Goal: Task Accomplishment & Management: Use online tool/utility

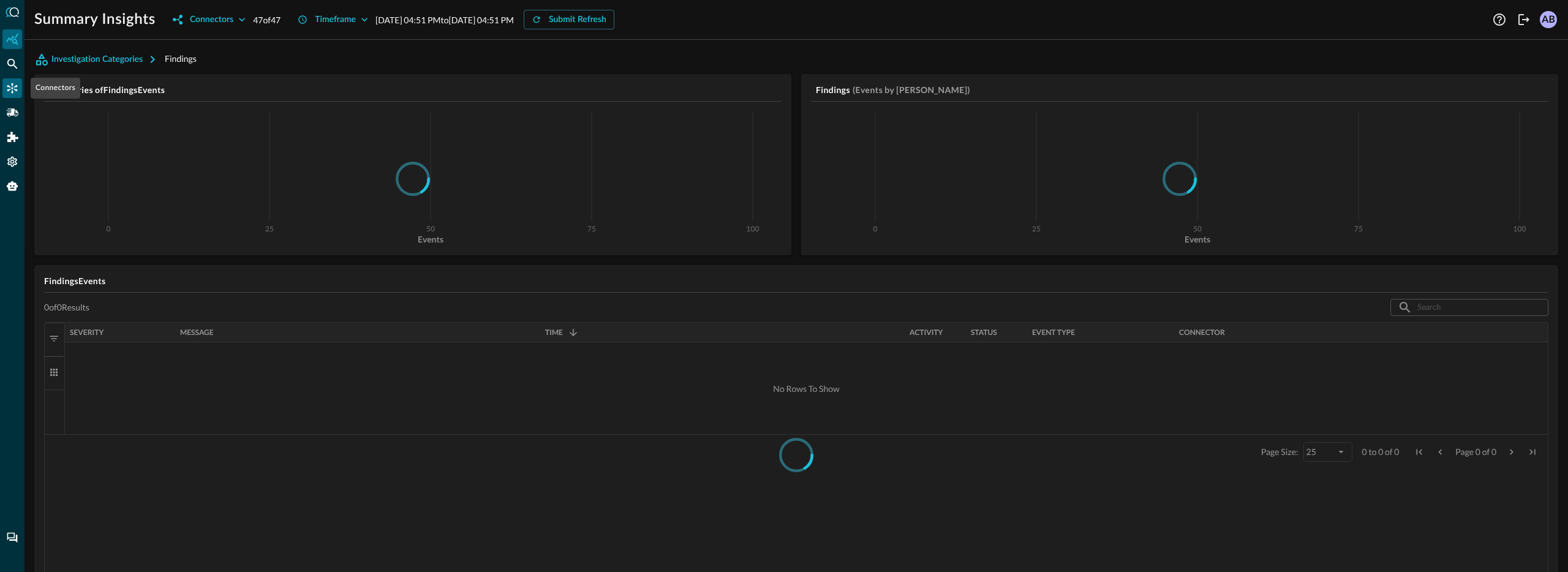
click at [21, 95] on div "Connectors" at bounding box center [12, 88] width 20 height 20
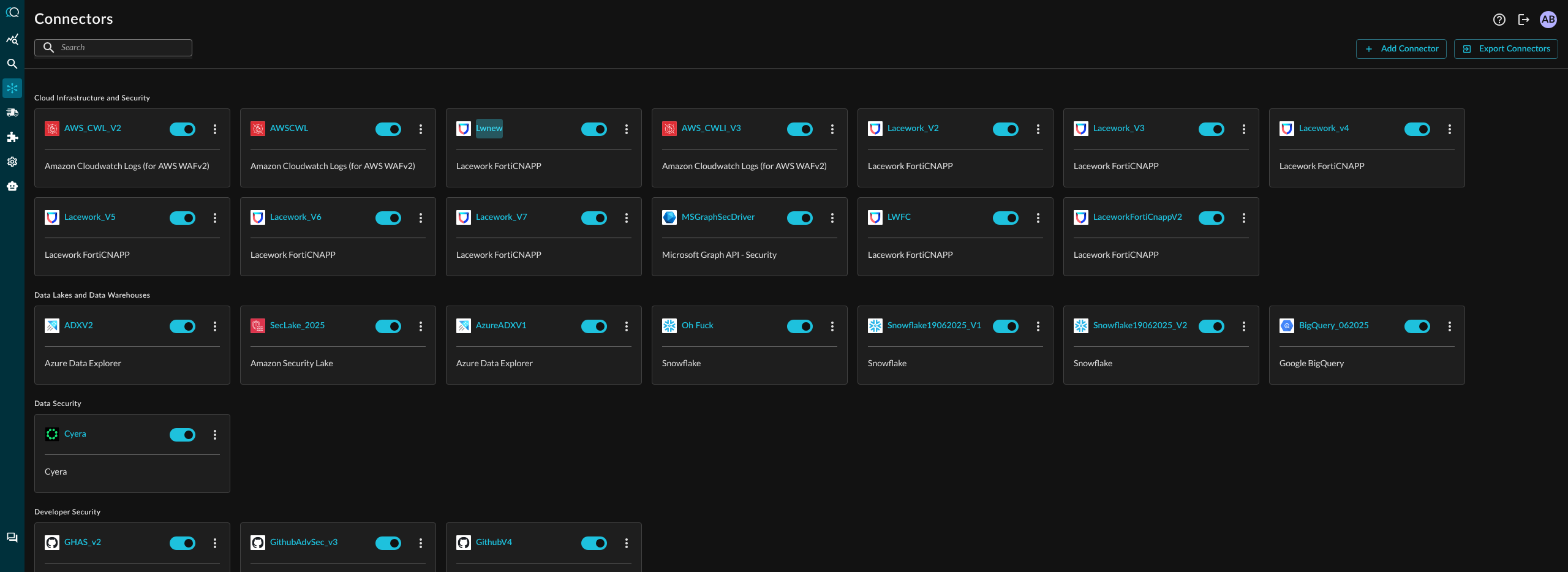
click at [490, 131] on div "lwnew" at bounding box center [489, 128] width 27 height 15
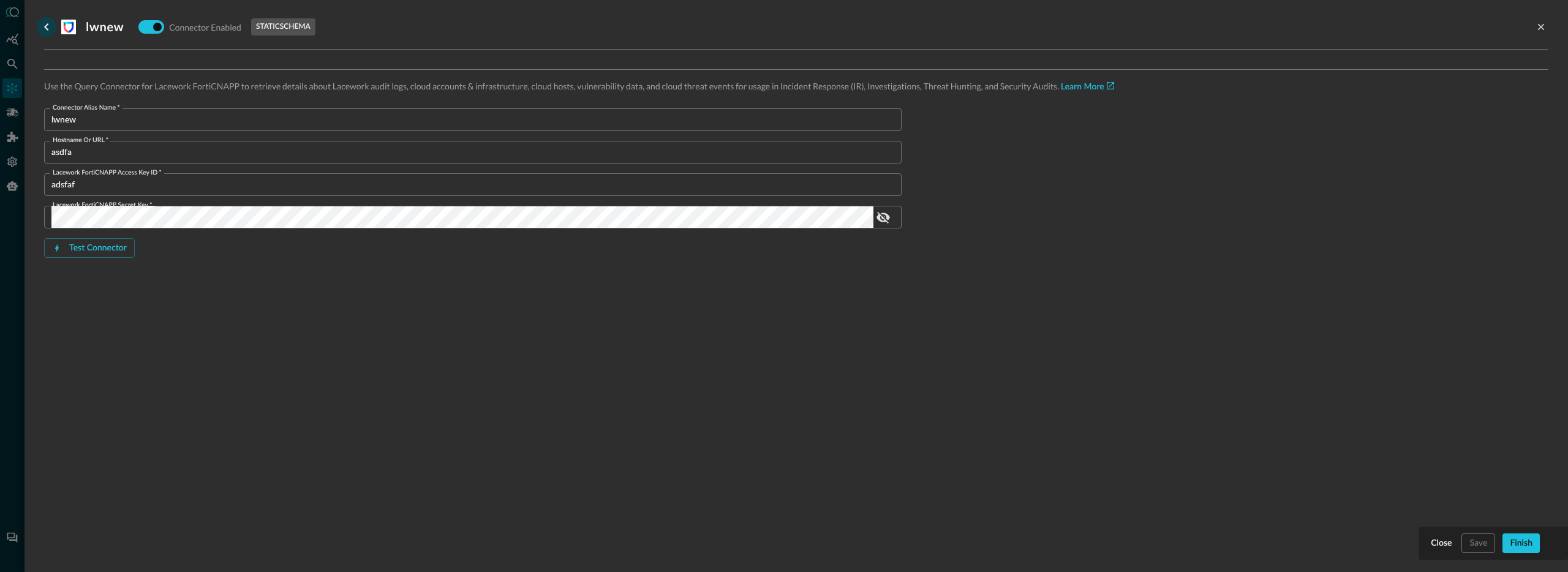
click at [52, 29] on icon "go back" at bounding box center [47, 27] width 15 height 15
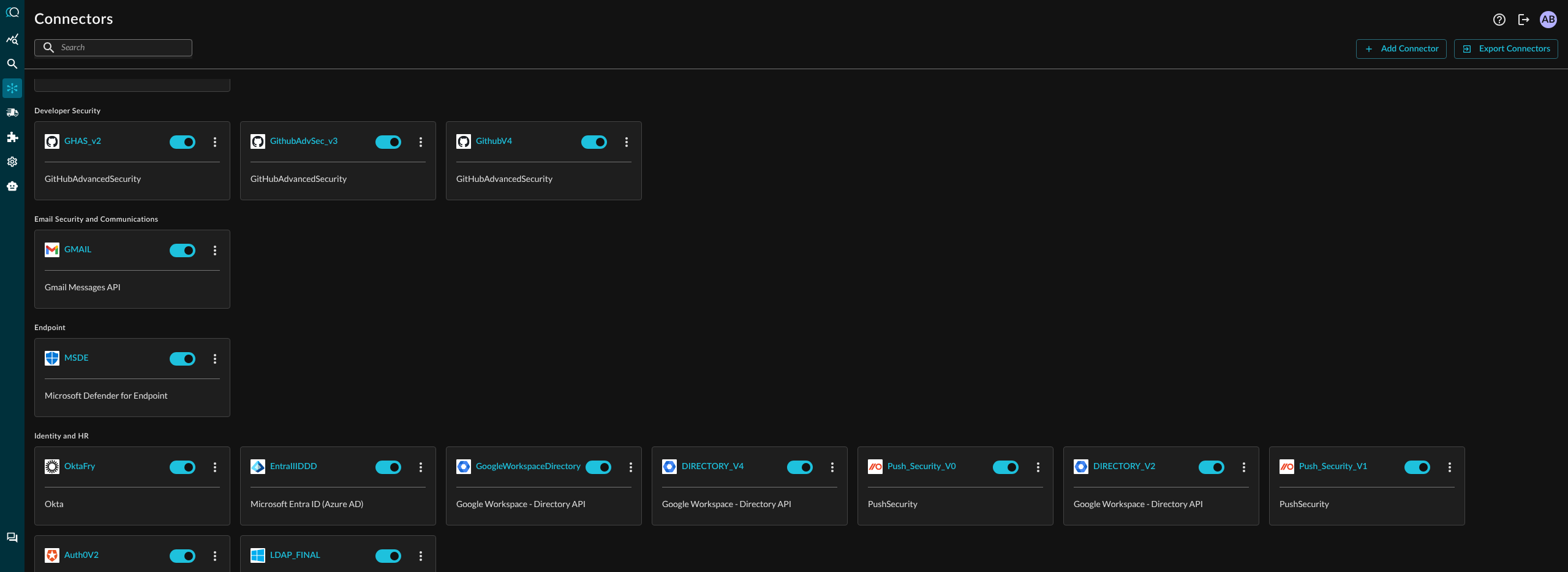
scroll to position [536, 0]
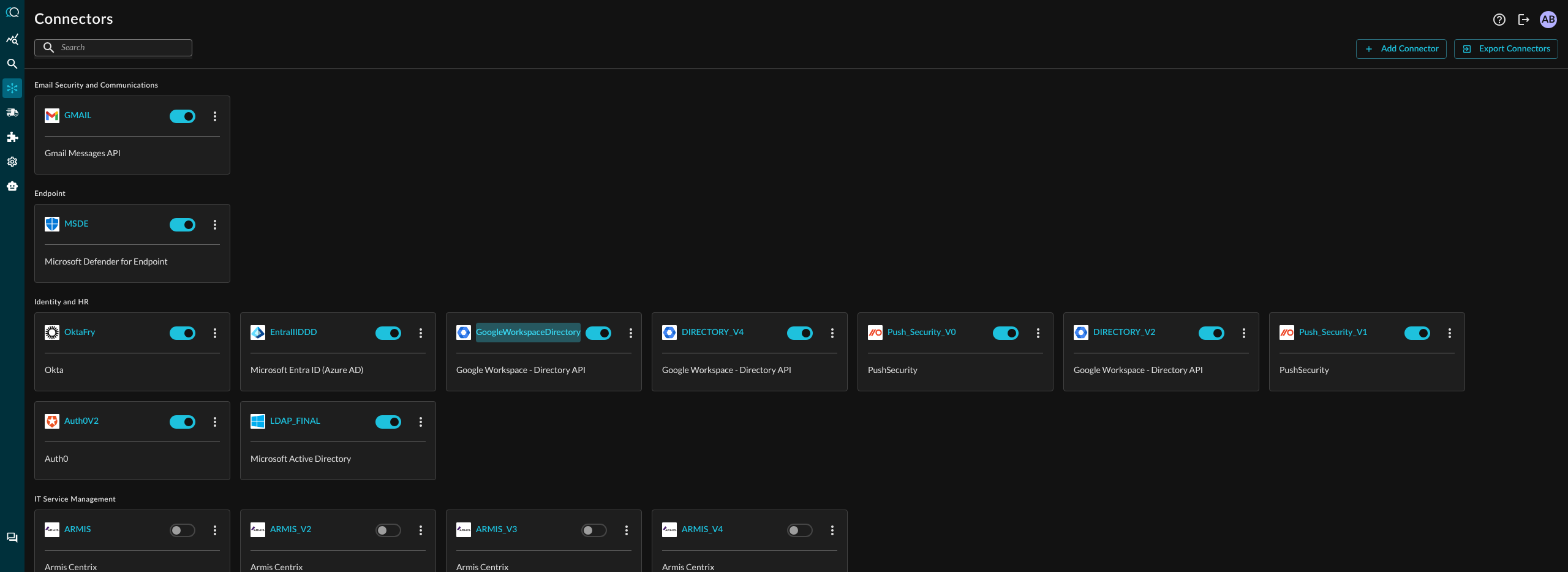
click at [560, 332] on div "GoogleWorkspaceDirectory" at bounding box center [528, 333] width 105 height 15
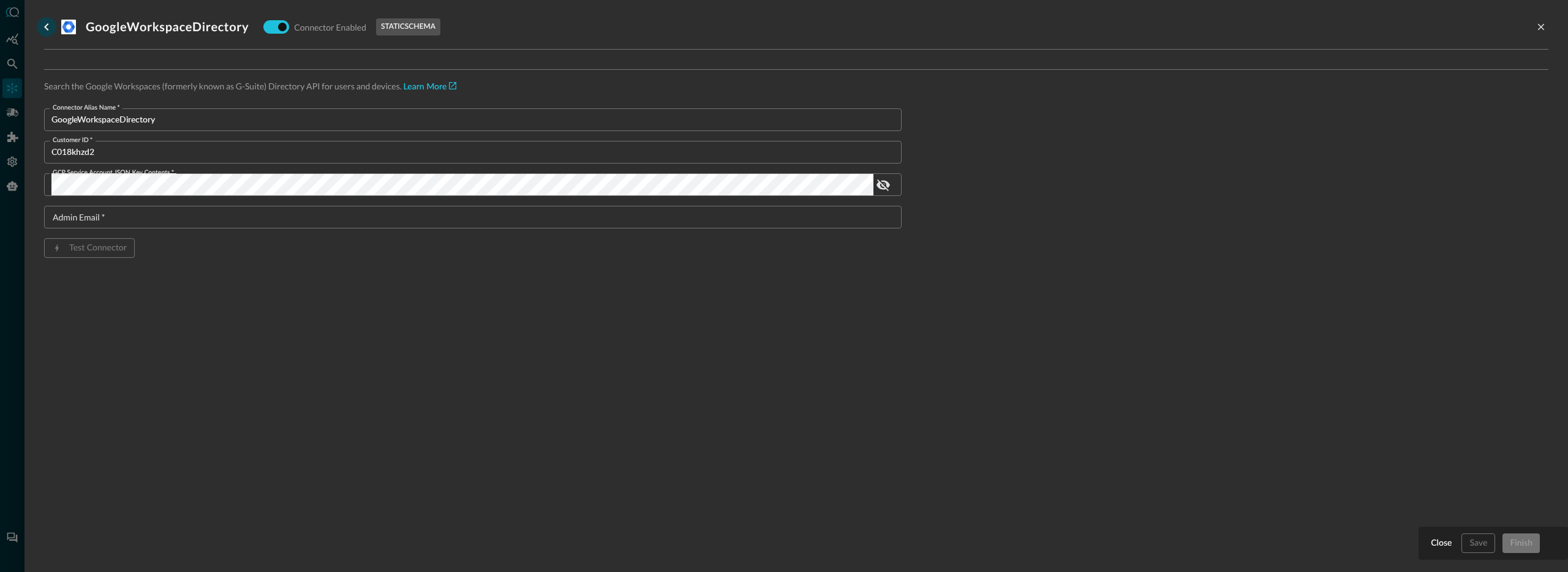
click at [43, 28] on icon "go back" at bounding box center [47, 27] width 15 height 15
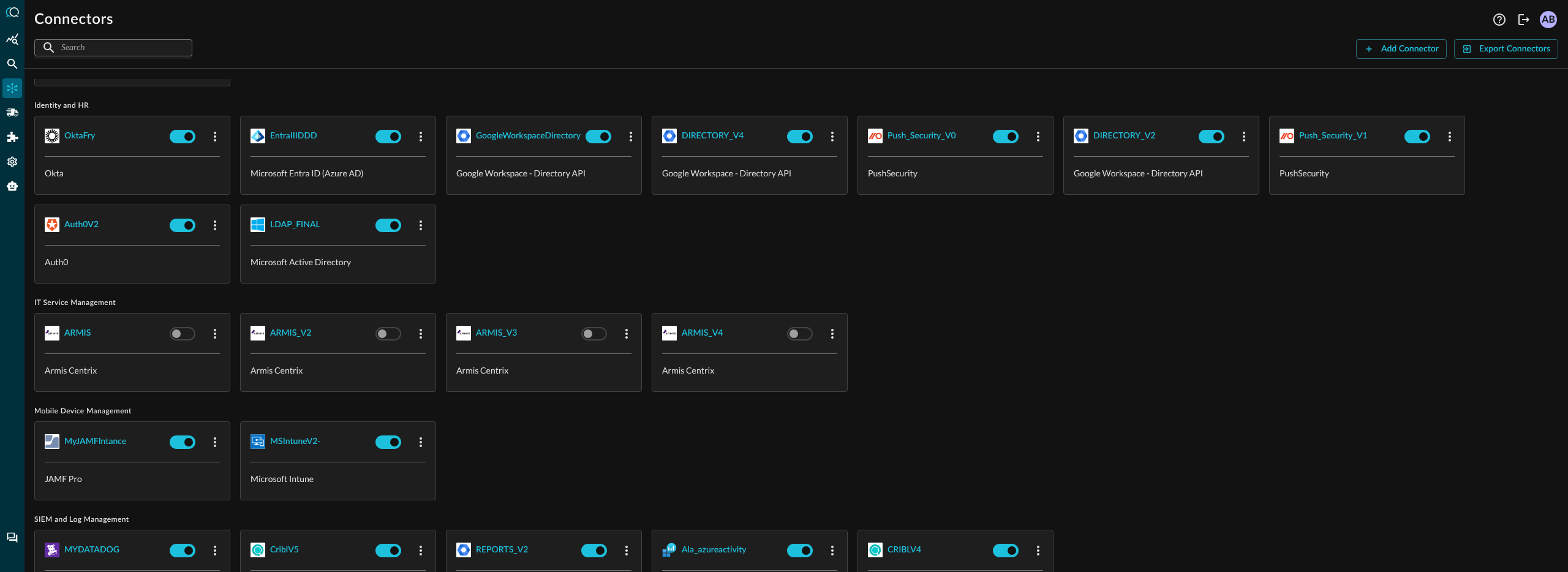
scroll to position [919, 0]
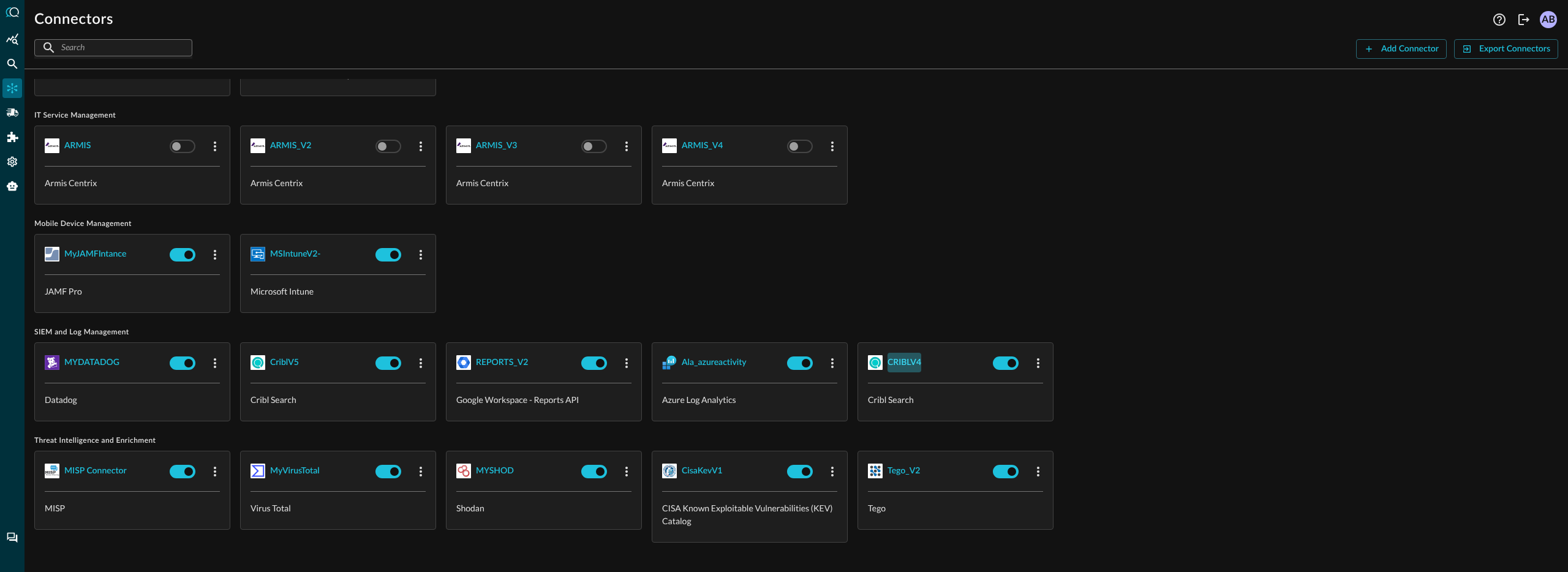
click at [916, 357] on div "CRIBLV4" at bounding box center [904, 363] width 34 height 15
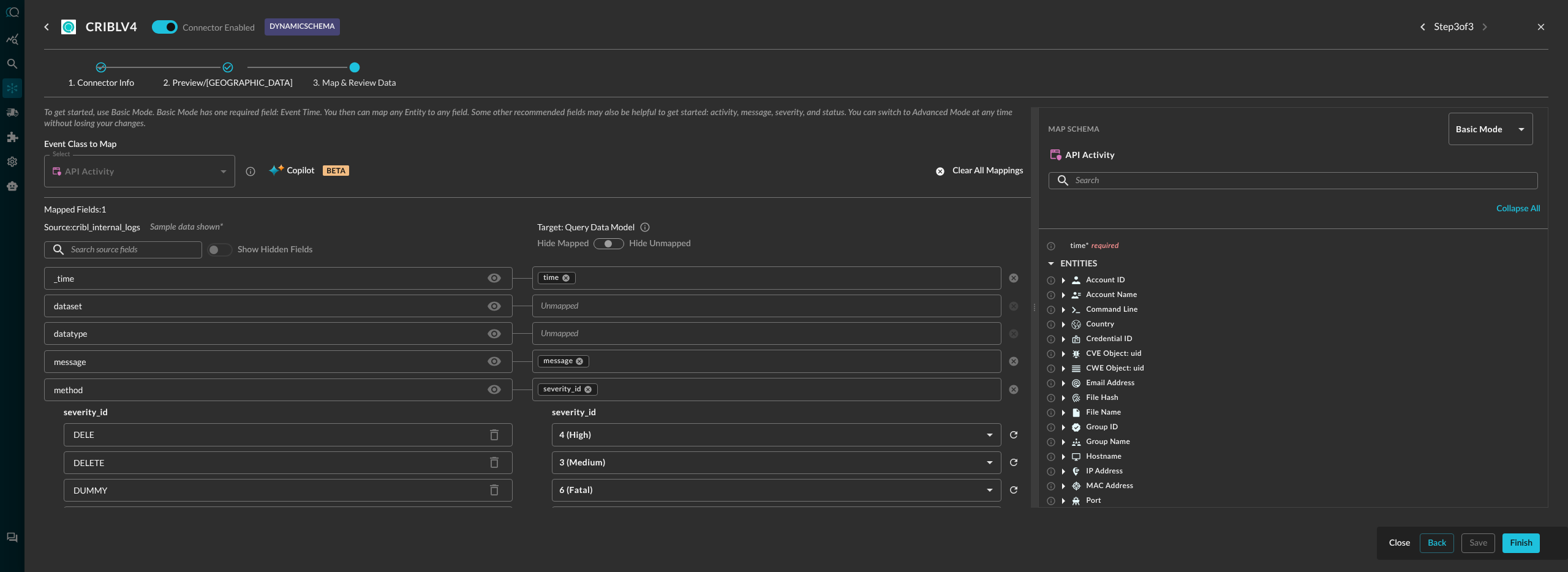
click at [1032, 217] on div at bounding box center [1035, 307] width 7 height 401
click at [1486, 138] on body "Connectors Help Logout AB ​ ​ Add Connector Export Connectors Cloud Infrastruct…" at bounding box center [784, 286] width 1568 height 572
click at [1485, 166] on li "Advanced Mode" at bounding box center [1482, 163] width 85 height 25
click at [1483, 135] on body "Connectors Help Logout AB ​ ​ Add Connector Export Connectors Cloud Infrastruct…" at bounding box center [784, 286] width 1568 height 572
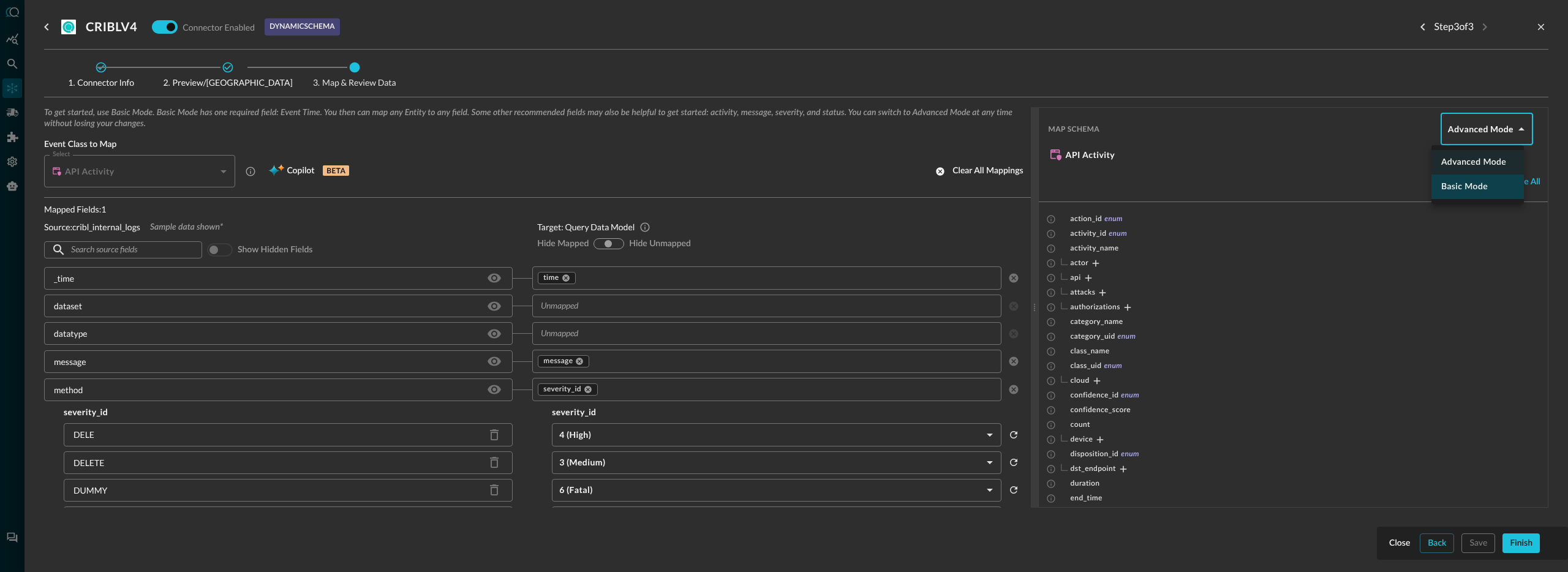
click at [1466, 190] on li "Basic Mode" at bounding box center [1478, 187] width 93 height 25
type input "basic"
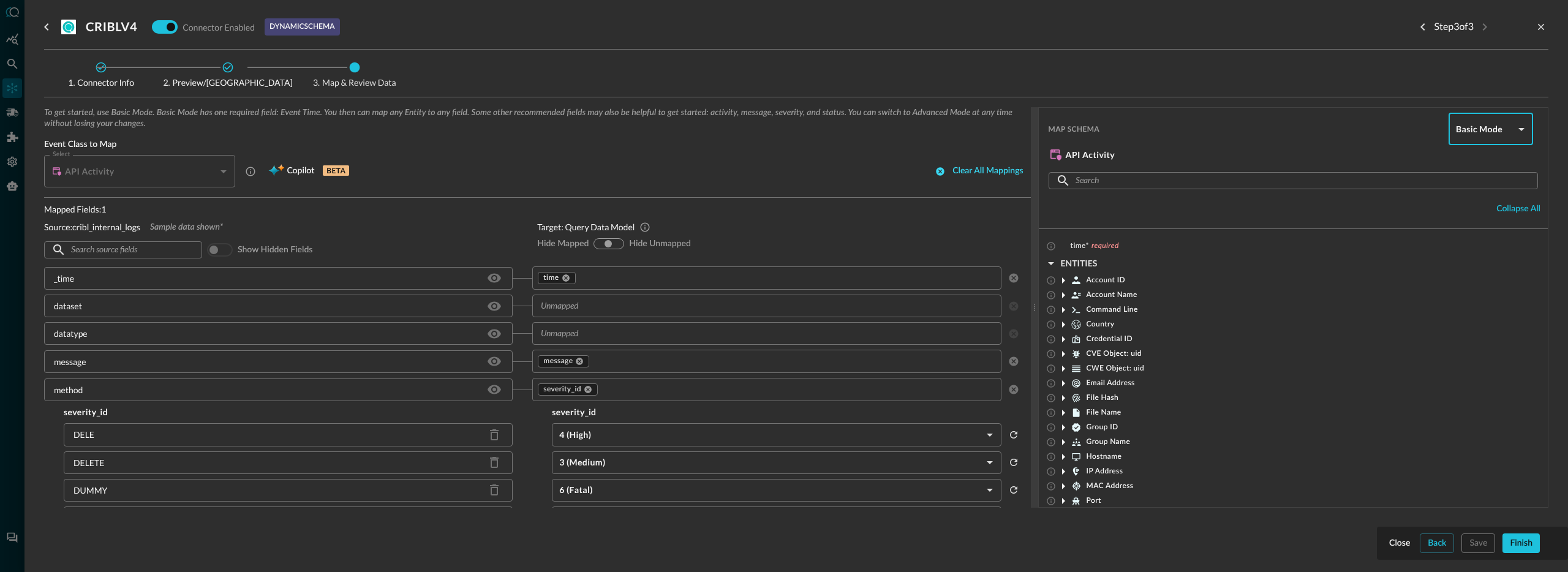
click at [937, 170] on icon "button" at bounding box center [941, 171] width 8 height 8
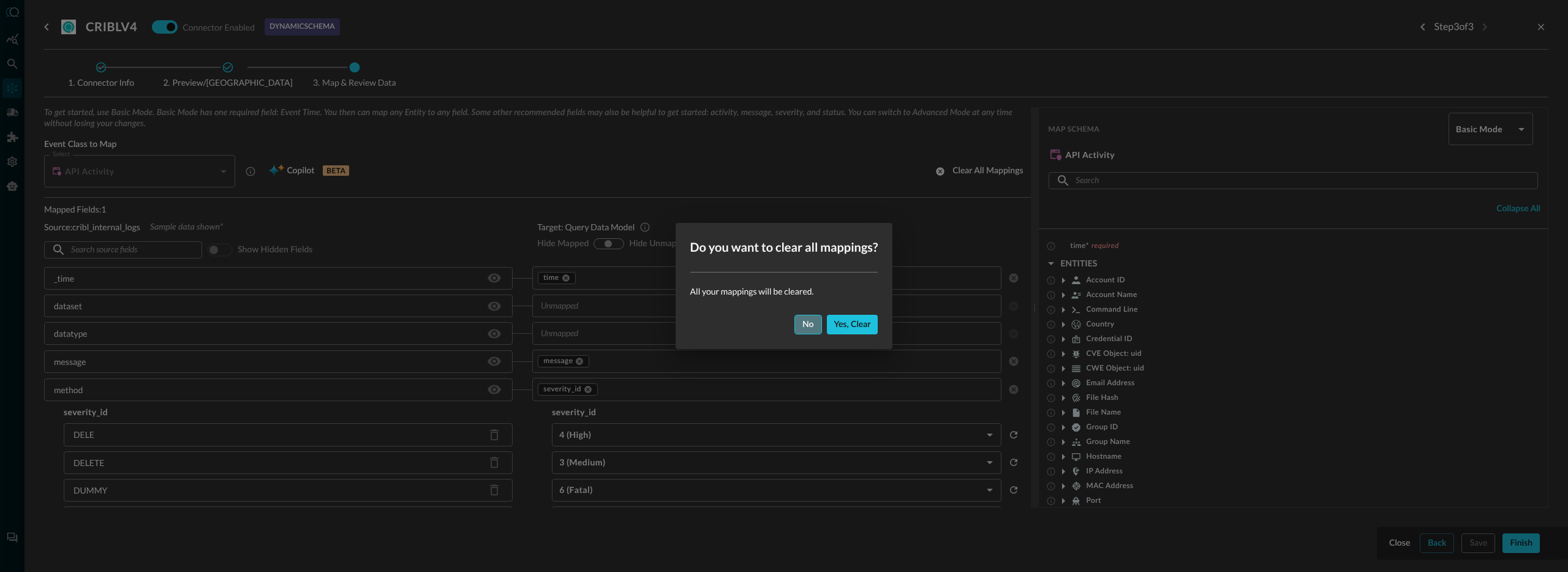
click at [811, 322] on div "No" at bounding box center [808, 325] width 12 height 15
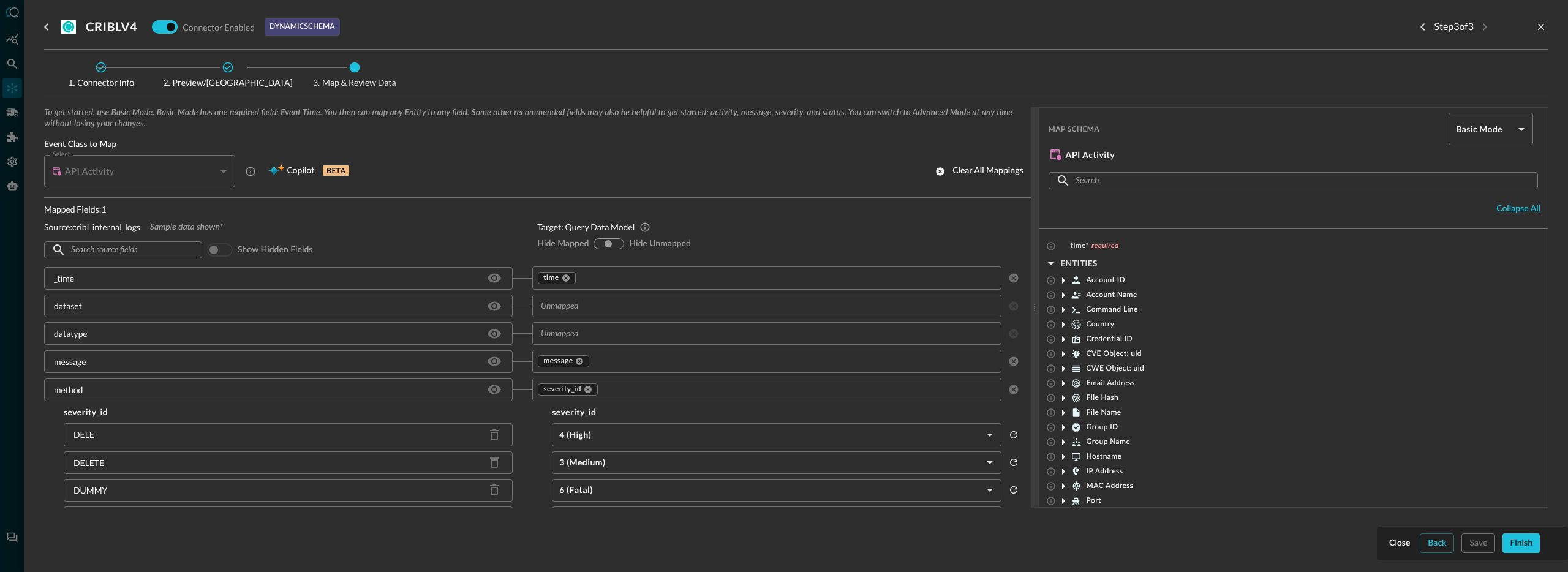
click at [1521, 543] on div "To get started, use Basic Mode. Basic Mode has one required field: Event Time. …" at bounding box center [796, 327] width 1505 height 440
click at [1521, 545] on div "To get started, use Basic Mode. Basic Mode has one required field: Event Time. …" at bounding box center [796, 327] width 1505 height 440
click at [190, 177] on div "API Activity" at bounding box center [144, 171] width 184 height 32
click at [235, 171] on div "API Activity CLASS_API_ACTIVITY Select" at bounding box center [142, 171] width 196 height 32
click at [220, 173] on div "API Activity" at bounding box center [144, 171] width 184 height 32
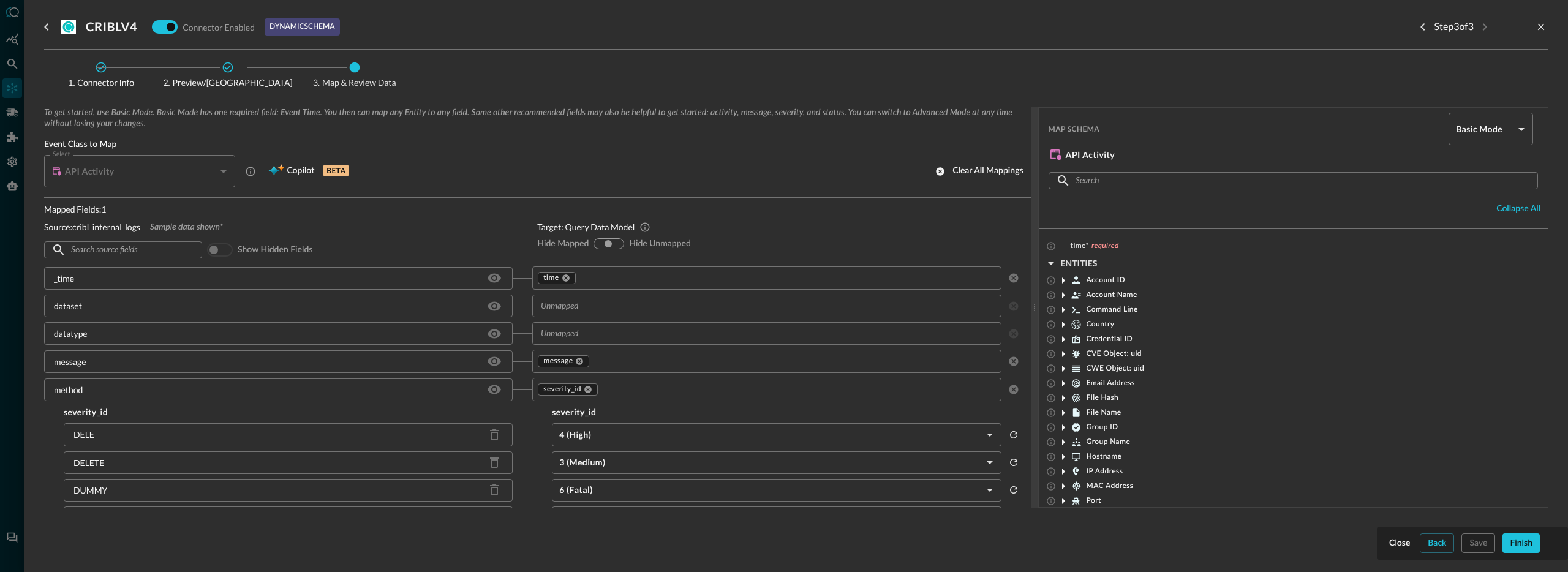
click at [220, 173] on div "API Activity" at bounding box center [144, 171] width 184 height 32
drag, startPoint x: 212, startPoint y: 73, endPoint x: 202, endPoint y: 72, distance: 10.0
click at [212, 74] on span "Preview/Import Fields" at bounding box center [227, 80] width 129 height 13
click at [92, 70] on span "Connector Info" at bounding box center [101, 73] width 104 height 28
click at [104, 69] on icon at bounding box center [101, 68] width 10 height 10
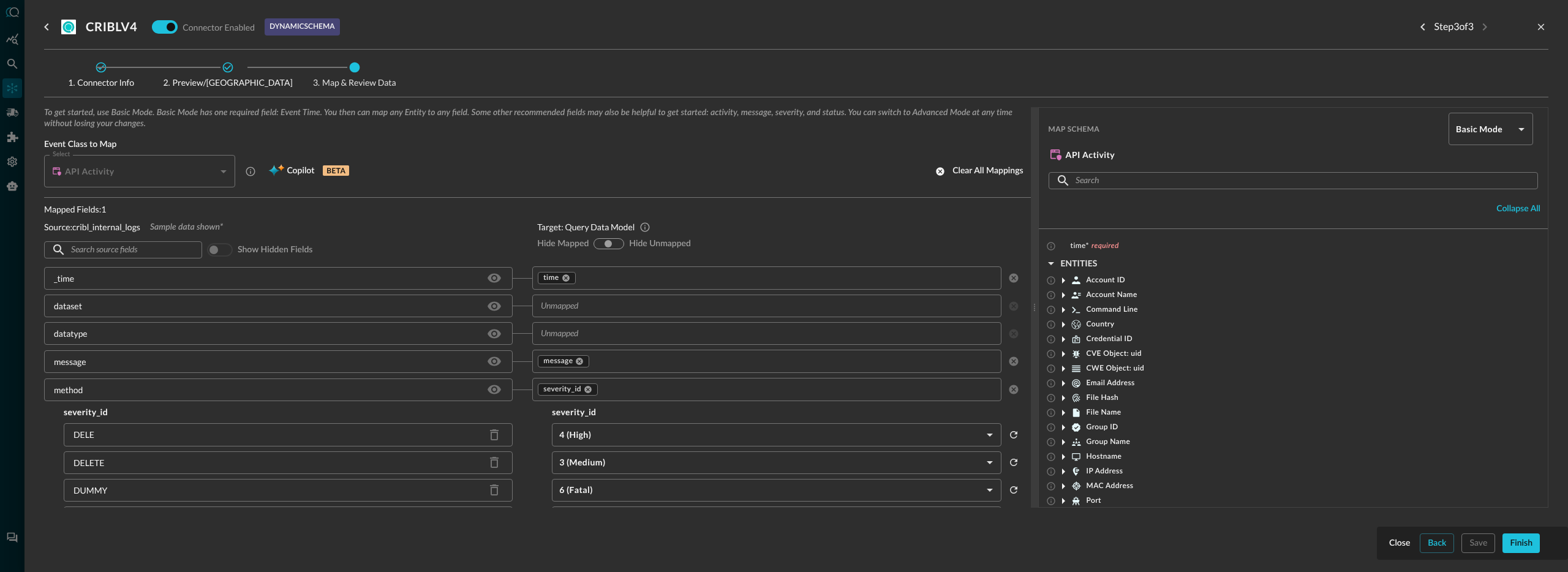
click at [104, 69] on icon at bounding box center [101, 68] width 10 height 10
click at [1512, 538] on div "To get started, use Basic Mode. Basic Mode has one required field: Event Time. …" at bounding box center [796, 327] width 1505 height 440
click at [1528, 549] on div "Connector Info Preview/Import Fields Map & Review Data To get started, use Basi…" at bounding box center [796, 308] width 1505 height 517
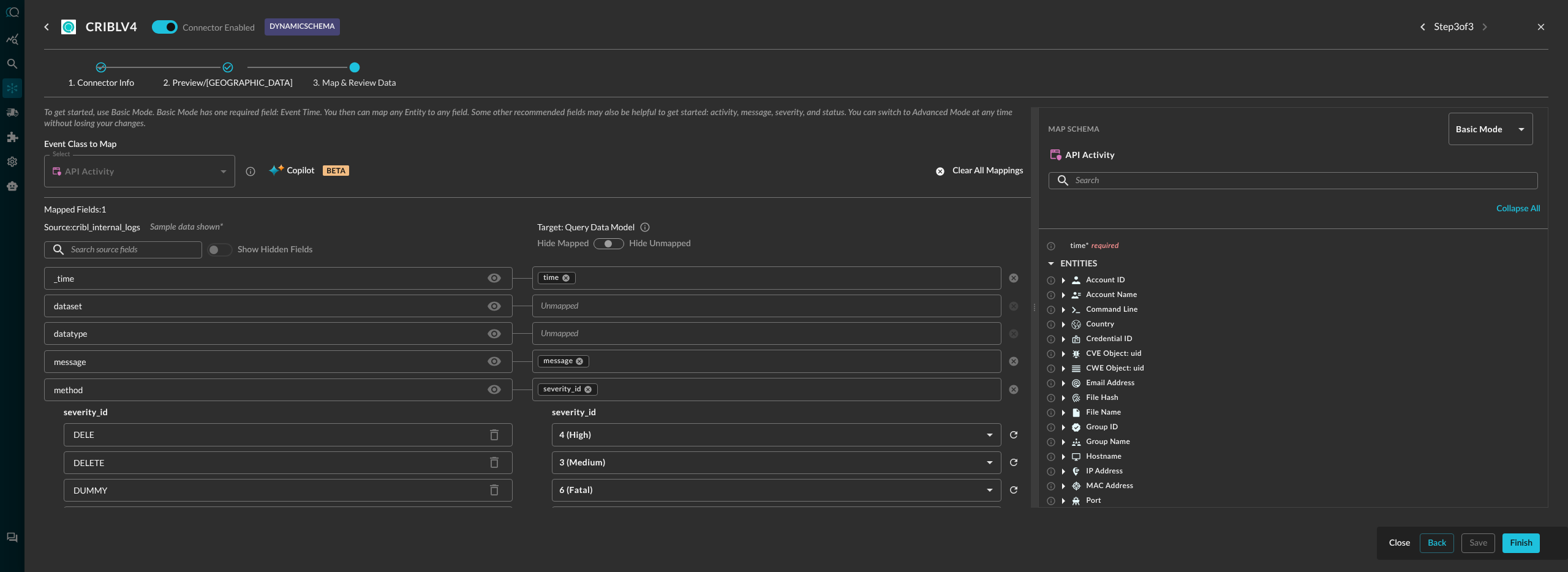
click at [1524, 544] on div "To get started, use Basic Mode. Basic Mode has one required field: Event Time. …" at bounding box center [796, 327] width 1505 height 440
click at [1524, 544] on div "To get started, use Basic Mode. Basic Mode has one required field: Event Time. …" at bounding box center [796, 327] width 1505 height 440
click at [1545, 22] on icon "close-drawer" at bounding box center [1541, 26] width 11 height 11
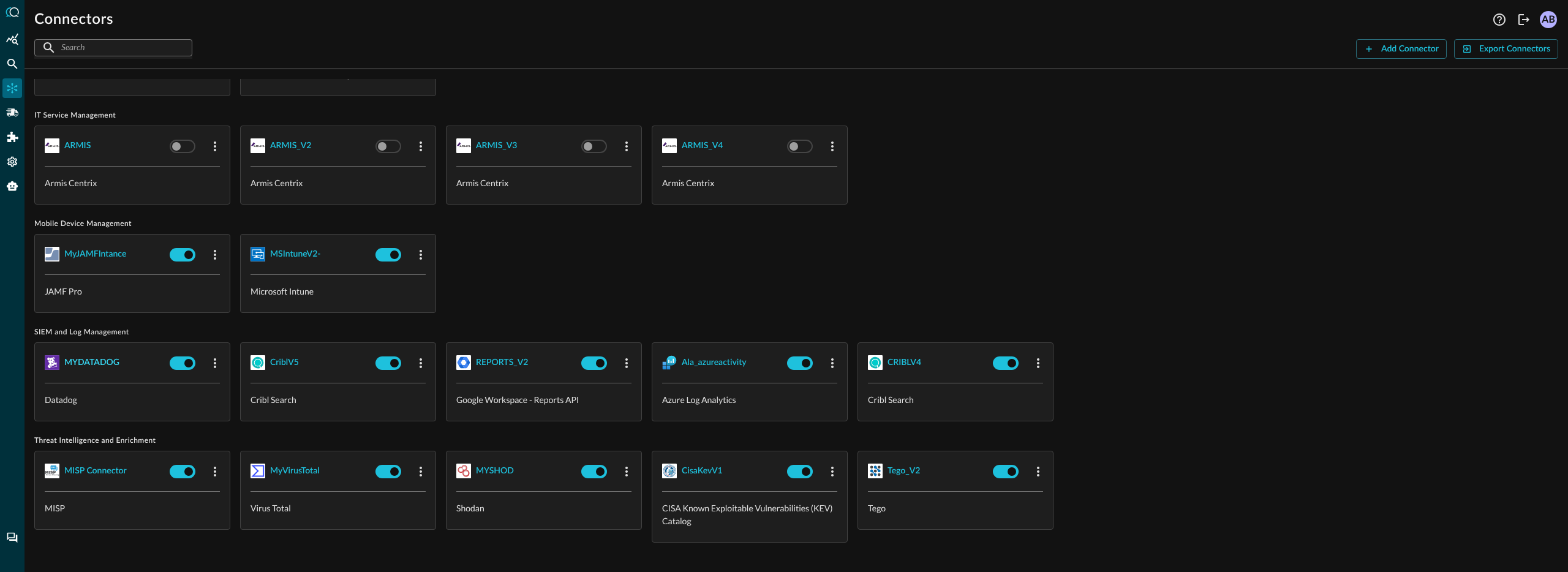
scroll to position [904, 0]
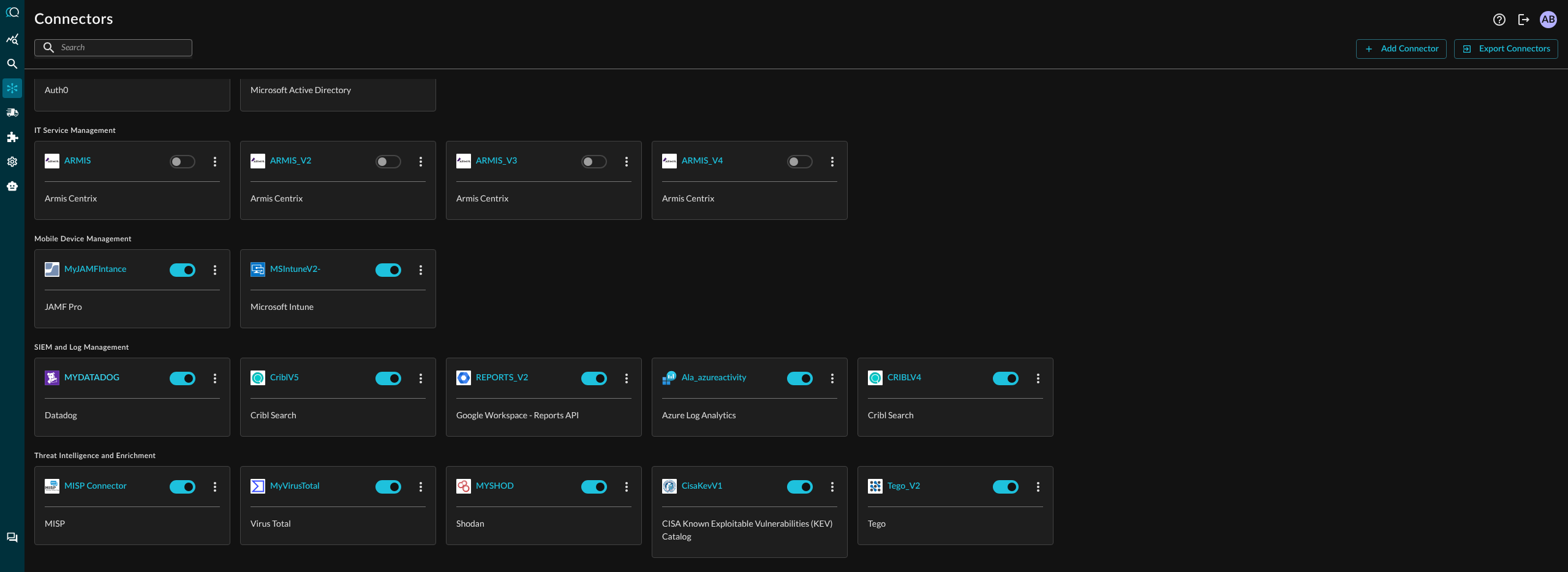
click at [92, 384] on div "MYDATADOG" at bounding box center [92, 378] width 55 height 15
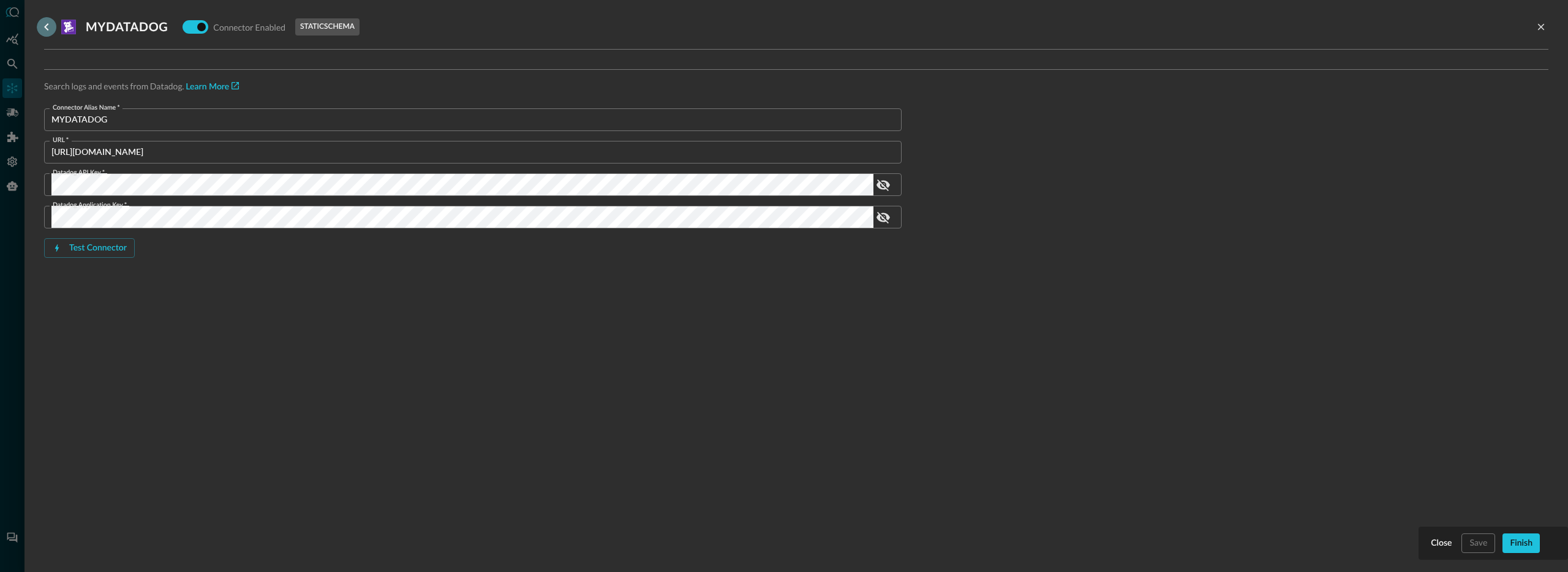
click at [46, 24] on icon "go back" at bounding box center [47, 27] width 15 height 15
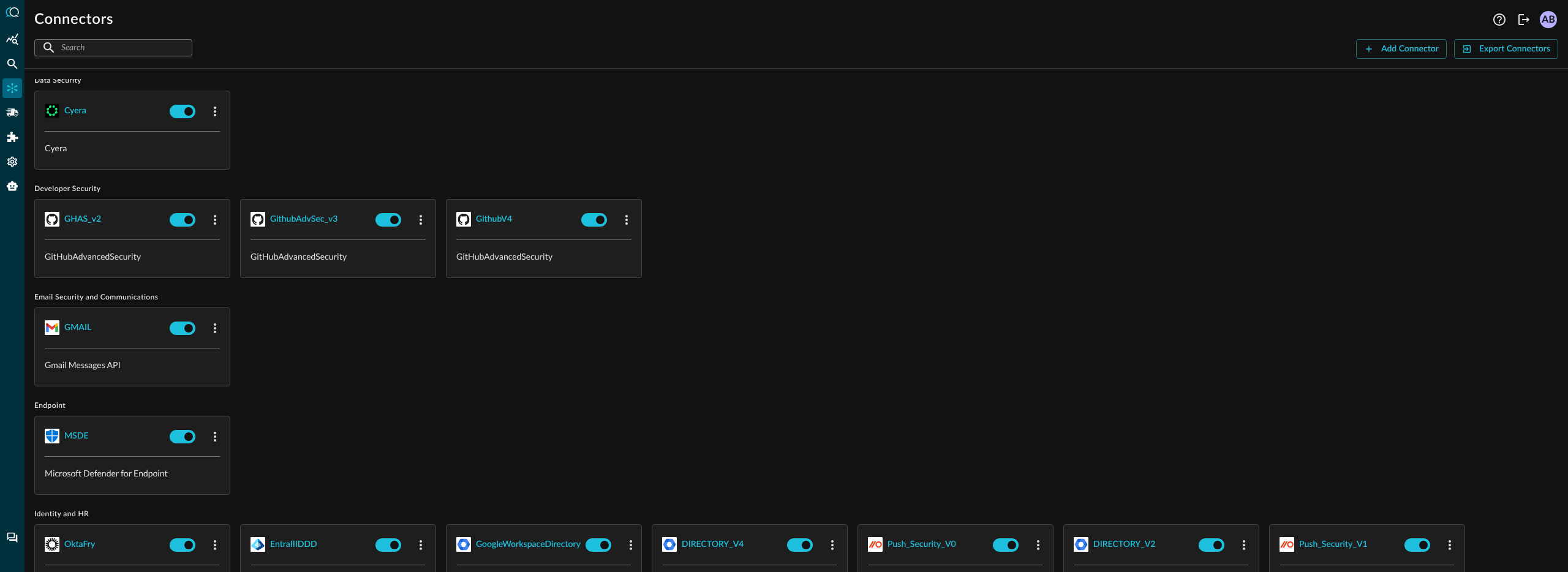
scroll to position [205, 0]
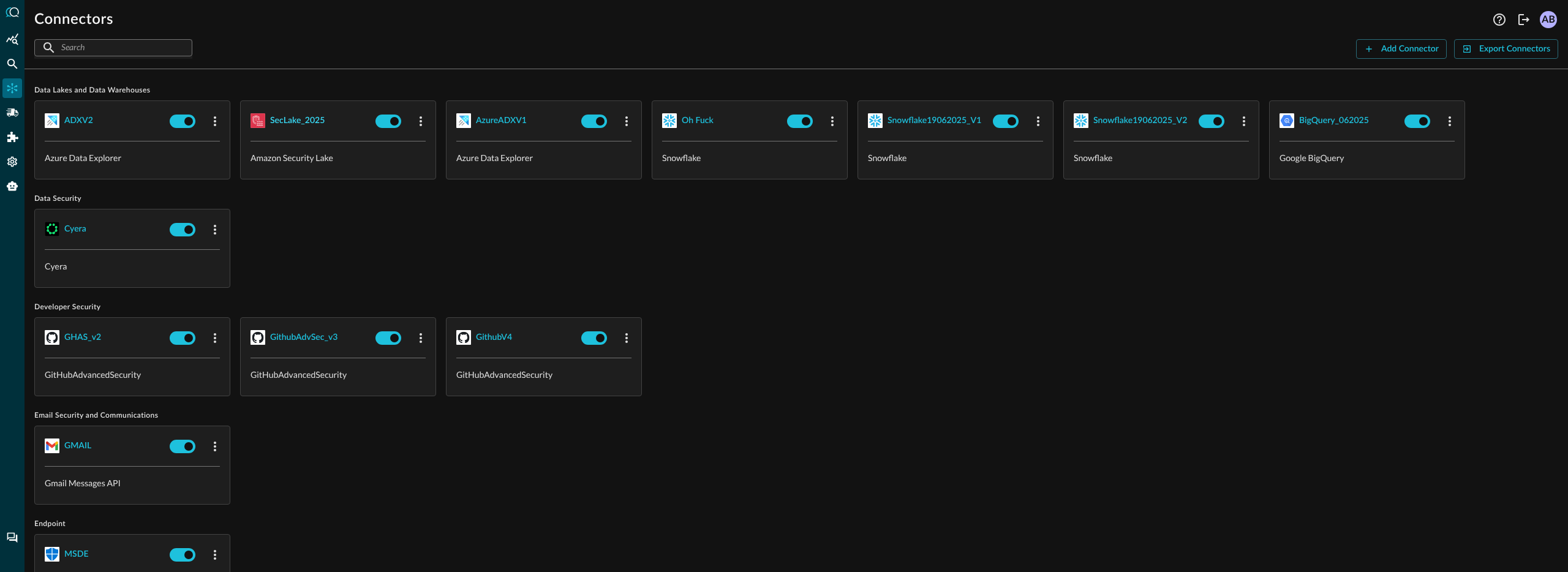
click at [287, 124] on div "SecLake_2025" at bounding box center [297, 120] width 55 height 15
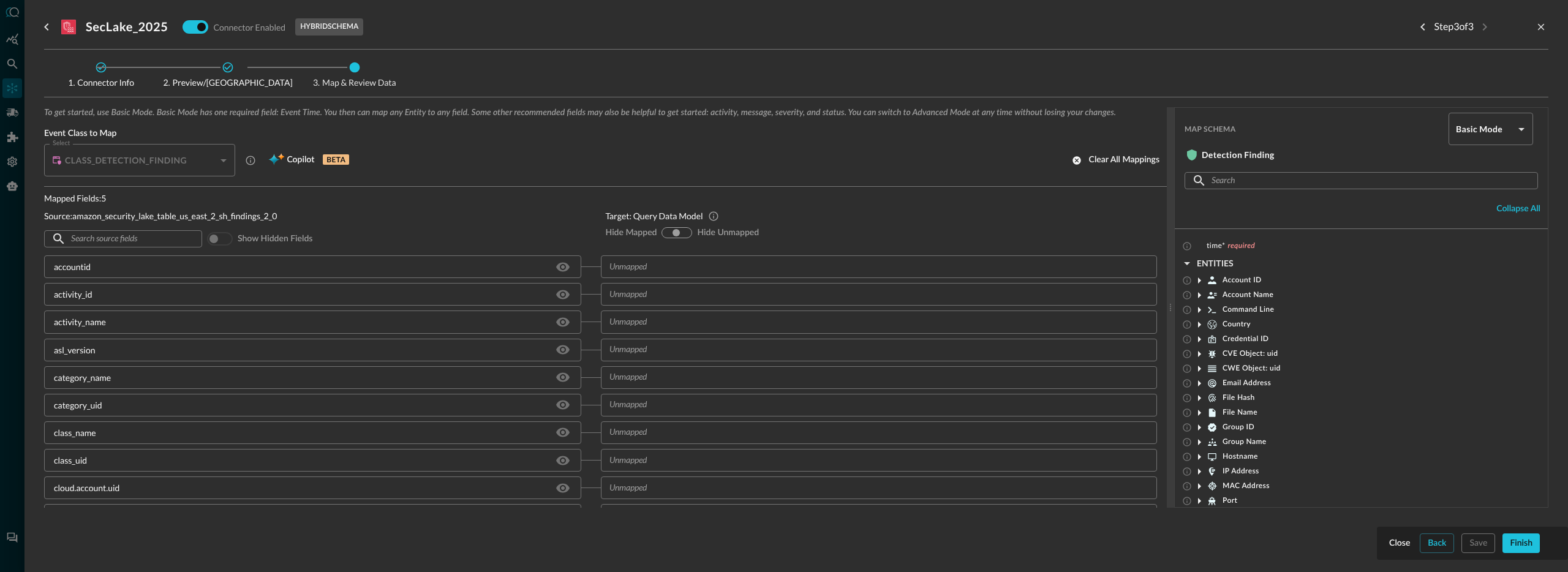
click at [188, 166] on div "CLASS_DETECTION_FINDING" at bounding box center [144, 160] width 184 height 32
click at [219, 163] on div "CLASS_DETECTION_FINDING" at bounding box center [144, 160] width 184 height 32
click at [221, 161] on div "CLASS_DETECTION_FINDING" at bounding box center [144, 160] width 184 height 32
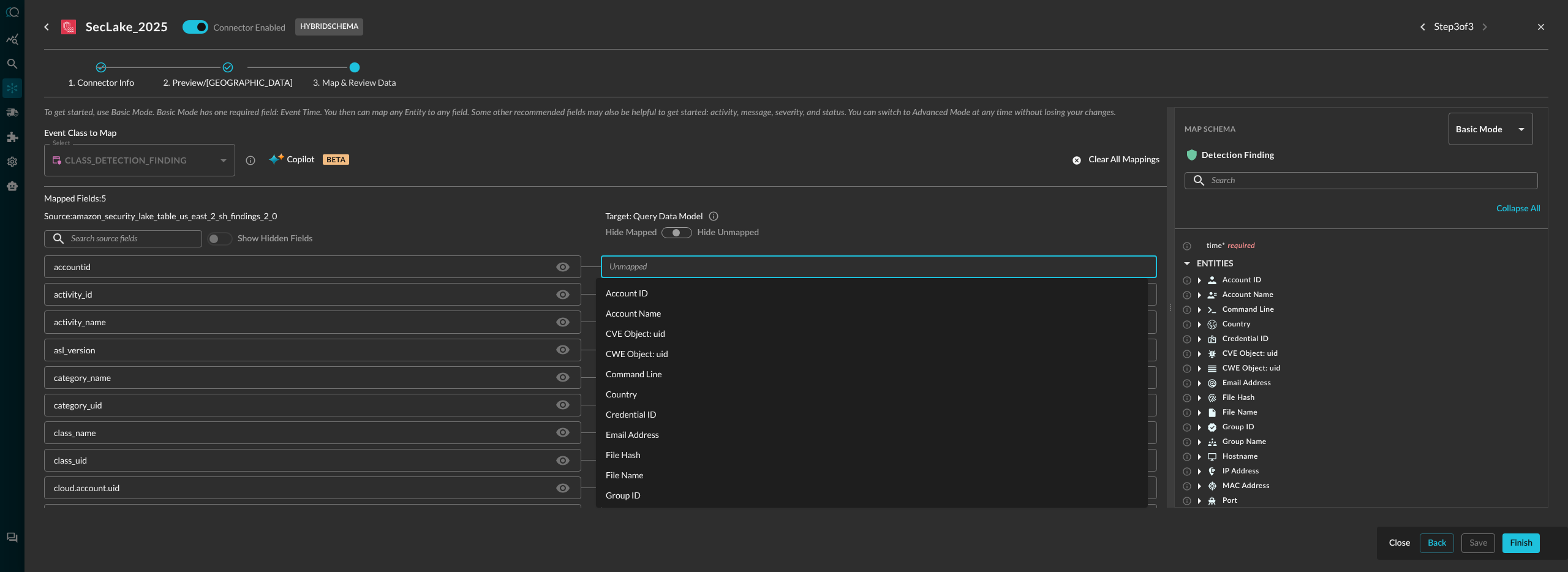
click at [659, 269] on input "text" at bounding box center [869, 266] width 529 height 15
click at [650, 293] on li "Account ID" at bounding box center [872, 293] width 552 height 20
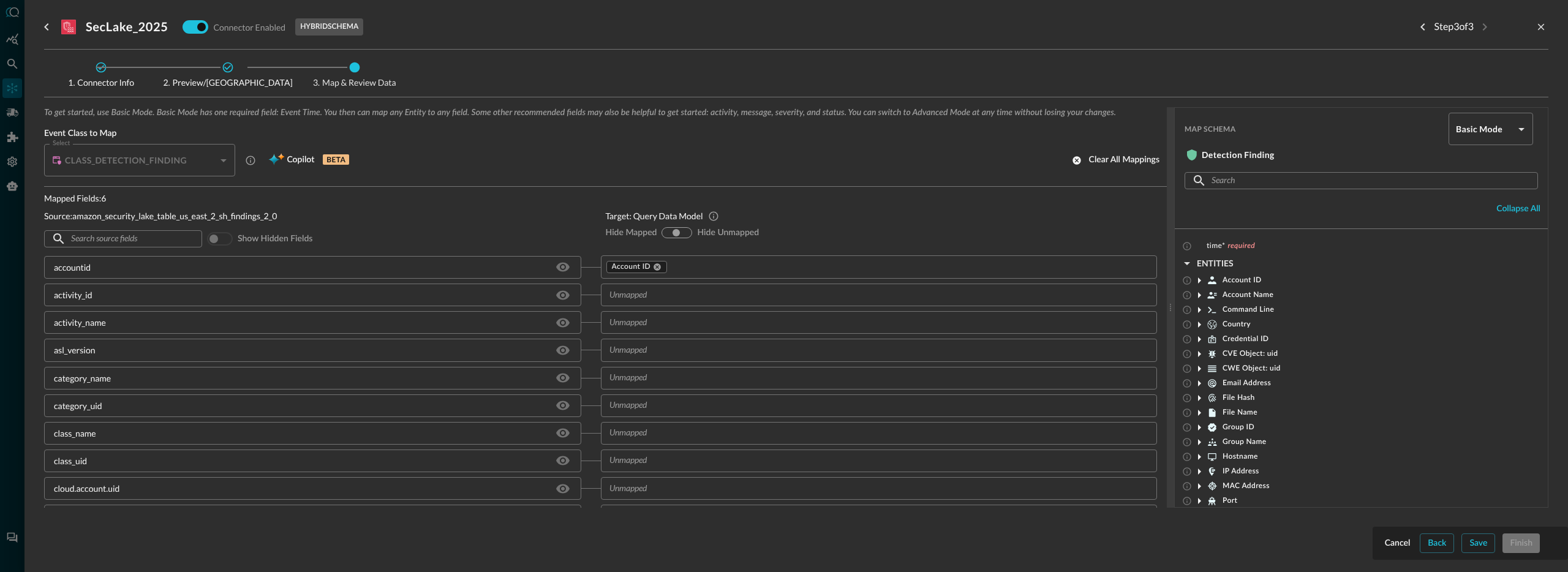
click at [681, 231] on input "hide-unmapped" at bounding box center [685, 233] width 7 height 7
radio input "true"
click at [678, 233] on input "show-all" at bounding box center [676, 233] width 7 height 7
radio input "true"
click at [606, 215] on p "Target: Query Data Model" at bounding box center [654, 216] width 97 height 13
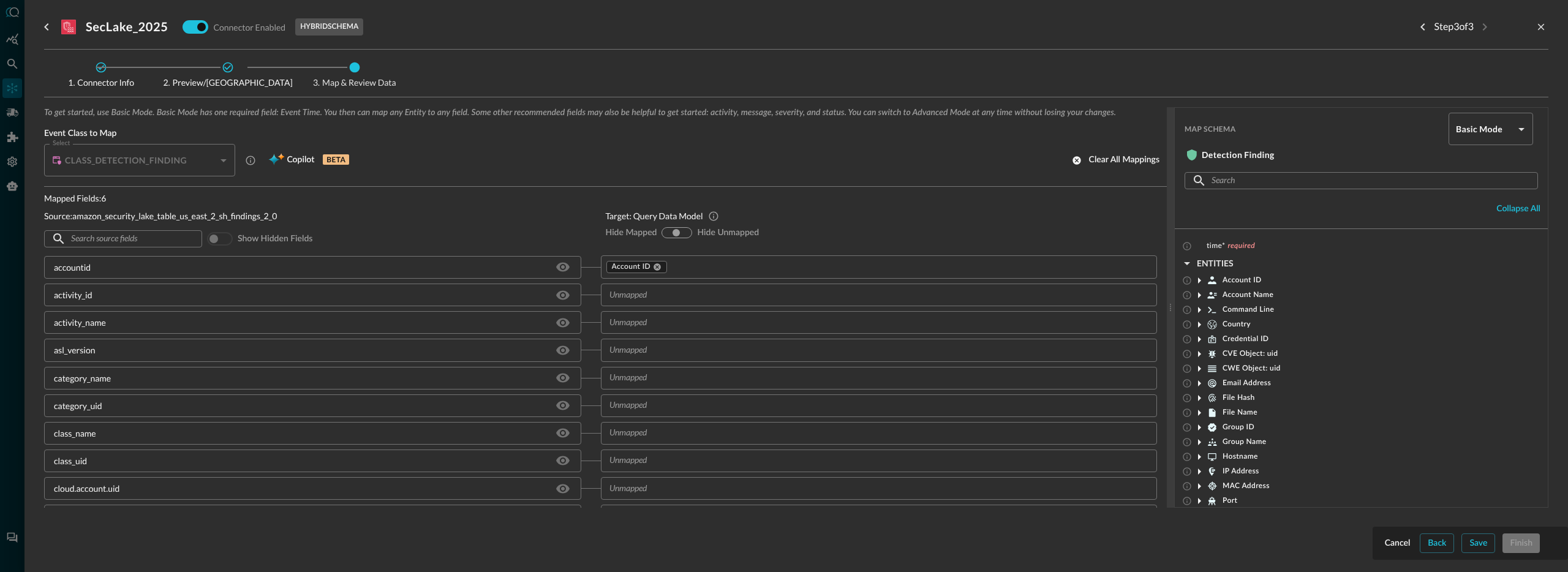
drag, startPoint x: 707, startPoint y: 217, endPoint x: 611, endPoint y: 215, distance: 96.0
click at [611, 215] on div "Target: Query Data Model" at bounding box center [881, 216] width 552 height 13
drag, startPoint x: 695, startPoint y: 220, endPoint x: 622, endPoint y: 221, distance: 73.0
click at [622, 221] on p "Target: Query Data Model" at bounding box center [654, 216] width 97 height 13
click at [667, 220] on p "Target: Query Data Model" at bounding box center [654, 216] width 97 height 13
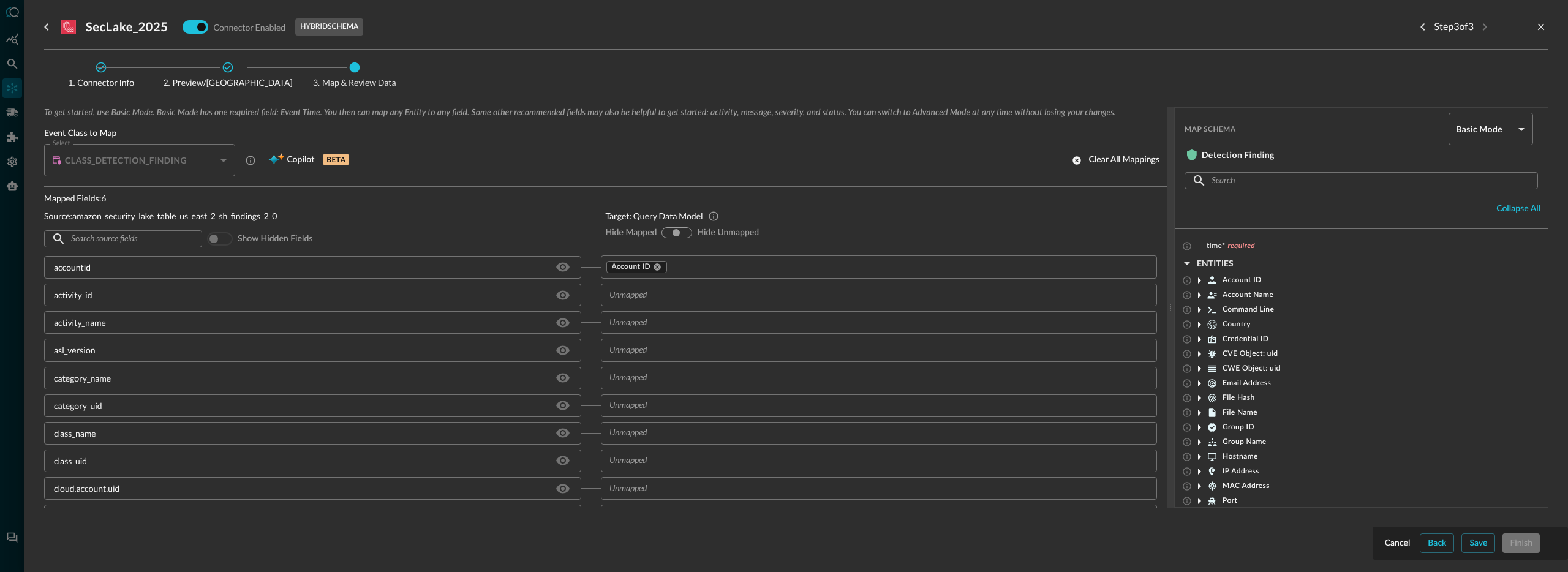
click at [689, 214] on p "Target: Query Data Model" at bounding box center [654, 216] width 97 height 13
drag, startPoint x: 695, startPoint y: 214, endPoint x: 621, endPoint y: 215, distance: 74.0
click at [621, 215] on p "Target: Query Data Model" at bounding box center [654, 216] width 97 height 13
click at [668, 222] on p "Target: Query Data Model" at bounding box center [654, 216] width 97 height 13
drag, startPoint x: 633, startPoint y: 218, endPoint x: 659, endPoint y: 217, distance: 26.0
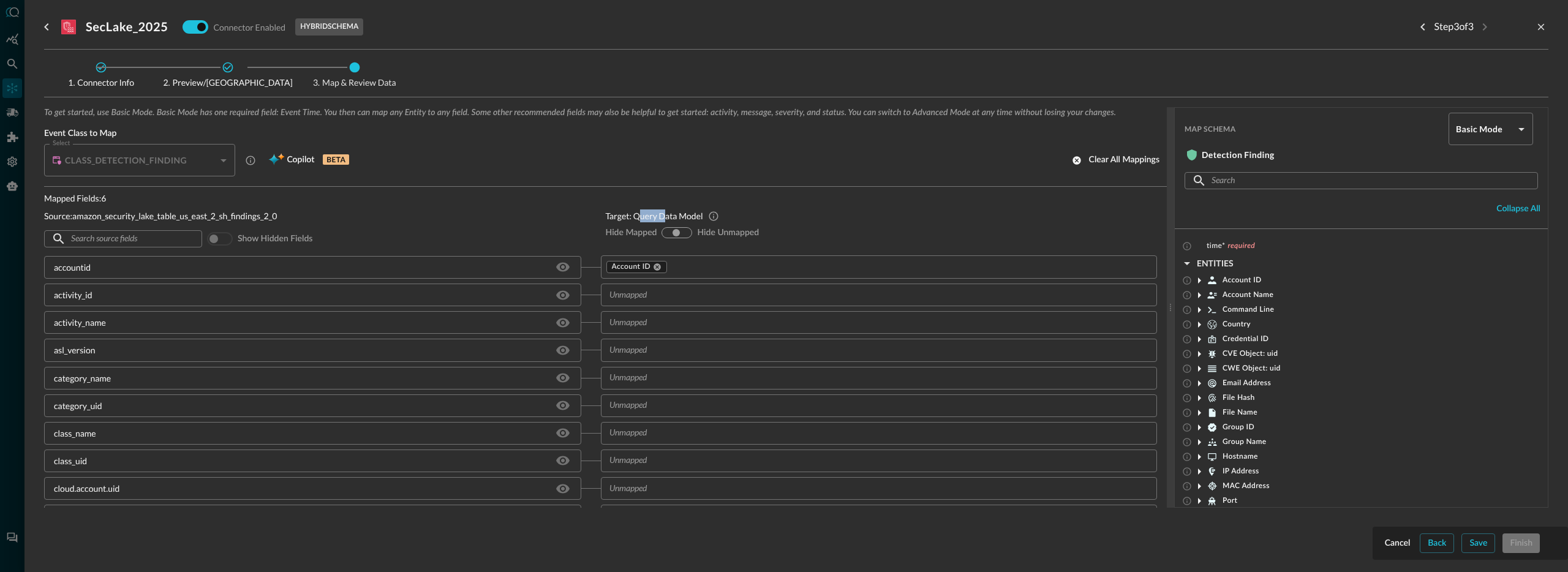
click at [658, 217] on p "Target: Query Data Model" at bounding box center [654, 216] width 97 height 13
click at [121, 237] on input "text" at bounding box center [122, 239] width 103 height 23
click at [144, 244] on input "text" at bounding box center [122, 239] width 103 height 23
click at [654, 268] on icon at bounding box center [657, 267] width 7 height 7
click at [662, 265] on input "text" at bounding box center [869, 266] width 529 height 15
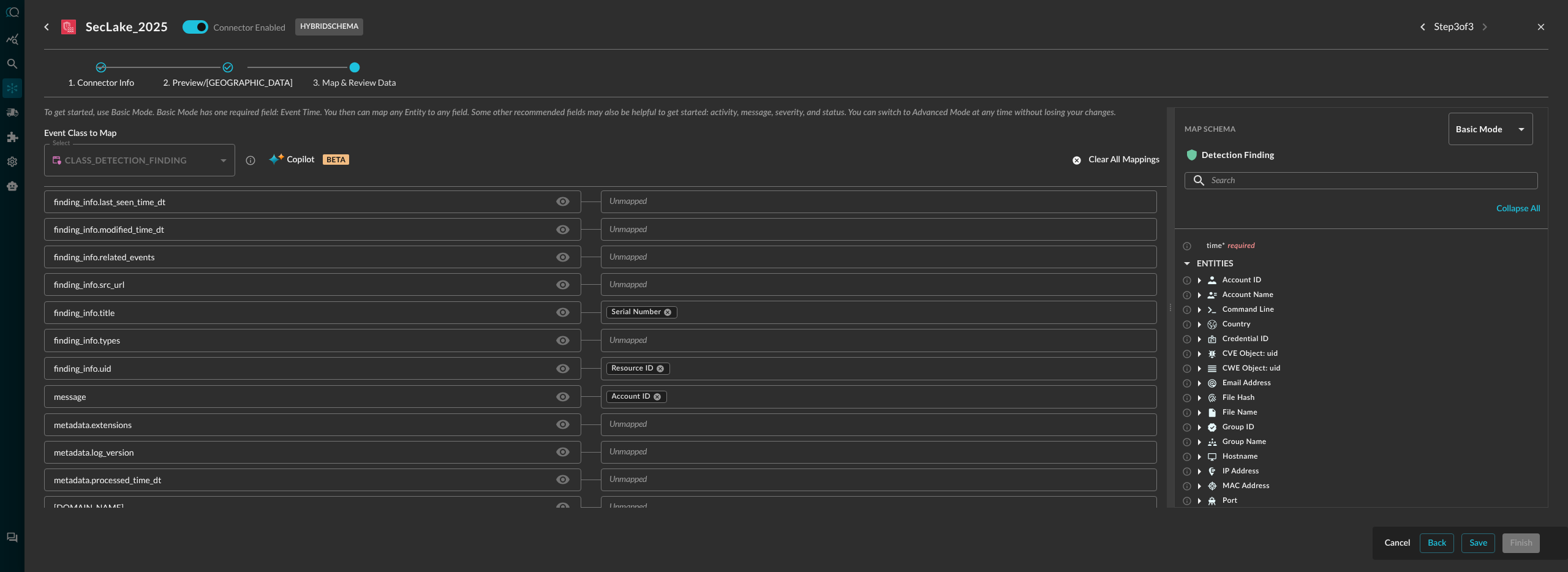
scroll to position [307, 0]
click at [506, 154] on div "Select CLASS_DETECTION_FINDING CLASS_DETECTION_FINDING Select Copilot BETA Clea…" at bounding box center [605, 160] width 1123 height 32
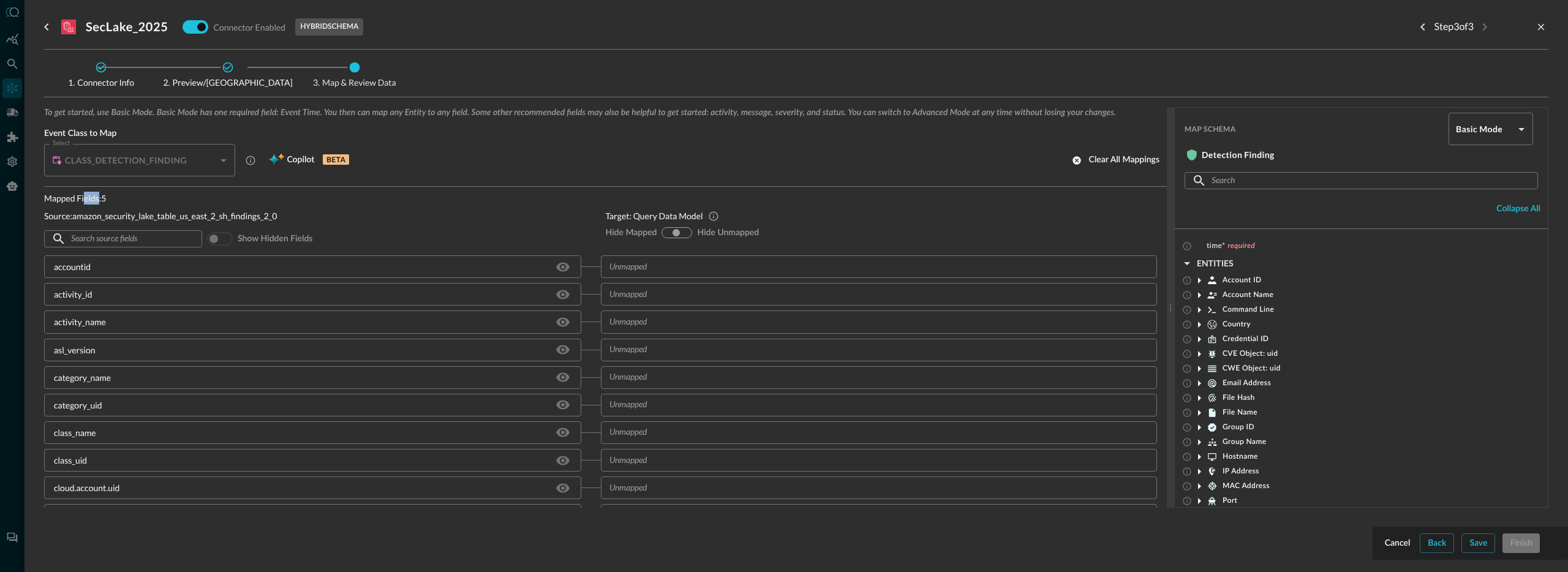
drag, startPoint x: 99, startPoint y: 203, endPoint x: 80, endPoint y: 204, distance: 19.0
click at [82, 204] on p "Mapped Fields: 5" at bounding box center [314, 198] width 542 height 13
click at [681, 233] on input "hide-unmapped" at bounding box center [685, 233] width 7 height 7
radio input "true"
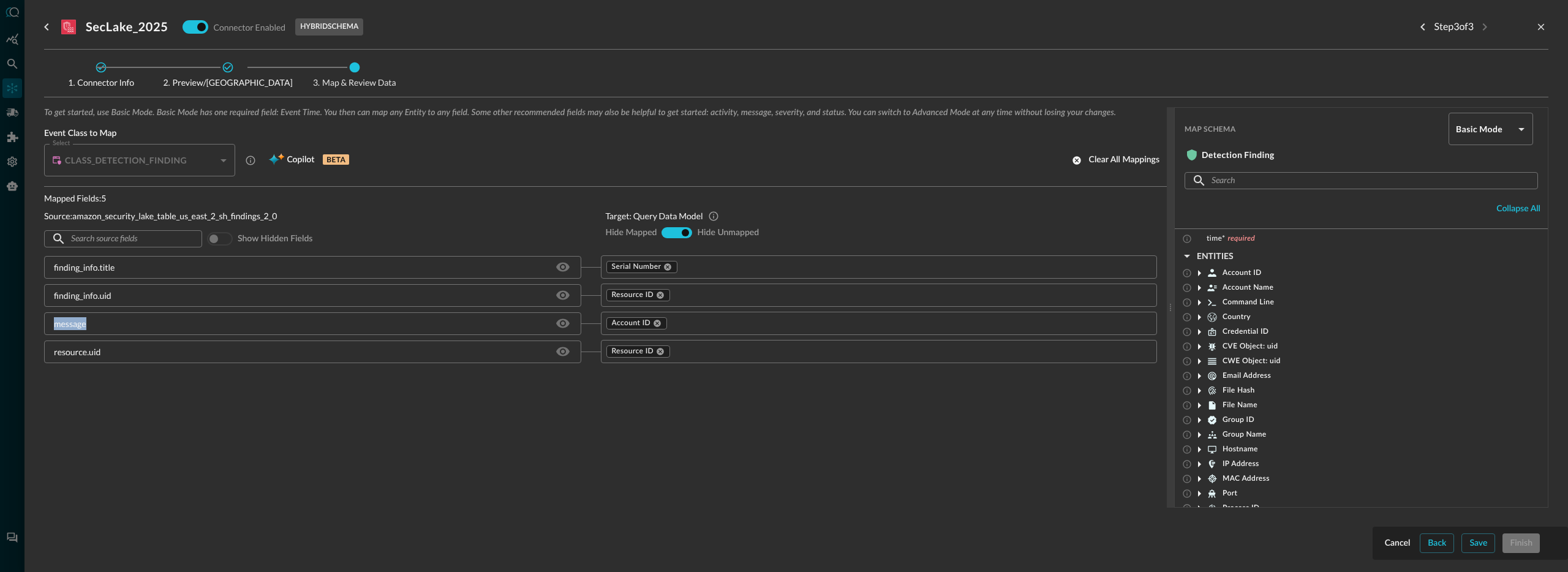
drag, startPoint x: 99, startPoint y: 323, endPoint x: 55, endPoint y: 328, distance: 44.3
click at [55, 328] on div "message" at bounding box center [312, 323] width 537 height 23
click at [55, 327] on div "message" at bounding box center [70, 324] width 32 height 13
click at [59, 325] on div "message" at bounding box center [70, 324] width 32 height 13
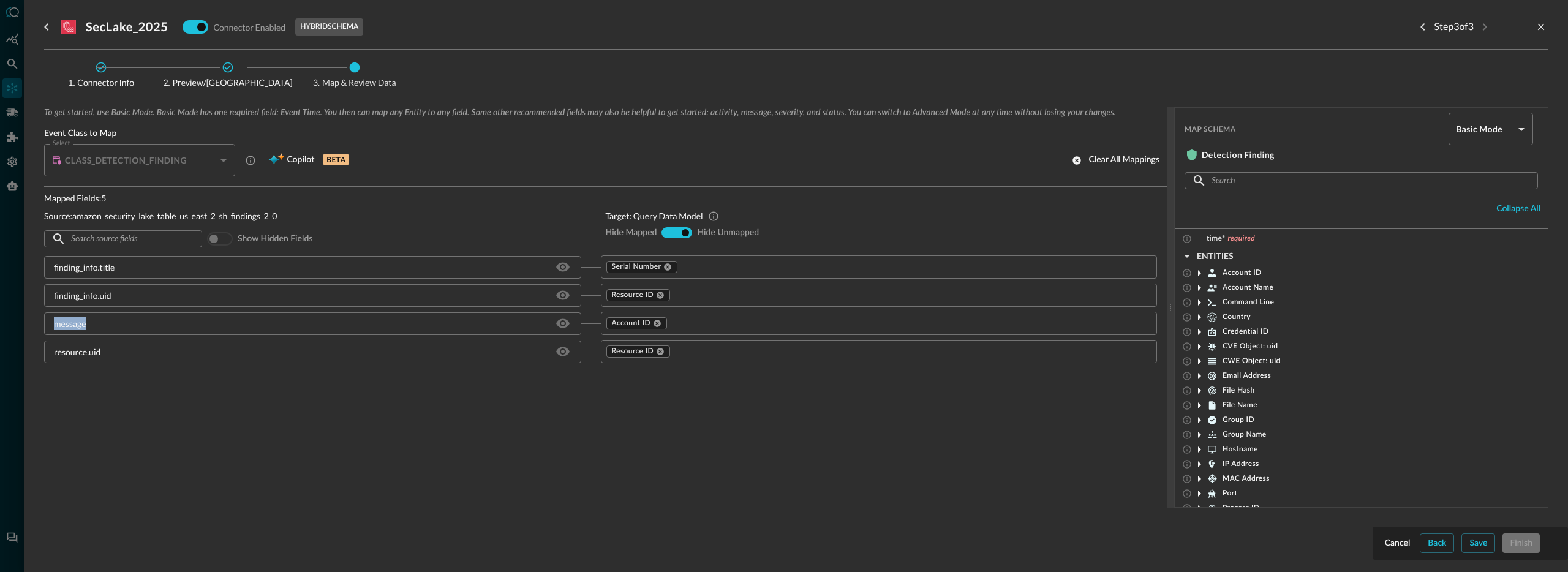
click at [59, 325] on div "message" at bounding box center [70, 324] width 32 height 13
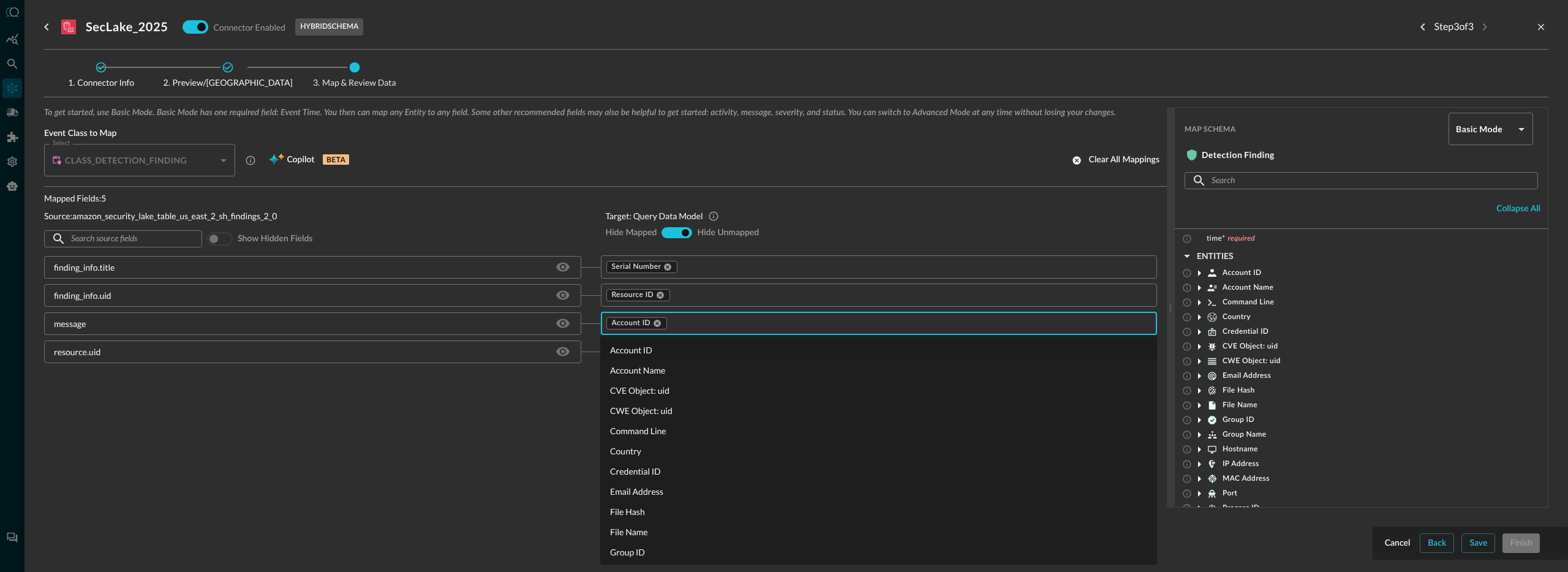
click at [709, 322] on input "text" at bounding box center [901, 323] width 464 height 15
click at [424, 521] on div "To get started, use Basic Mode. Basic Mode has one required field: Event Time. …" at bounding box center [796, 327] width 1505 height 440
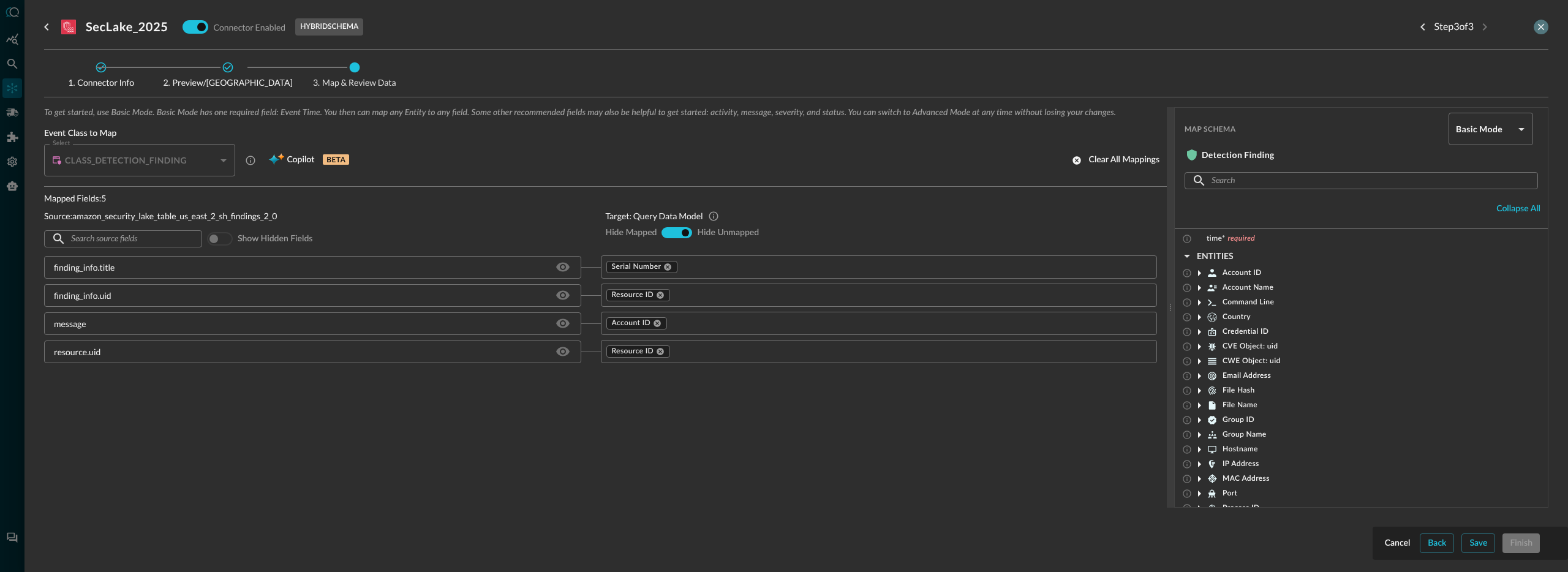
click at [1542, 26] on icon "close-drawer" at bounding box center [1541, 26] width 11 height 11
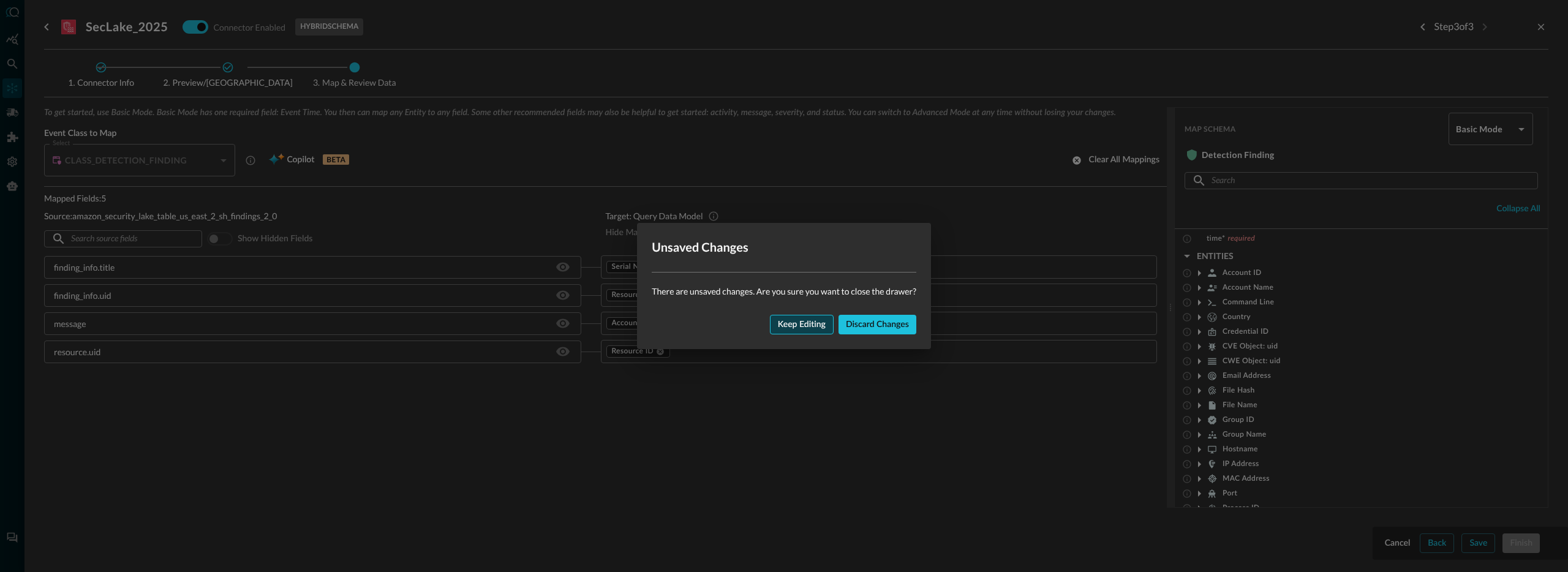
click at [778, 321] on div "Keep editing" at bounding box center [801, 325] width 47 height 15
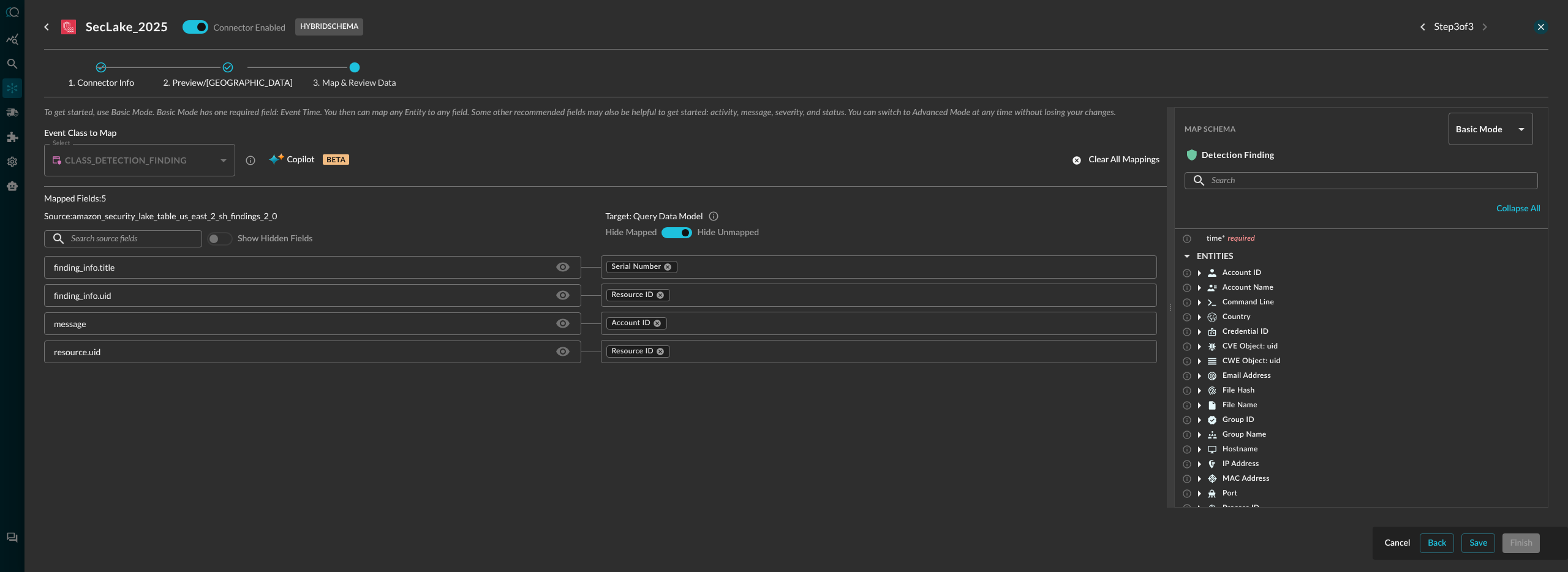
click at [1543, 25] on icon "close-drawer" at bounding box center [1541, 27] width 7 height 7
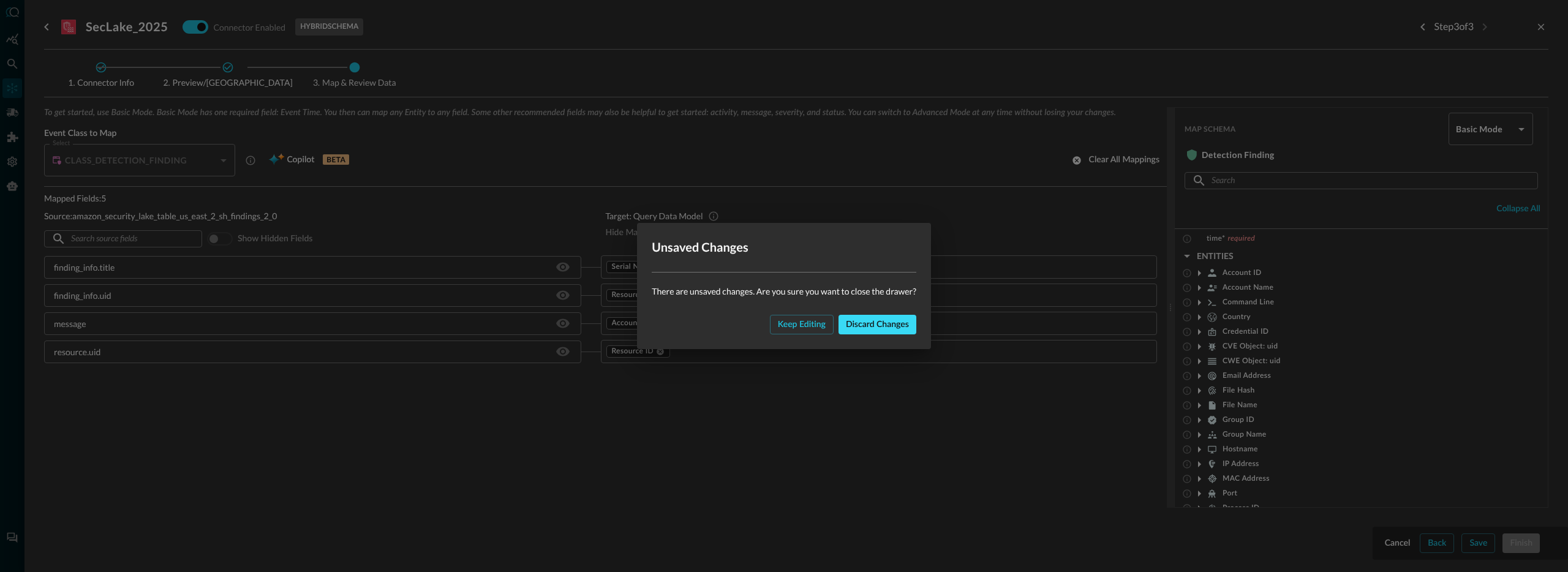
click at [883, 325] on div "Discard changes" at bounding box center [877, 325] width 63 height 15
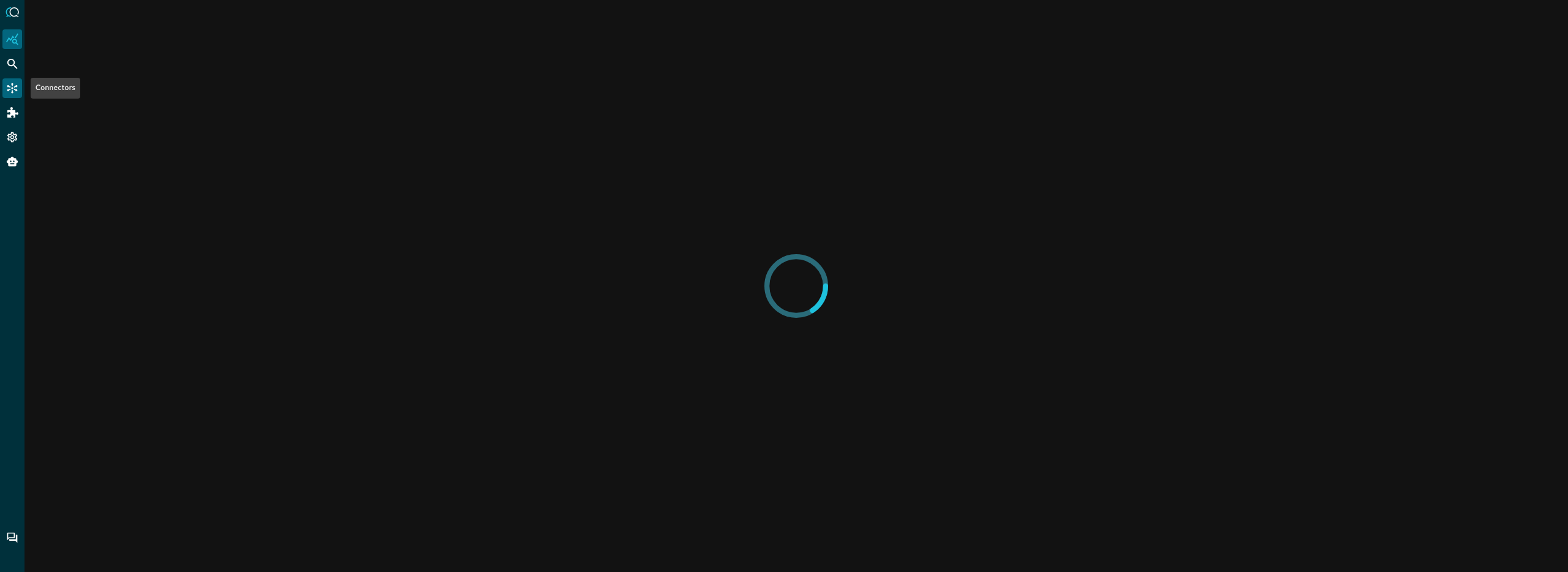
click at [12, 93] on icon "Connectors" at bounding box center [12, 88] width 12 height 12
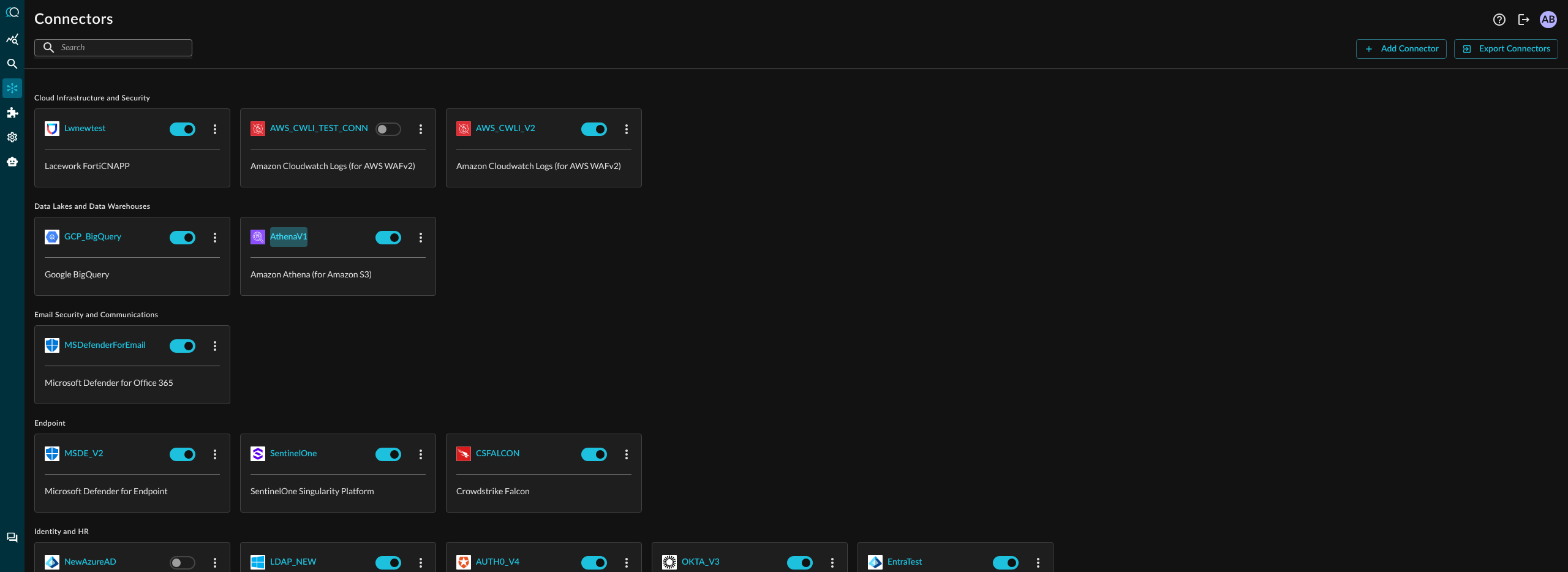
click at [273, 235] on div "AthenaV1" at bounding box center [288, 237] width 37 height 15
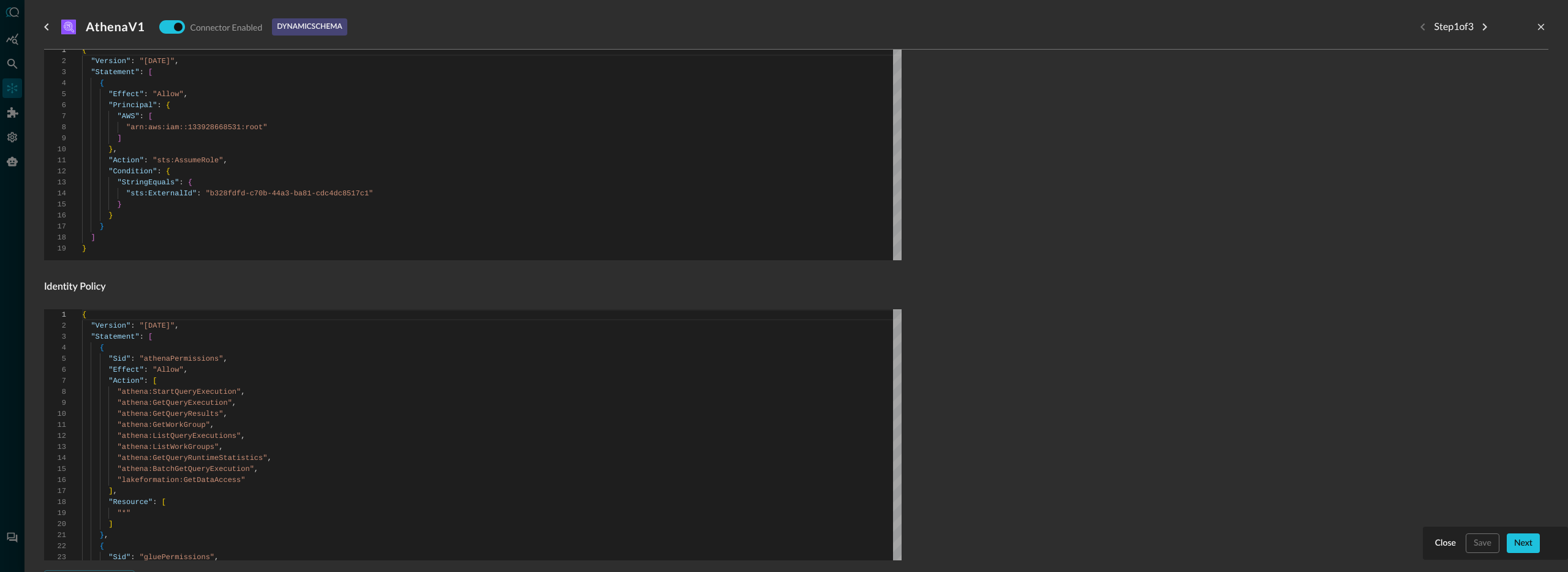
scroll to position [629, 0]
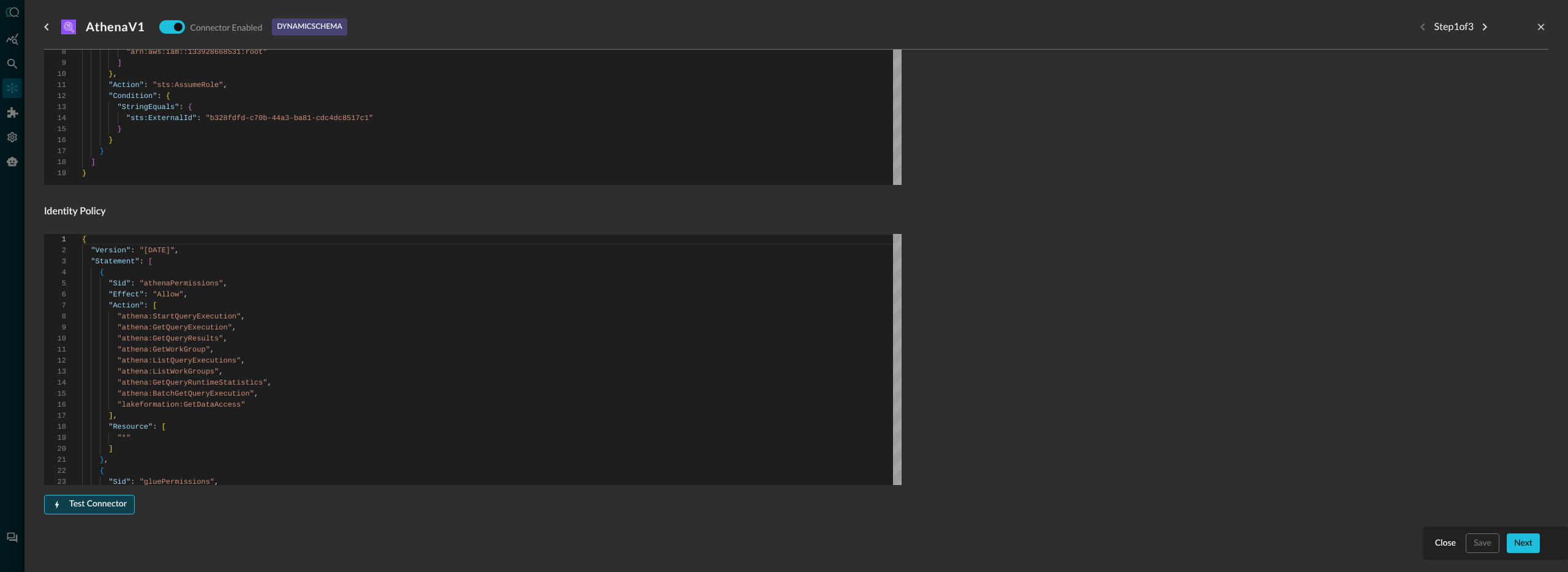
click at [110, 504] on div "Test Connector" at bounding box center [98, 504] width 58 height 15
click at [1512, 544] on button "Next" at bounding box center [1523, 543] width 33 height 20
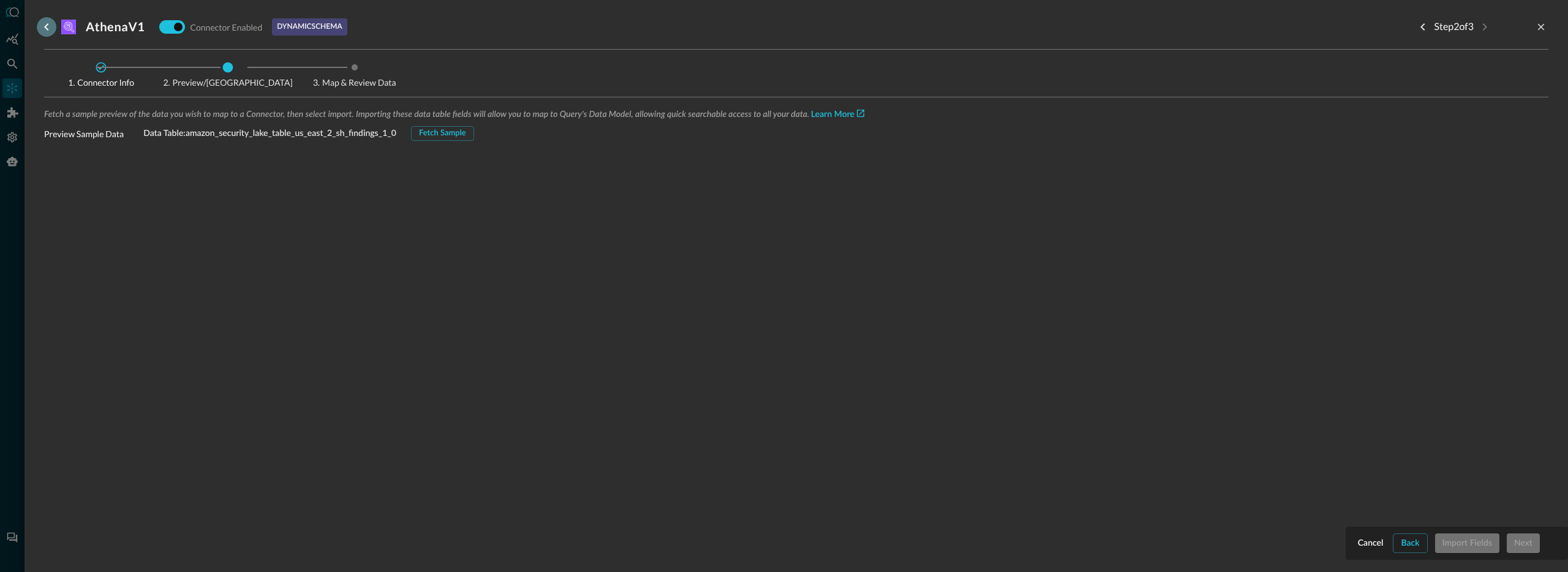
click at [47, 25] on icon "go back" at bounding box center [46, 27] width 4 height 7
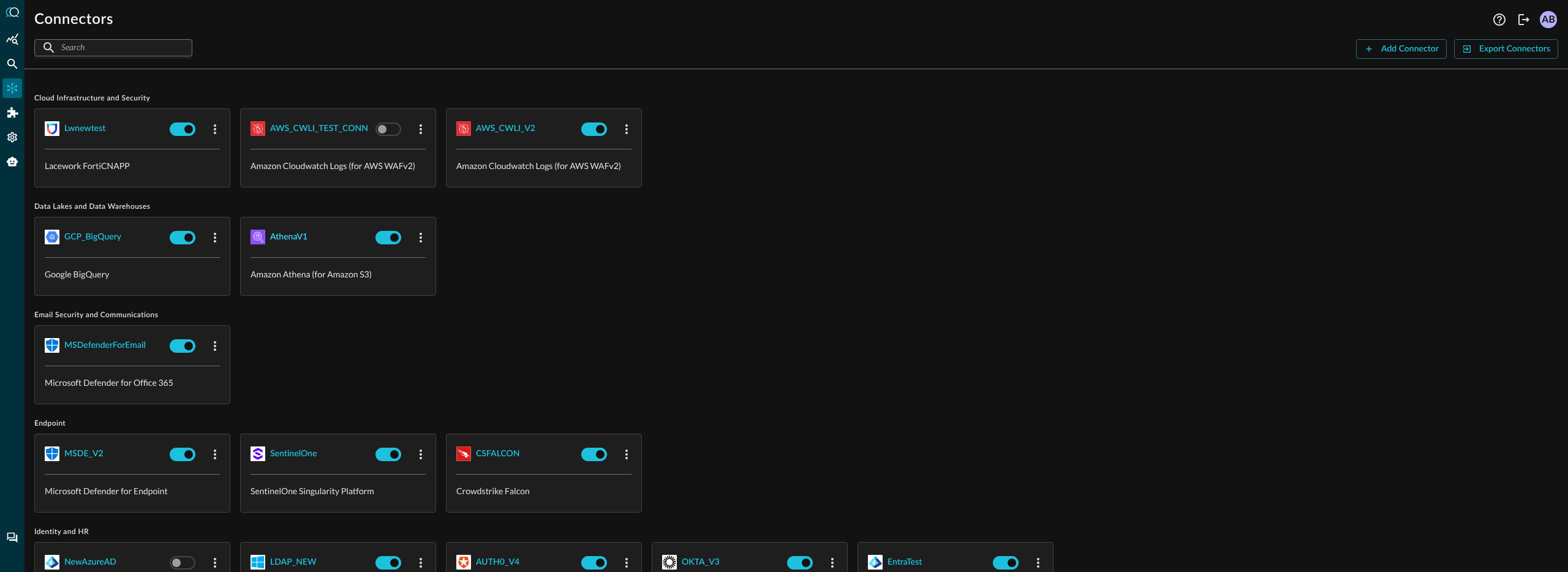
click at [276, 236] on div "AthenaV1" at bounding box center [288, 237] width 37 height 15
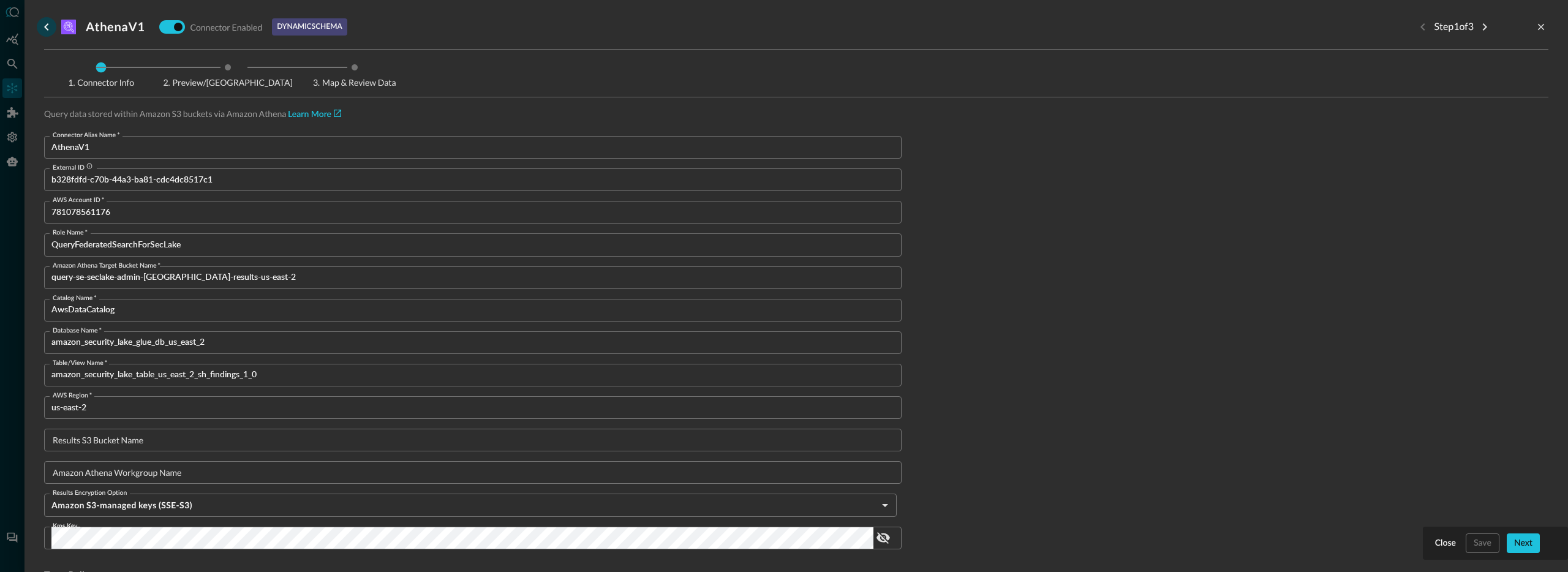
click at [47, 24] on icon "go back" at bounding box center [46, 27] width 4 height 7
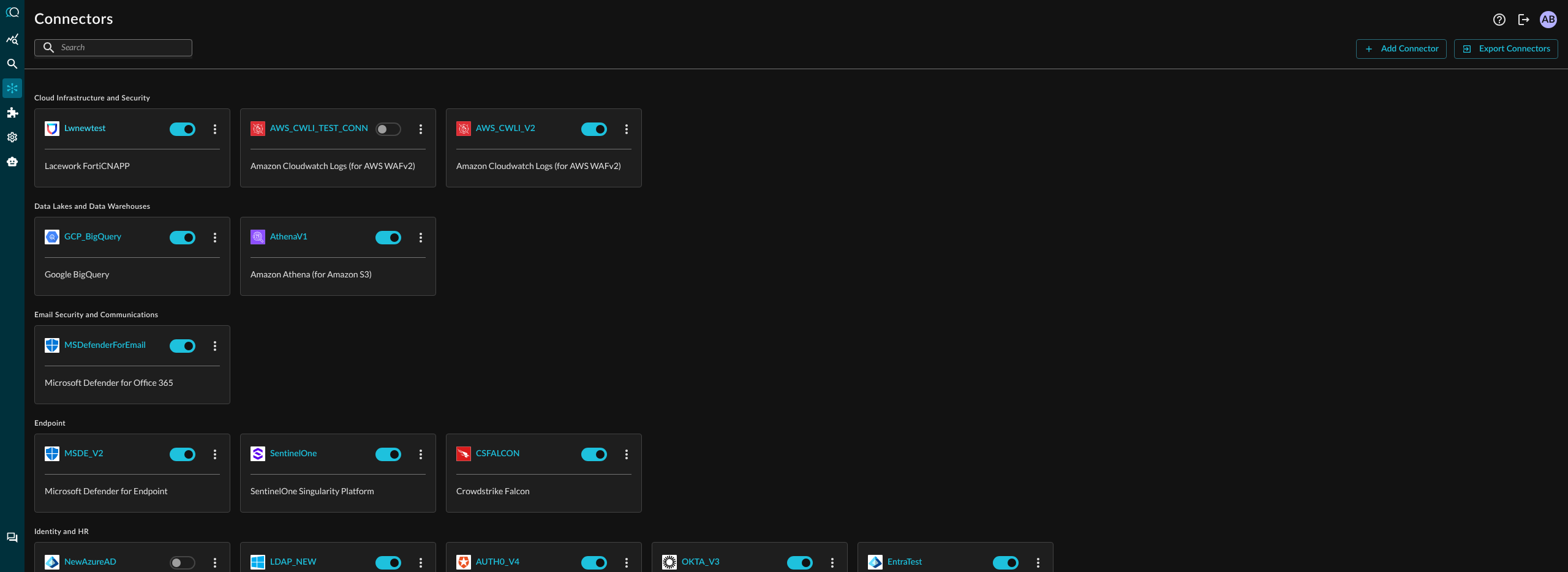
click at [79, 124] on div "lwnewtest" at bounding box center [85, 128] width 41 height 15
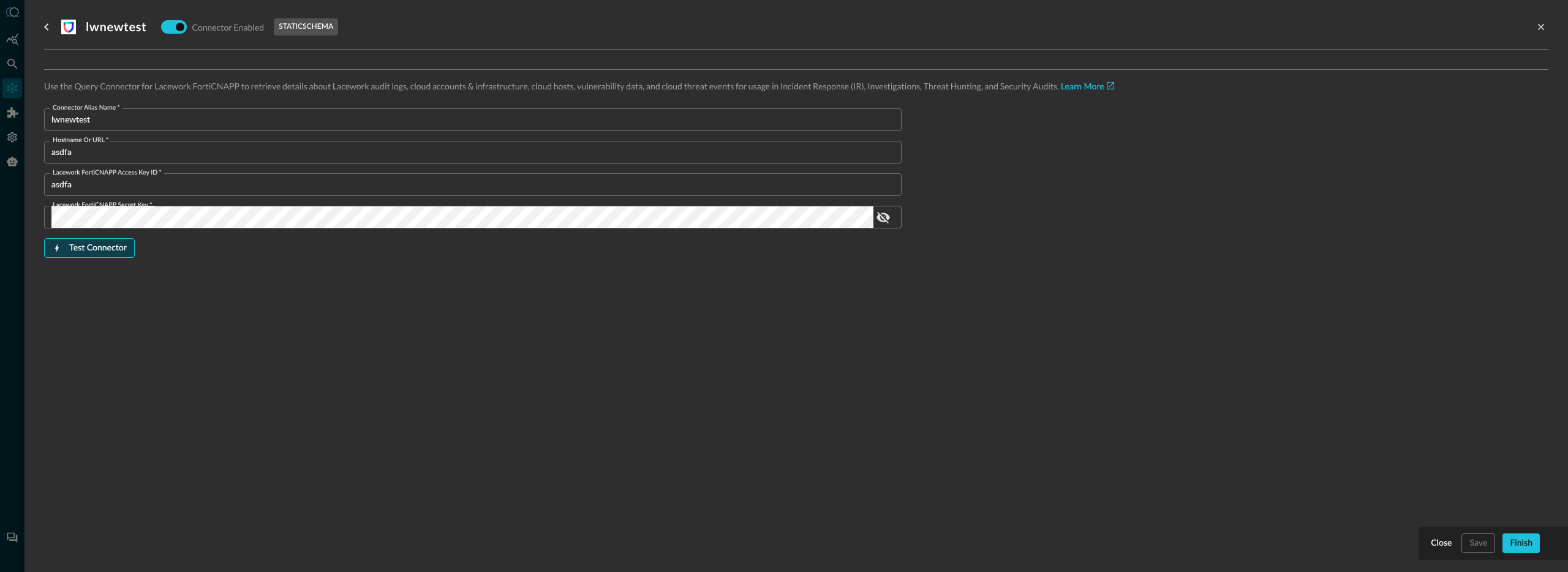
click at [93, 250] on div "Test Connector" at bounding box center [98, 248] width 58 height 15
click at [1482, 547] on div "Close Save Finish" at bounding box center [1494, 543] width 130 height 20
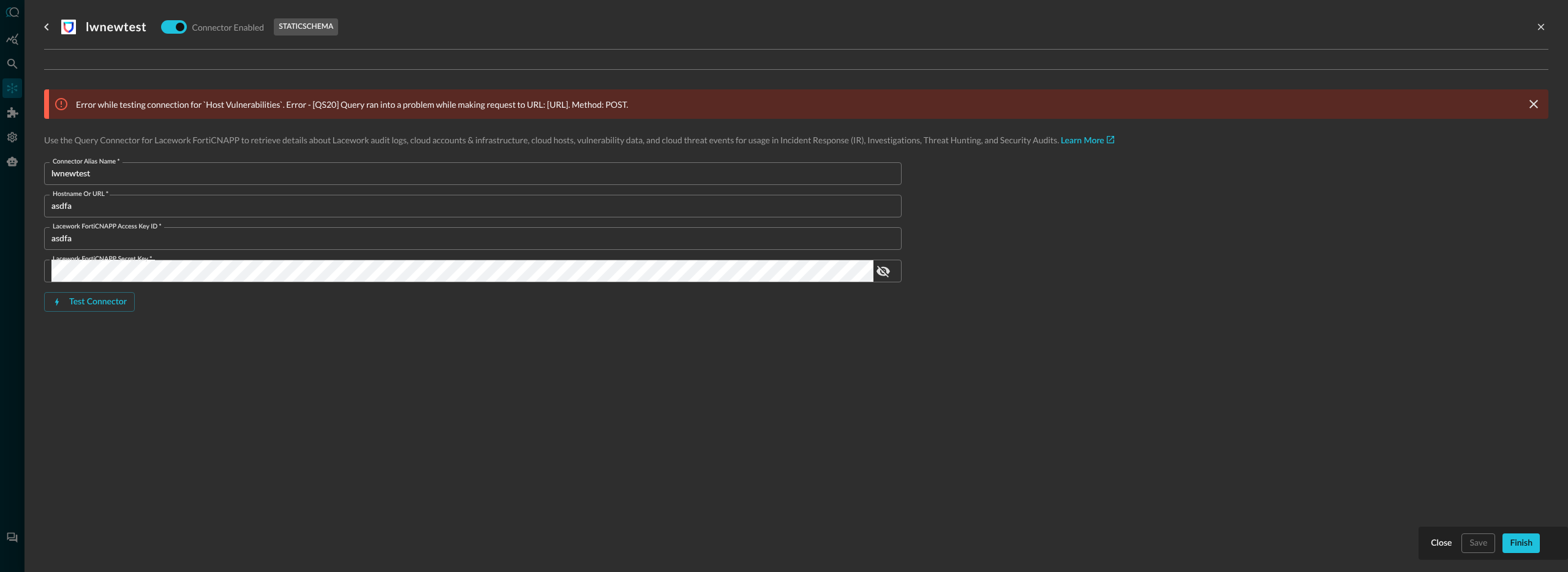
click at [507, 107] on p "Error while testing connection for `Host Vulnerabilities`. Error - [QS20] Query…" at bounding box center [352, 104] width 552 height 13
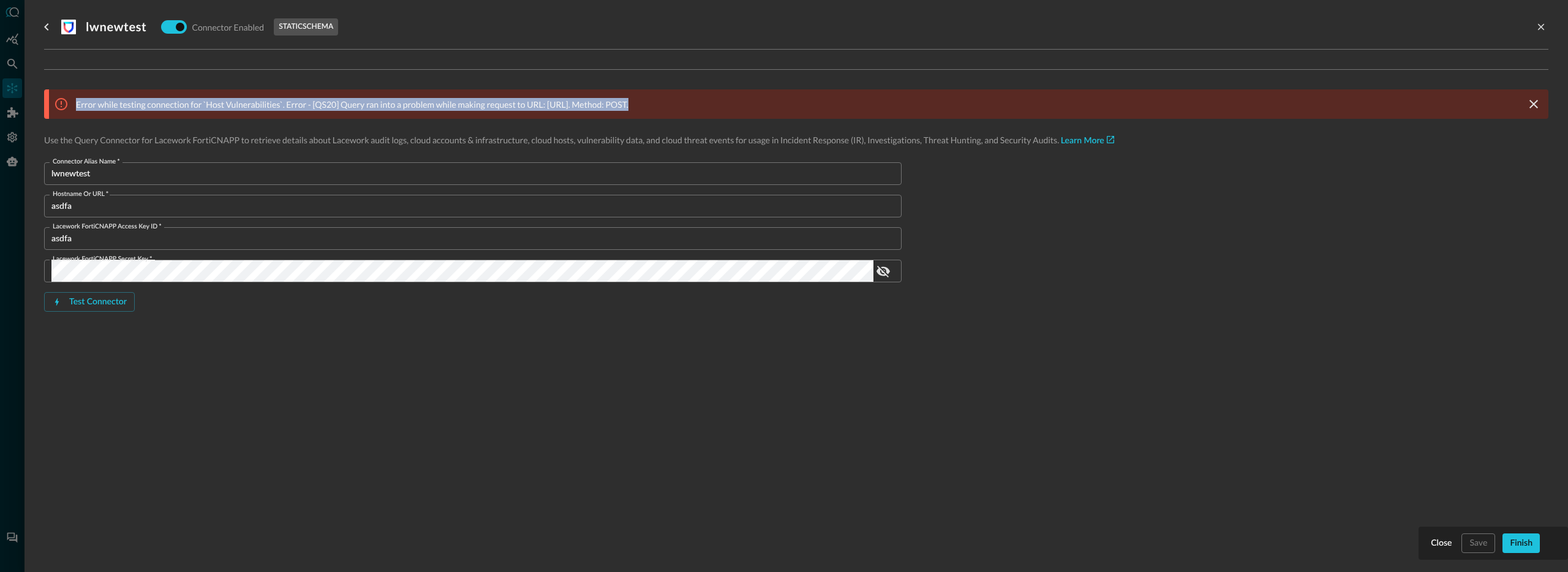
click at [507, 107] on p "Error while testing connection for `Host Vulnerabilities`. Error - [QS20] Query…" at bounding box center [352, 104] width 552 height 13
drag, startPoint x: 677, startPoint y: 105, endPoint x: 567, endPoint y: 107, distance: 110.0
click at [628, 105] on p "Error while testing connection for `Host Vulnerabilities`. Error - [QS20] Query…" at bounding box center [352, 104] width 552 height 13
click at [628, 109] on p "Error while testing connection for `Host Vulnerabilities`. Error - [QS20] Query…" at bounding box center [352, 104] width 552 height 13
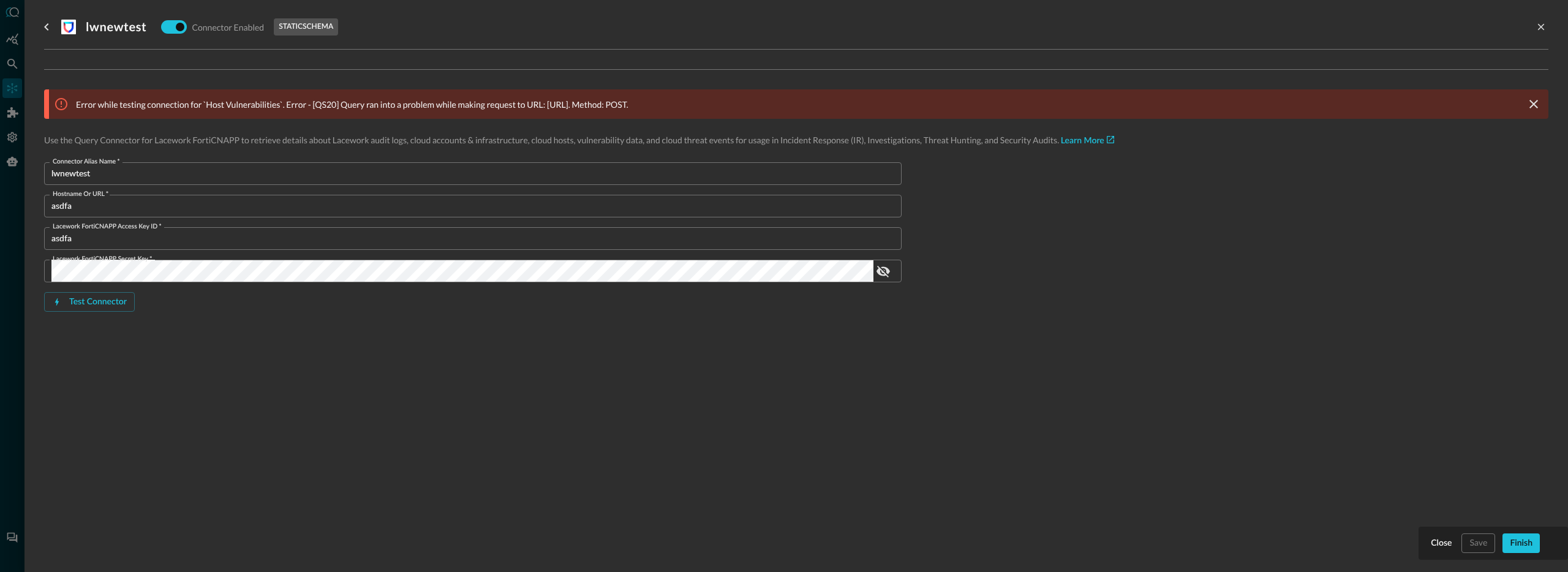
drag, startPoint x: 659, startPoint y: 101, endPoint x: 522, endPoint y: 107, distance: 137.1
click at [522, 107] on p "Error while testing connection for `Host Vulnerabilities`. Error - [QS20] Query…" at bounding box center [352, 104] width 552 height 13
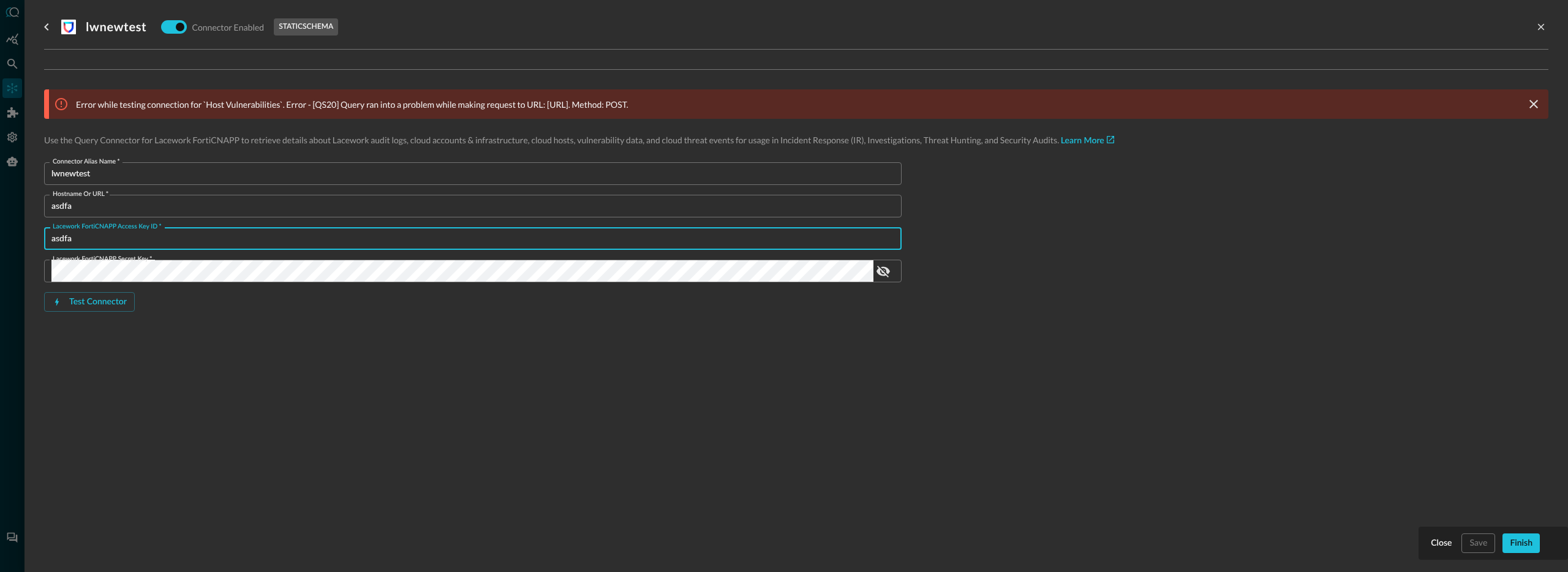
drag, startPoint x: 109, startPoint y: 236, endPoint x: 34, endPoint y: 236, distance: 75.0
click at [34, 236] on div "lwnewtest Connector Enabled static schema Error while testing connection for `H…" at bounding box center [796, 286] width 1543 height 572
click at [77, 235] on input "asdfa" at bounding box center [476, 238] width 850 height 23
click at [95, 242] on input "asdfa" at bounding box center [476, 238] width 850 height 23
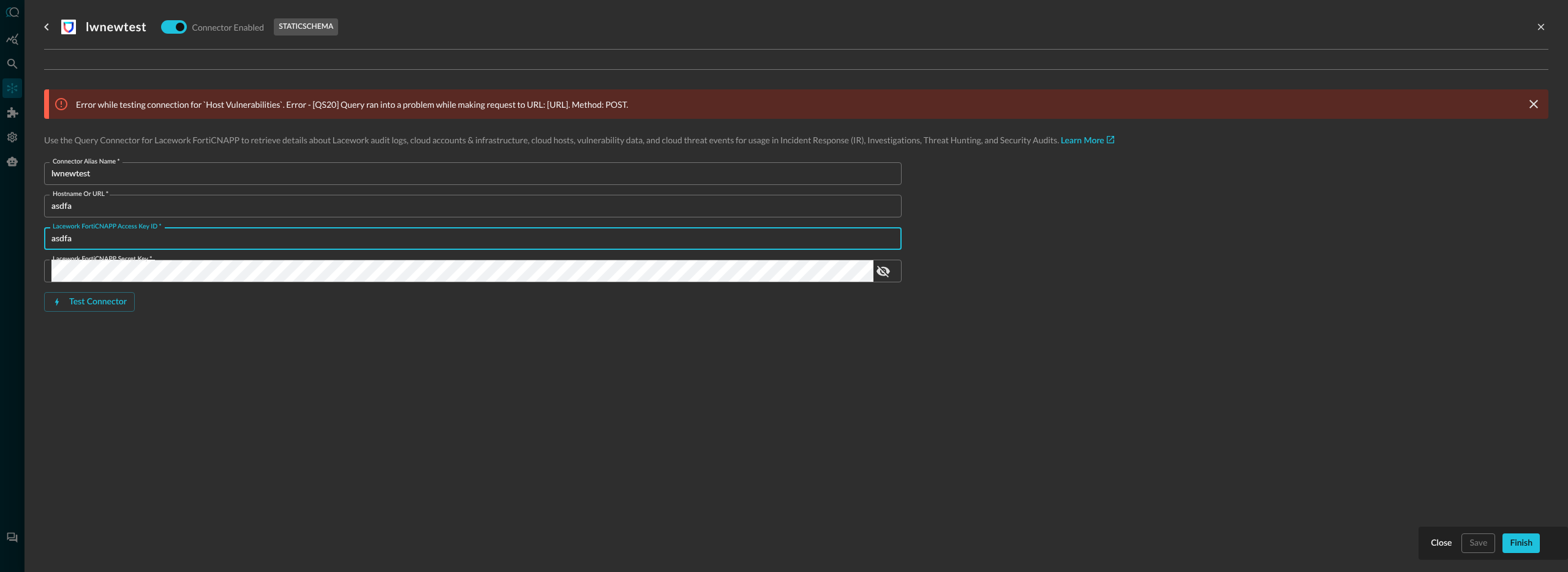
click at [66, 231] on input "asdfa" at bounding box center [476, 238] width 850 height 23
click at [70, 201] on input "asdfa" at bounding box center [476, 206] width 850 height 23
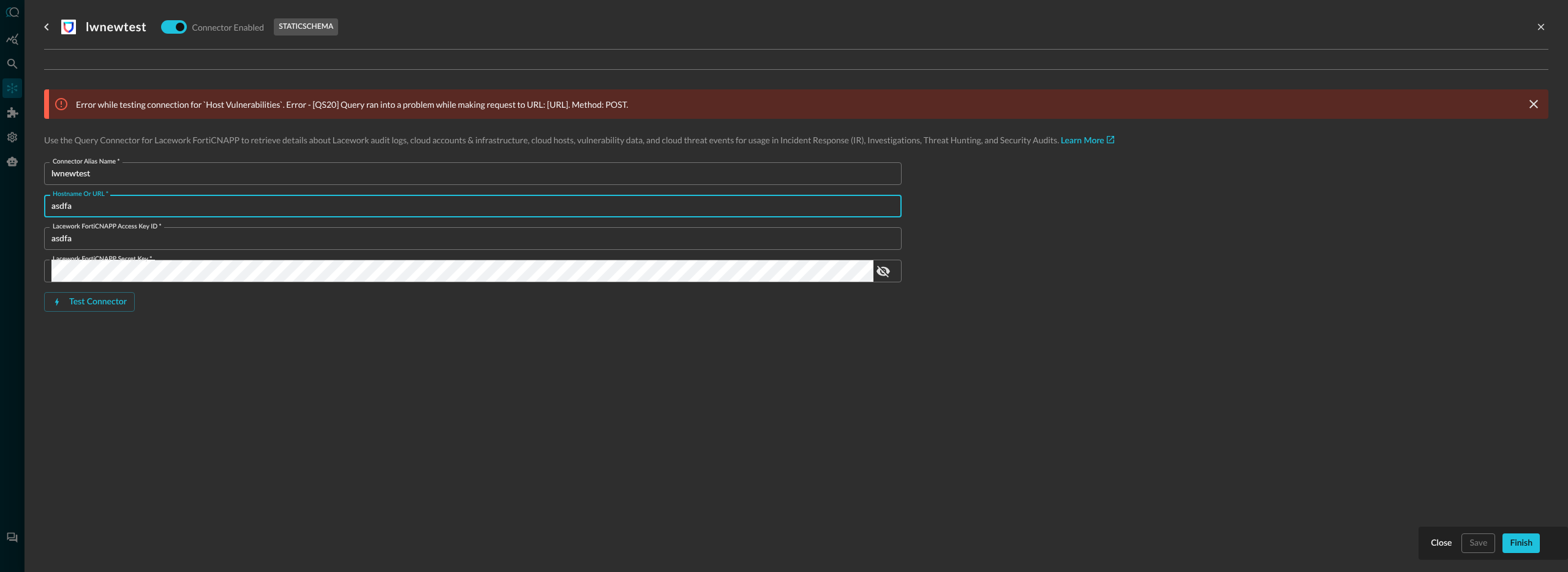
click at [162, 366] on div "Error while testing connection for `Host Vulnerabilities`. Error - [QS20] Query…" at bounding box center [796, 210] width 1505 height 321
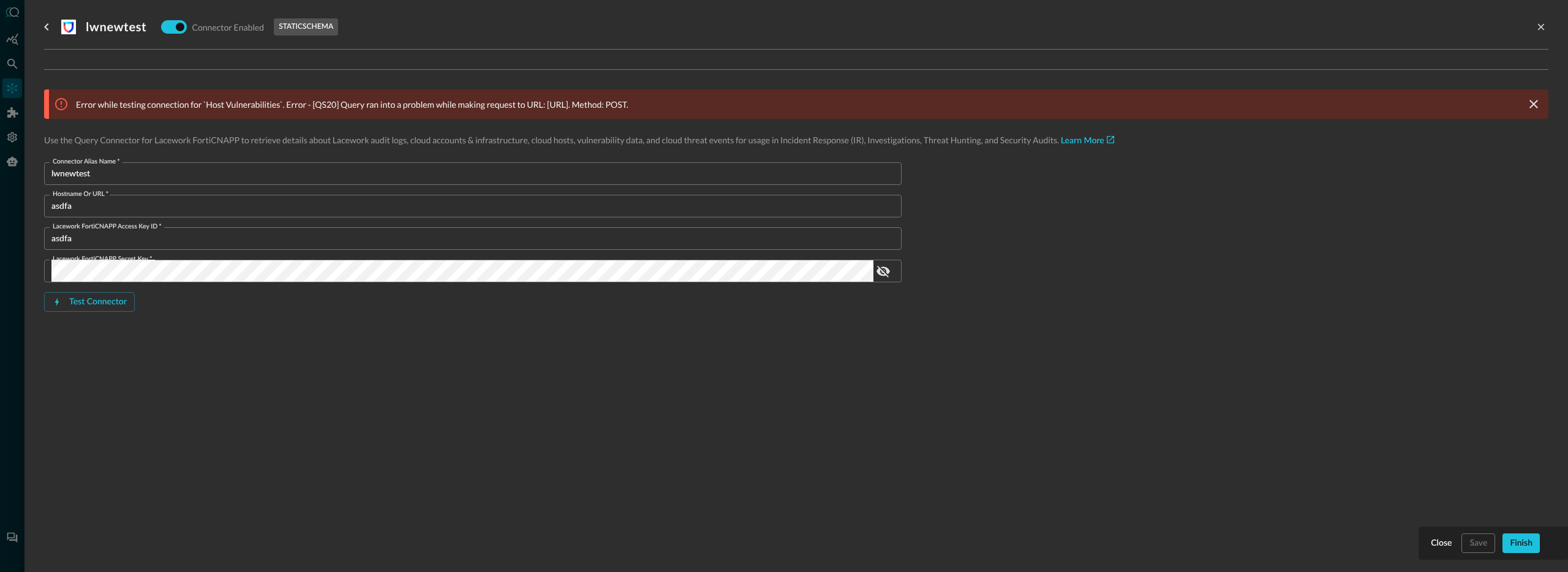
click at [119, 206] on input "asdfa" at bounding box center [476, 206] width 850 height 23
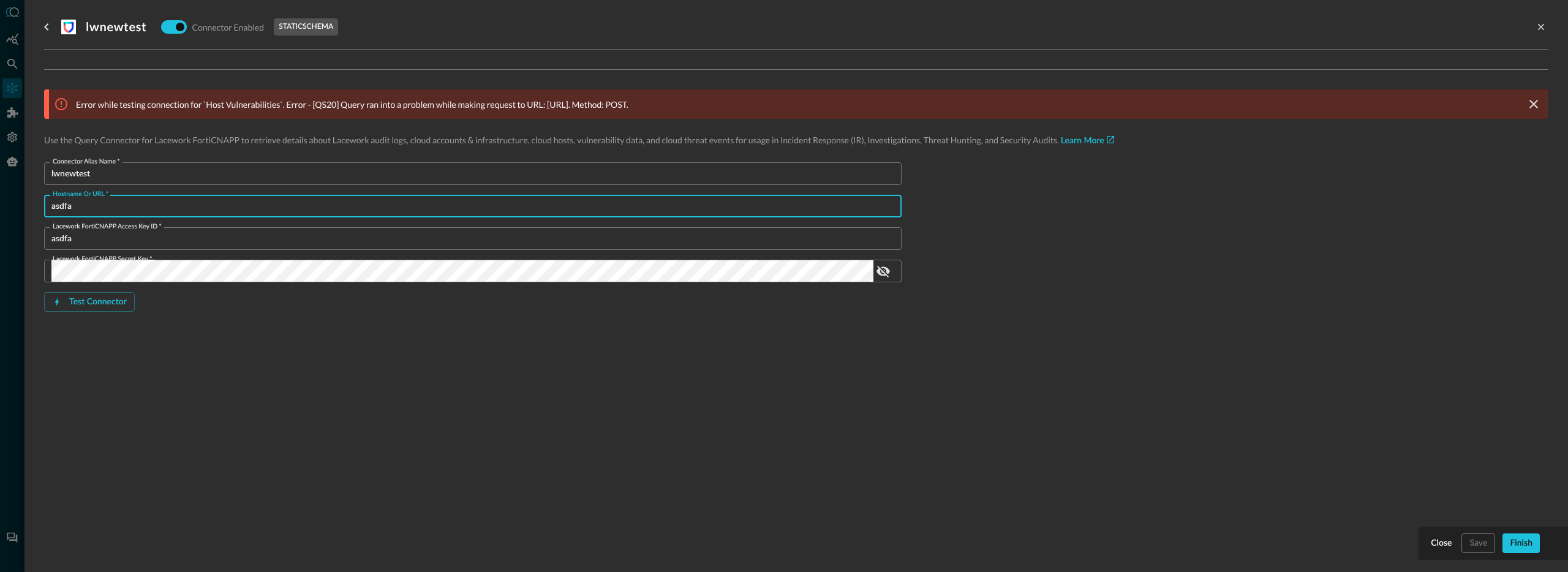
click at [118, 206] on input "asdfa" at bounding box center [476, 206] width 850 height 23
click at [120, 167] on input "lwnewtest" at bounding box center [476, 173] width 850 height 23
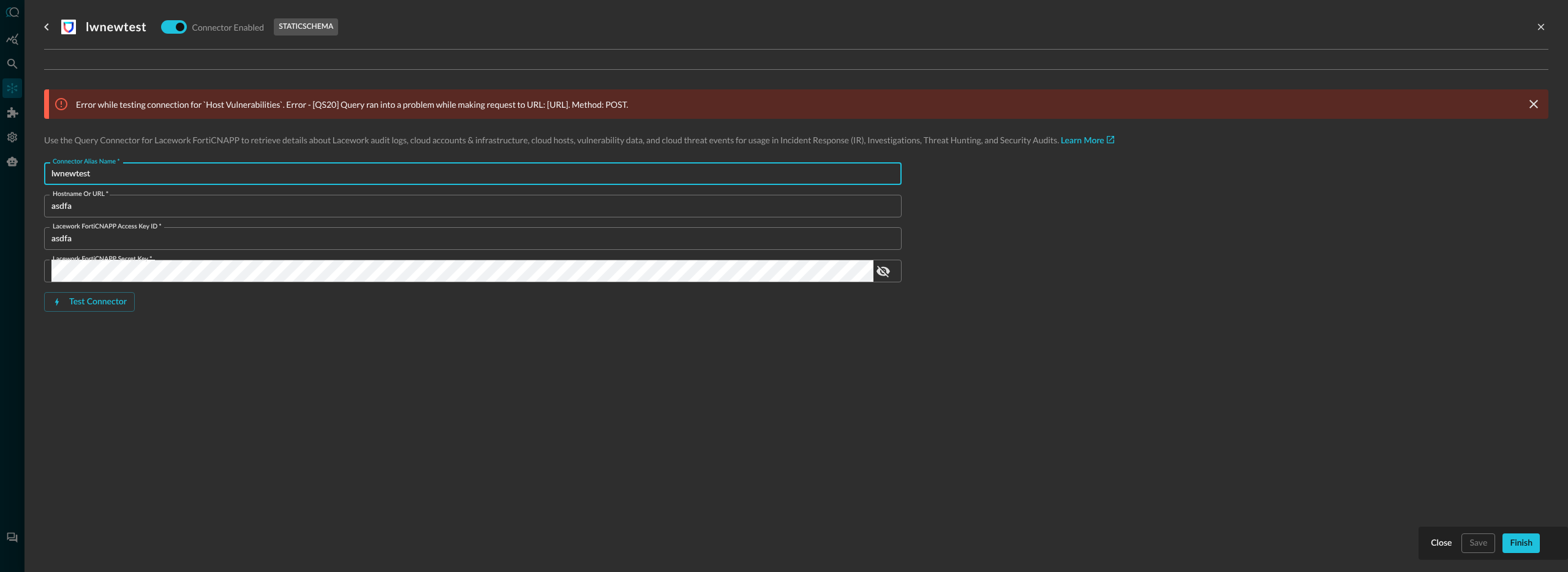
click at [120, 167] on input "lwnewtest" at bounding box center [476, 173] width 850 height 23
click at [1502, 542] on button "Finish" at bounding box center [1521, 543] width 37 height 20
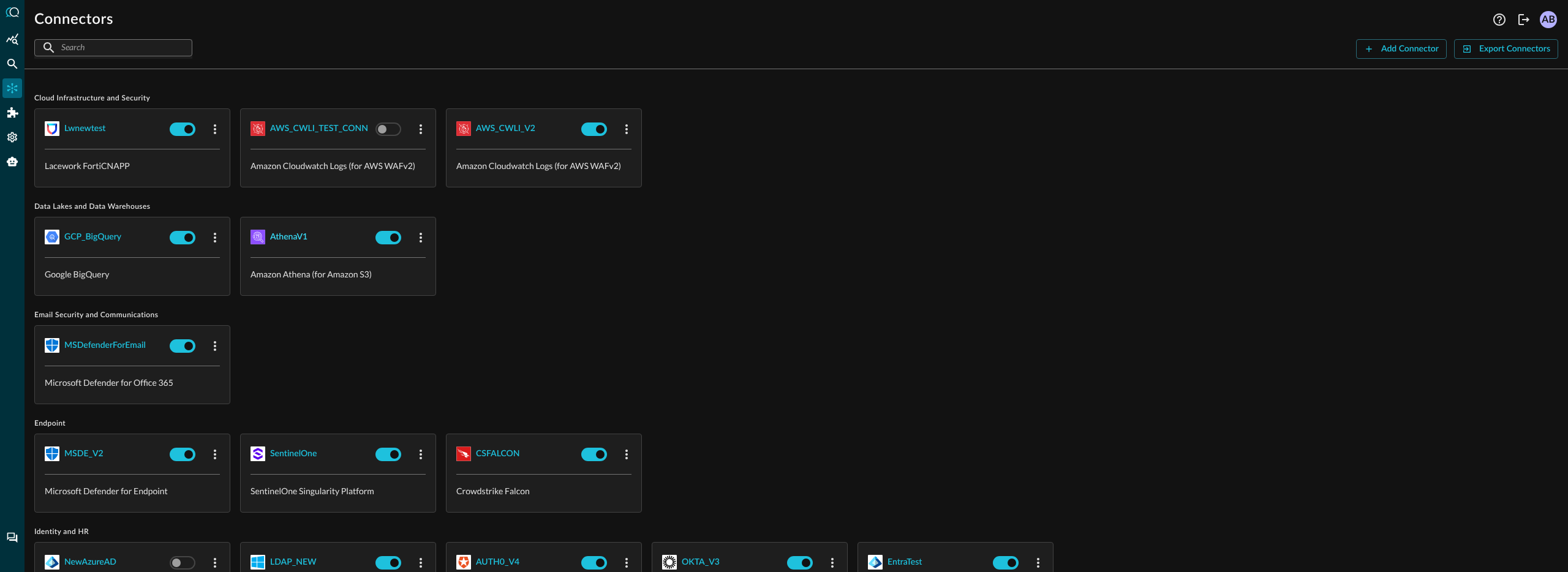
click at [277, 231] on div "AthenaV1" at bounding box center [288, 237] width 37 height 15
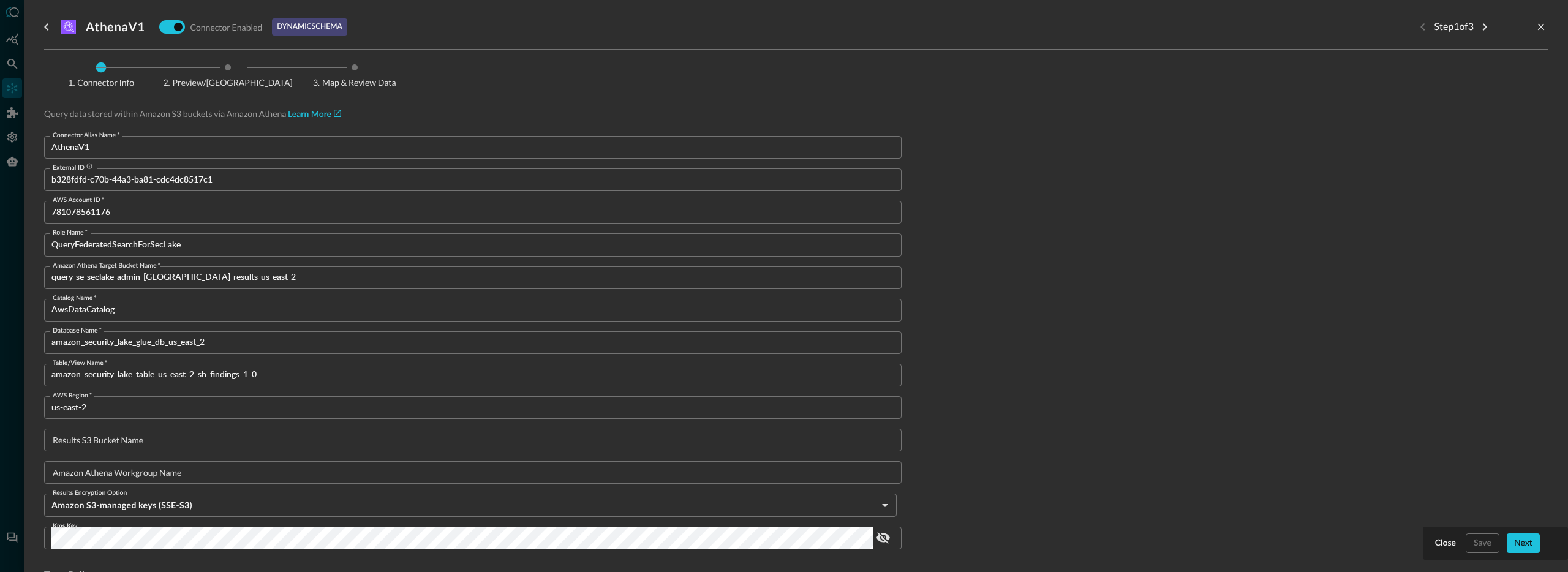
scroll to position [243, 0]
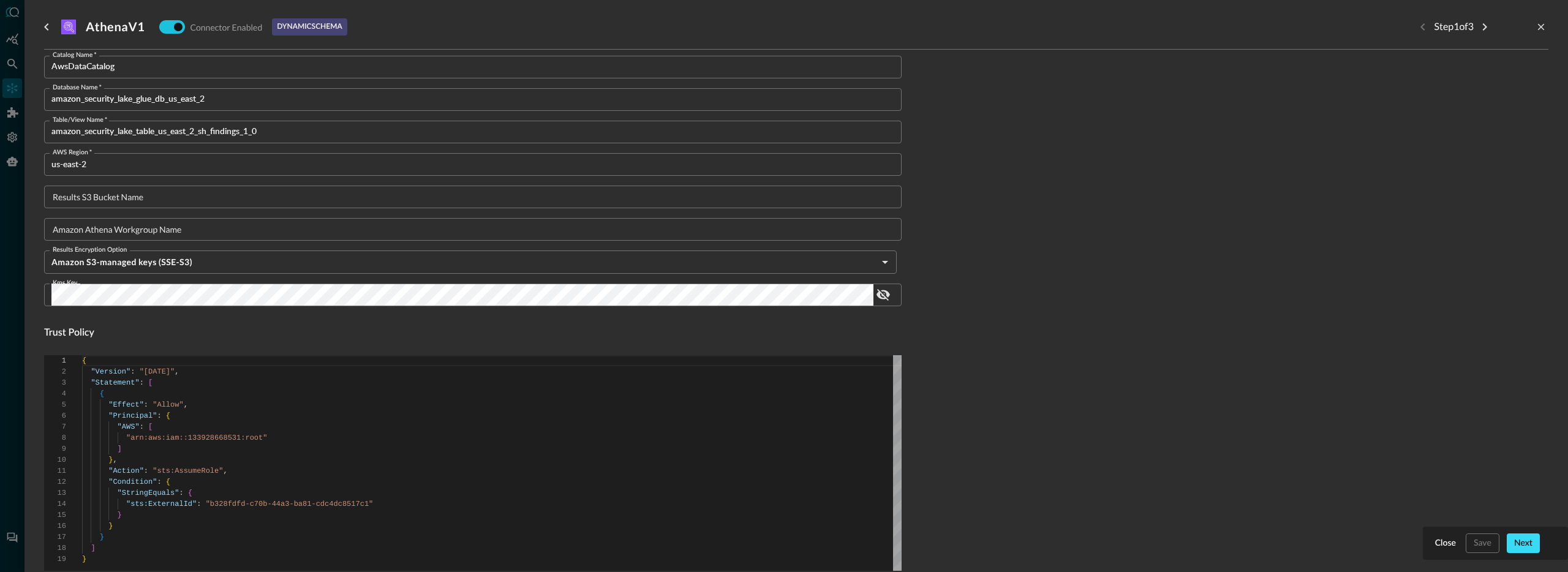
click at [1529, 549] on div "Next" at bounding box center [1523, 544] width 18 height 15
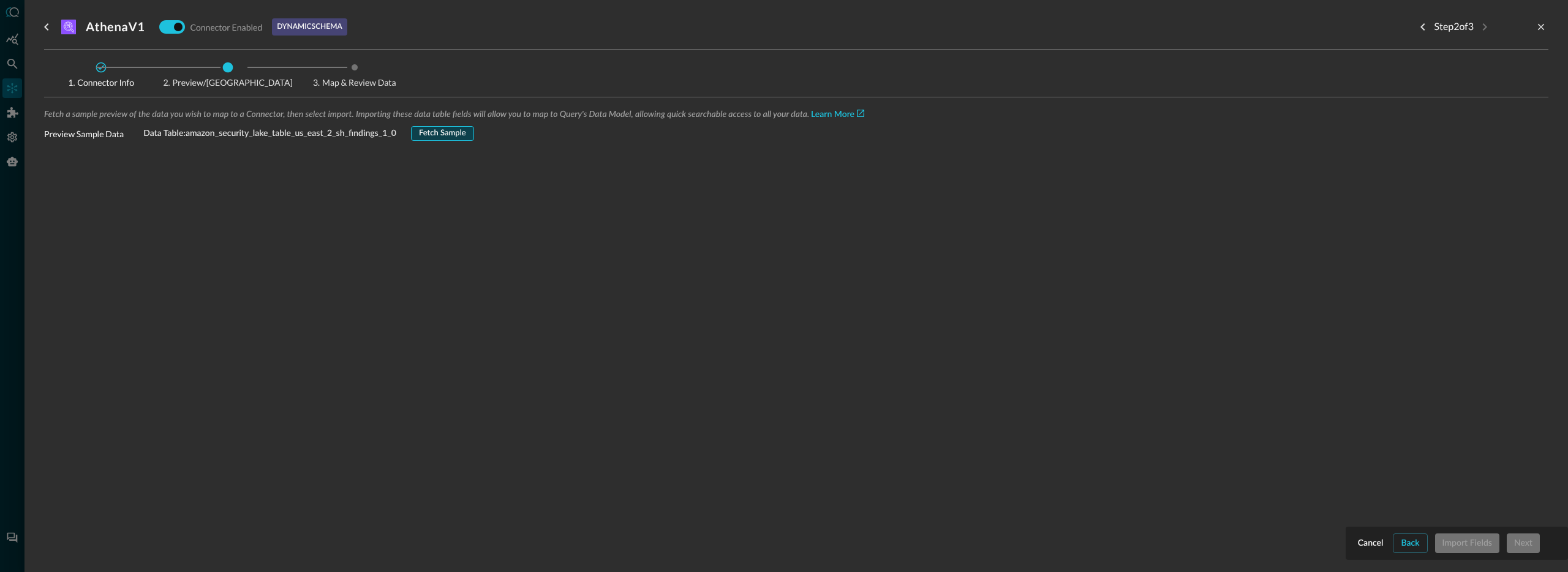
click at [449, 136] on div "Fetch Sample" at bounding box center [442, 134] width 47 height 14
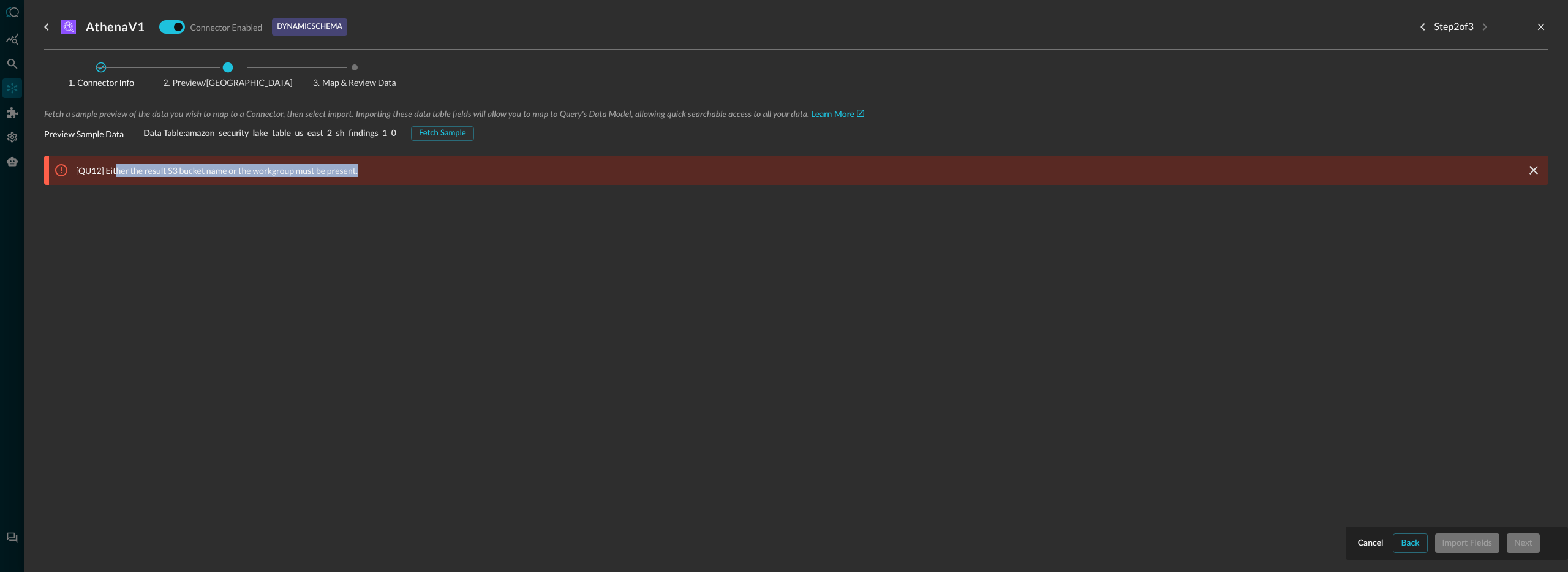
drag, startPoint x: 363, startPoint y: 170, endPoint x: 116, endPoint y: 169, distance: 247.0
click at [116, 169] on div "[QU12] Either the result S3 bucket name or the workgroup must be present." at bounding box center [798, 170] width 1499 height 29
click at [268, 165] on p "[QU12] Either the result S3 bucket name or the workgroup must be present." at bounding box center [217, 171] width 282 height 13
drag, startPoint x: 341, startPoint y: 170, endPoint x: 109, endPoint y: 176, distance: 232.1
click at [109, 176] on div "[QU12] Either the result S3 bucket name or the workgroup must be present." at bounding box center [798, 170] width 1499 height 29
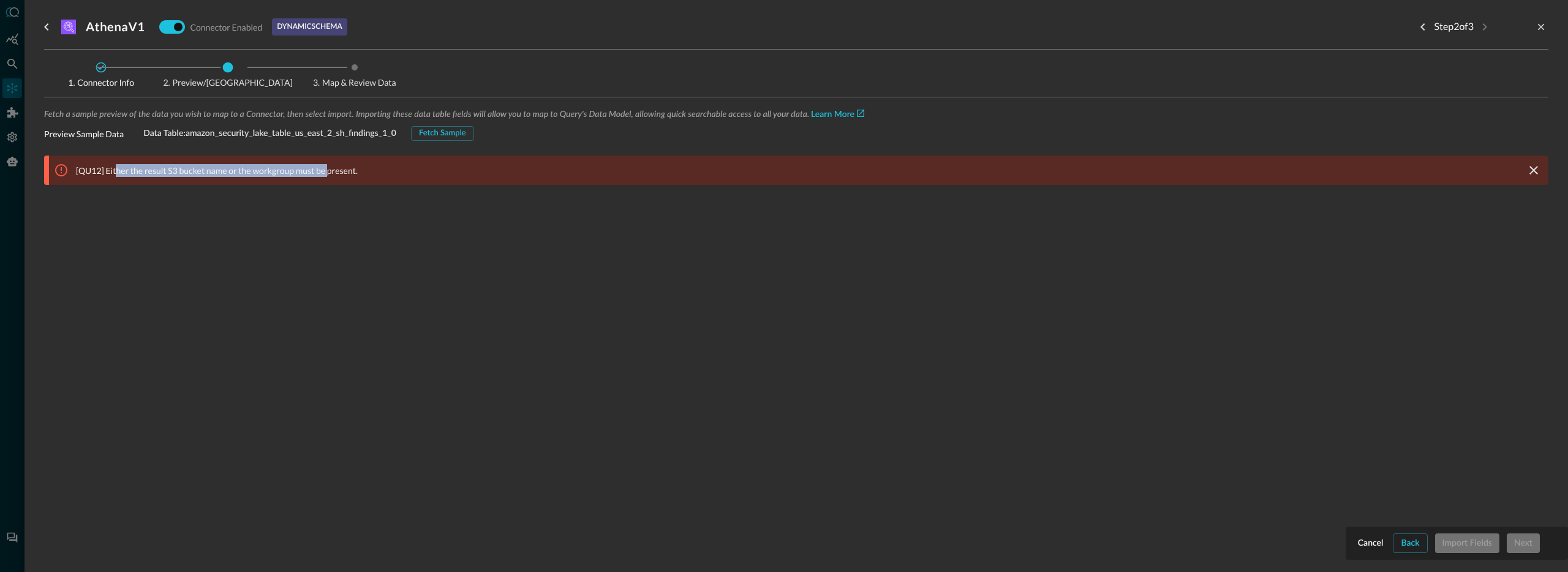
drag, startPoint x: 117, startPoint y: 172, endPoint x: 330, endPoint y: 174, distance: 213.0
click at [328, 174] on p "[QU12] Either the result S3 bucket name or the workgroup must be present." at bounding box center [217, 171] width 282 height 13
click at [1409, 546] on div "Back" at bounding box center [1410, 544] width 18 height 15
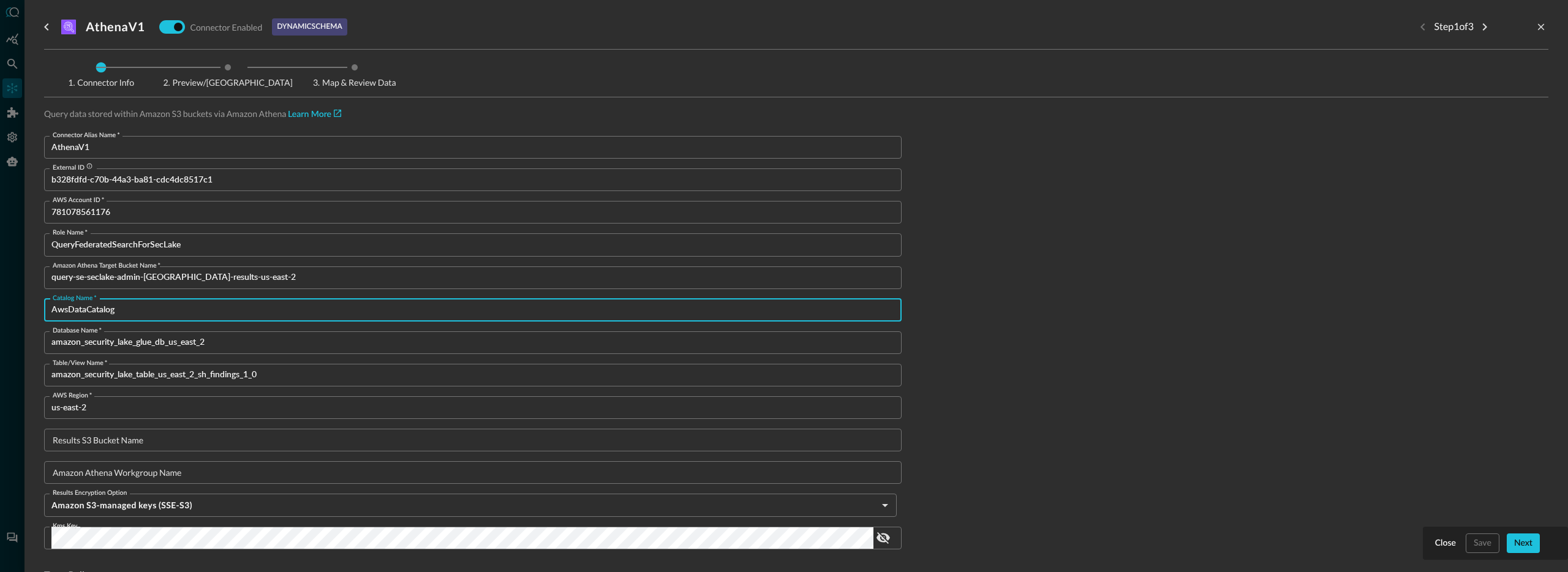
drag, startPoint x: 119, startPoint y: 311, endPoint x: 47, endPoint y: 314, distance: 72.1
click at [48, 314] on div "AwsDataCatalog Catalog Name   *" at bounding box center [472, 310] width 857 height 23
click at [113, 341] on input "amazon_security_lake_glue_db_us_east_2" at bounding box center [476, 342] width 850 height 23
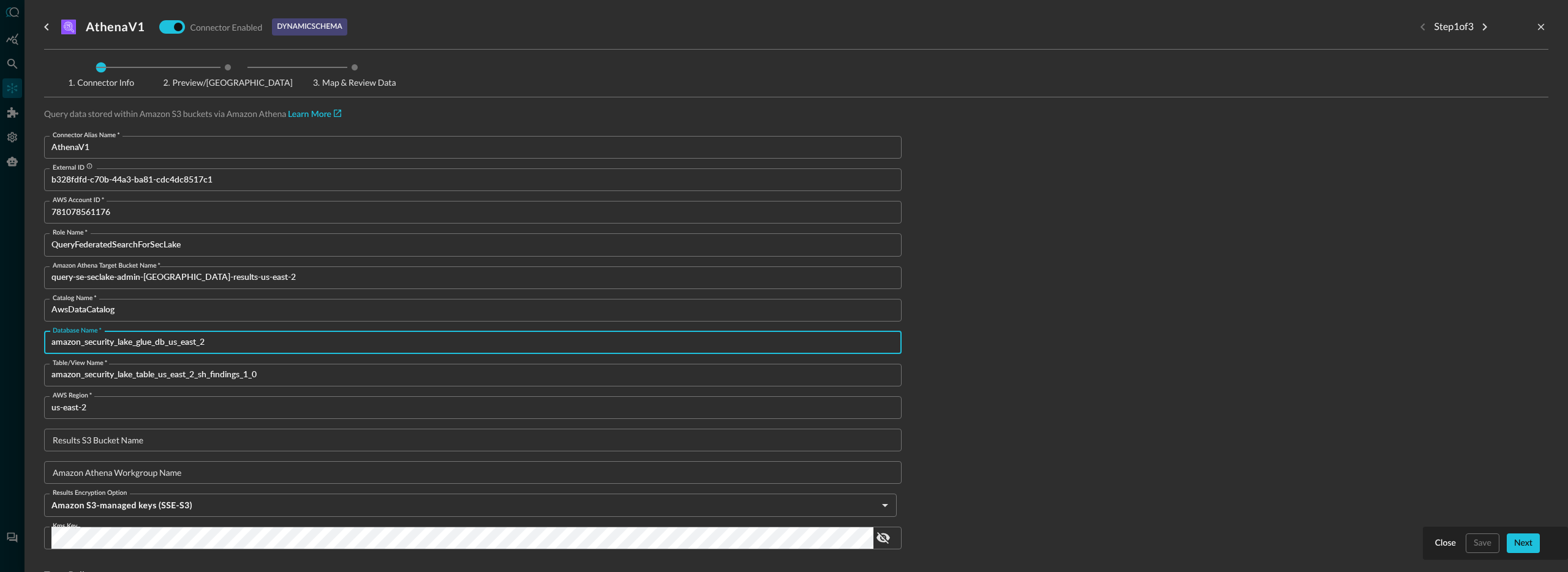
click at [113, 341] on input "amazon_security_lake_glue_db_us_east_2" at bounding box center [476, 342] width 850 height 23
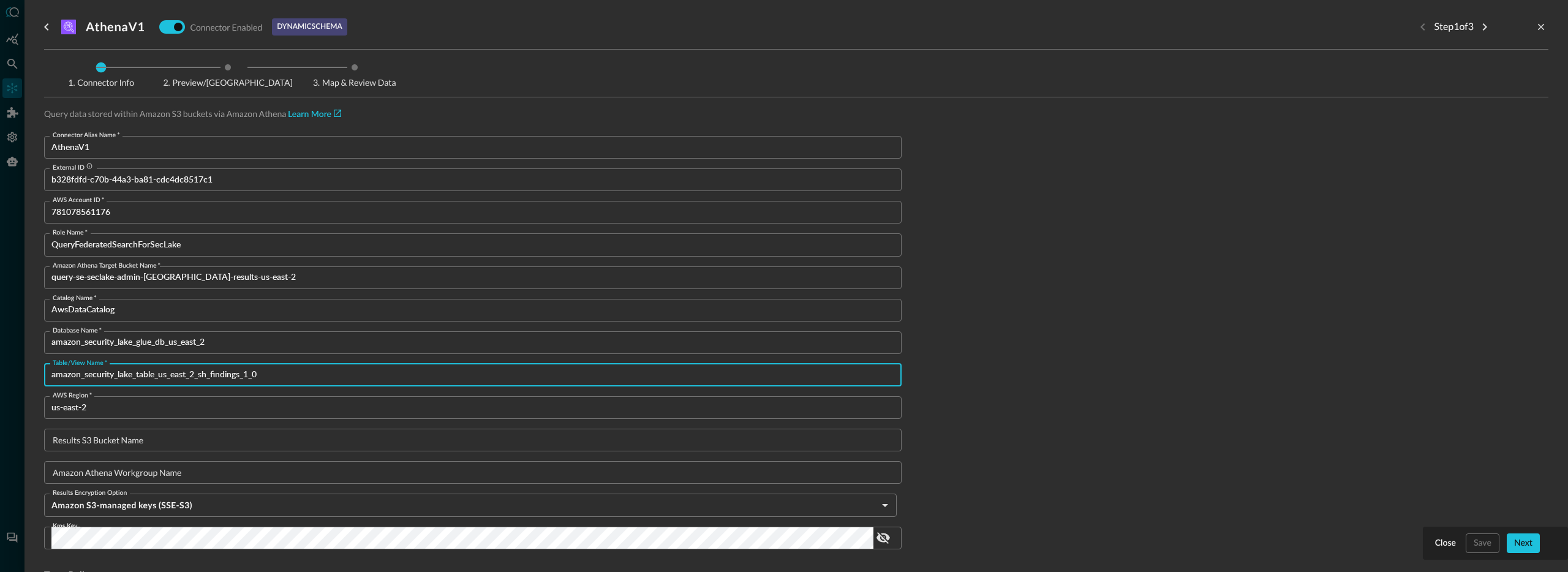
click at [113, 382] on input "amazon_security_lake_table_us_east_2_sh_findings_1_0" at bounding box center [476, 375] width 850 height 23
click at [265, 374] on input "amazon_security_lake_table_us_east_2_sh_findings_1_0" at bounding box center [476, 375] width 850 height 23
drag, startPoint x: 279, startPoint y: 377, endPoint x: 55, endPoint y: 387, distance: 224.2
click at [18, 376] on div "AthenaV1 Connector Enabled dynamic schema Step 1 of 3 Connector Info Preview/Im…" at bounding box center [784, 286] width 1568 height 572
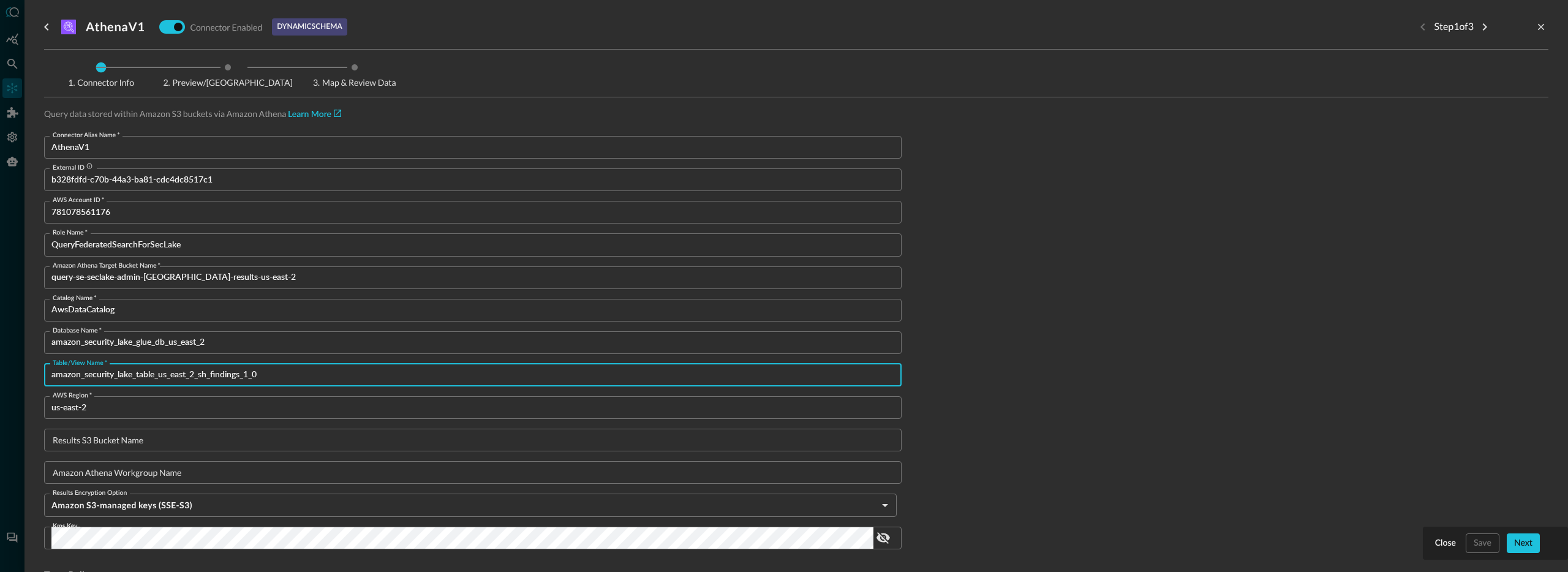
click at [148, 383] on input "amazon_security_lake_table_us_east_2_sh_findings_1_0" at bounding box center [476, 375] width 850 height 23
drag, startPoint x: 251, startPoint y: 378, endPoint x: 95, endPoint y: 378, distance: 156.0
click at [95, 378] on input "amazon_security_lake_table_us_east_2_sh_findings_1_0" at bounding box center [476, 375] width 850 height 23
click at [155, 371] on input "amazon_security_lake_table_us_east_2_sh_findings_1_0" at bounding box center [476, 375] width 850 height 23
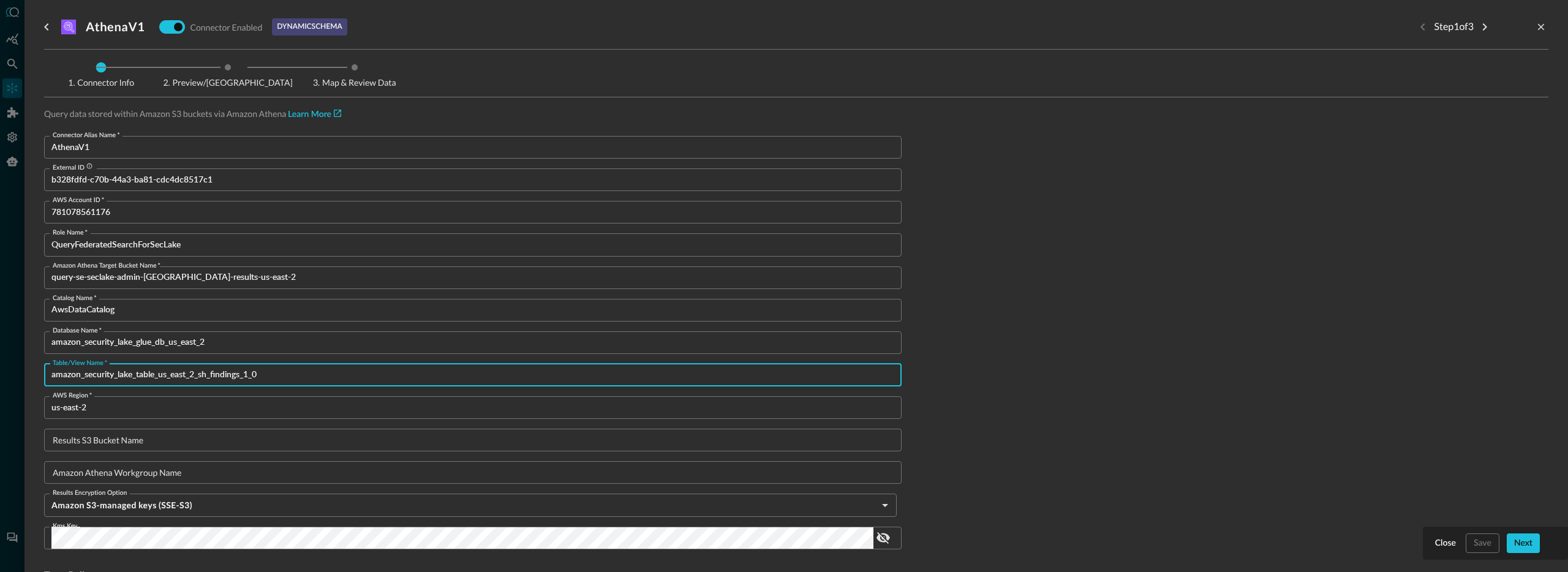
click at [155, 371] on input "amazon_security_lake_table_us_east_2_sh_findings_1_0" at bounding box center [476, 375] width 850 height 23
click at [232, 67] on span "Preview/Import Fields" at bounding box center [227, 73] width 129 height 28
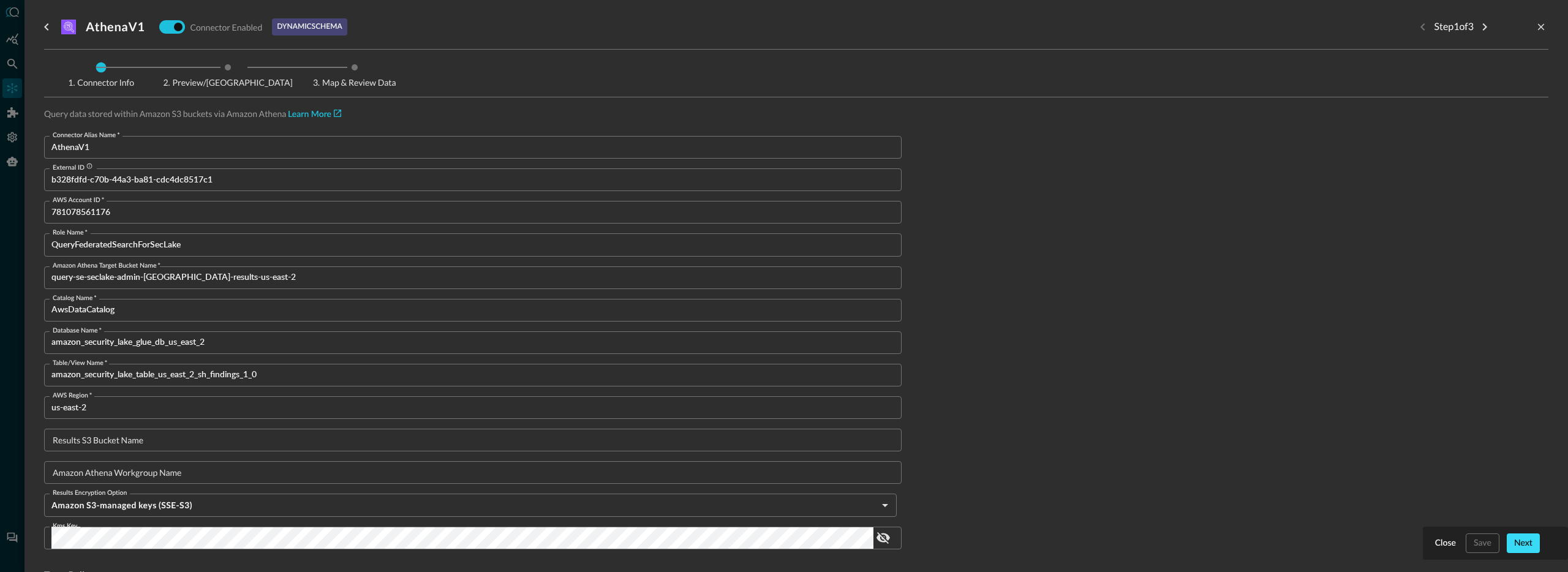
click at [1517, 542] on div "Next" at bounding box center [1523, 544] width 18 height 15
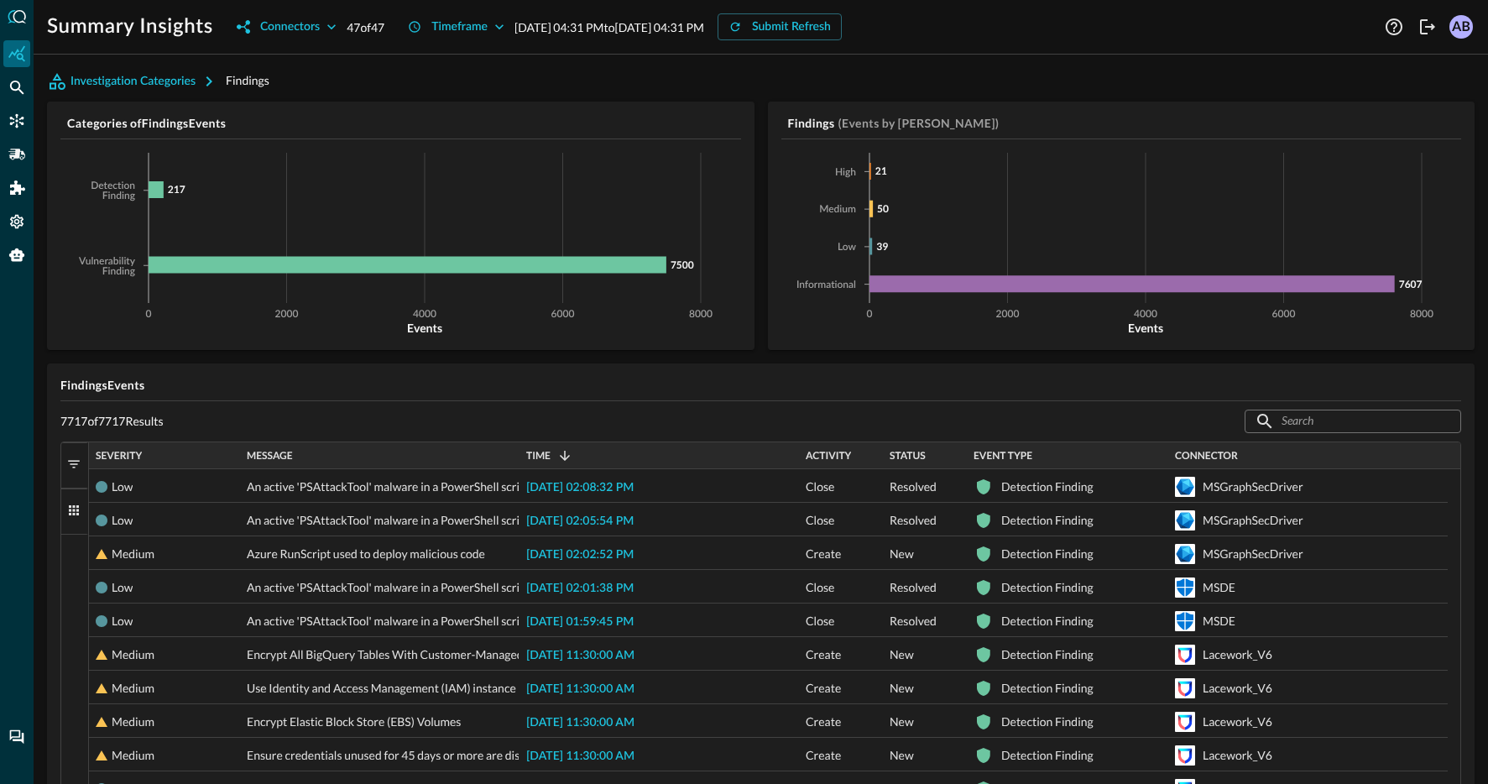
click at [18, 20] on icon at bounding box center [17, 16] width 18 height 13
click at [18, 75] on div "Federated Search" at bounding box center [16, 87] width 27 height 27
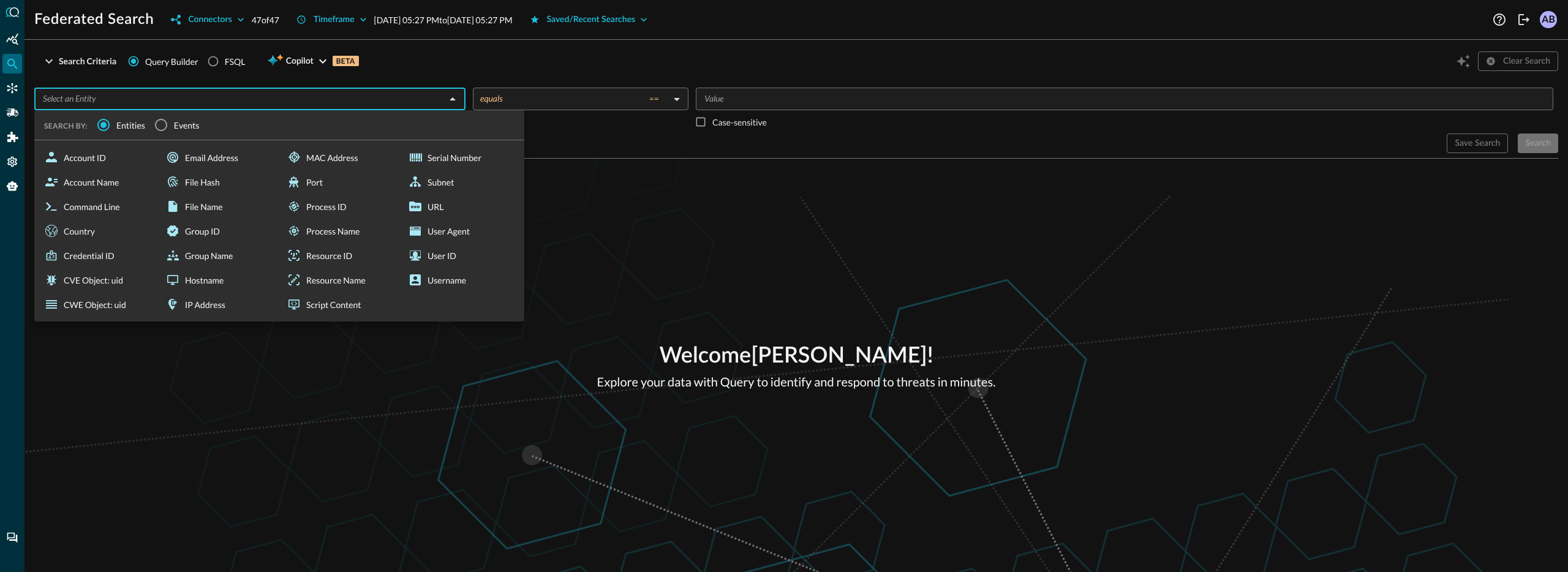
click at [223, 104] on input "text" at bounding box center [239, 98] width 403 height 15
click at [246, 387] on div "Welcome Aman Bhardwaj ! Explore your data with Query to identify and respond to…" at bounding box center [796, 365] width 1543 height 414
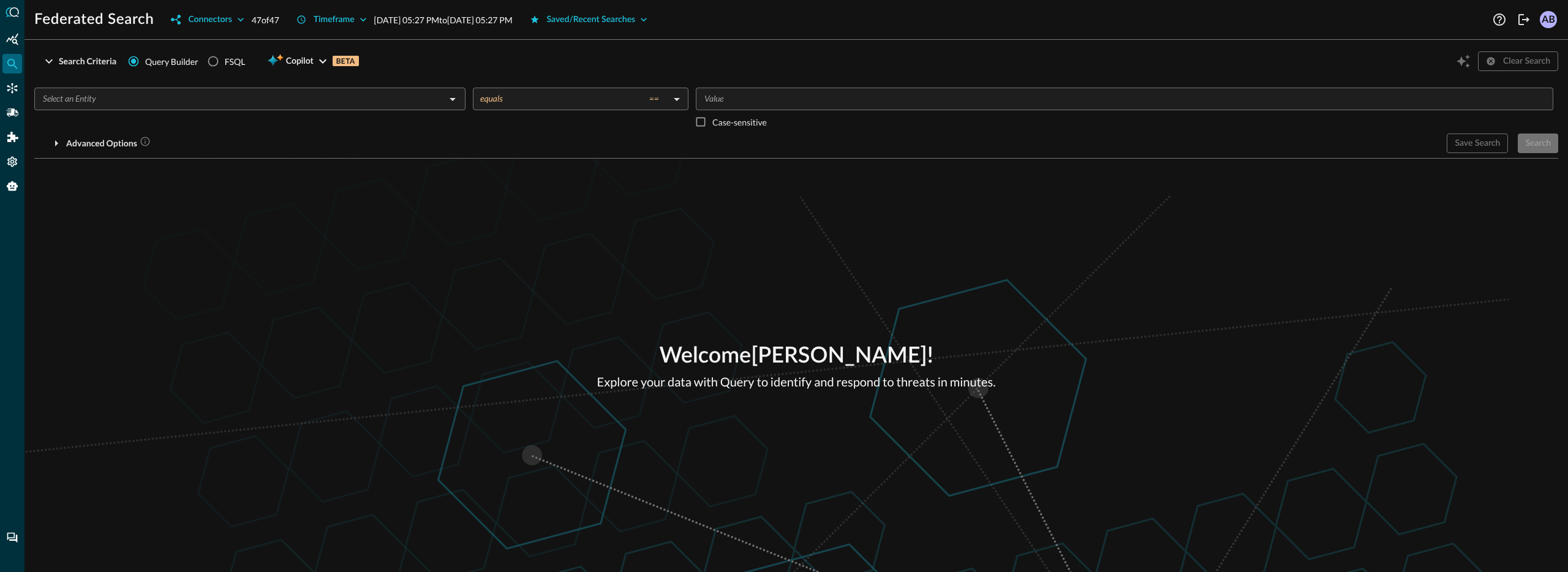
click at [128, 106] on input "text" at bounding box center [239, 98] width 403 height 15
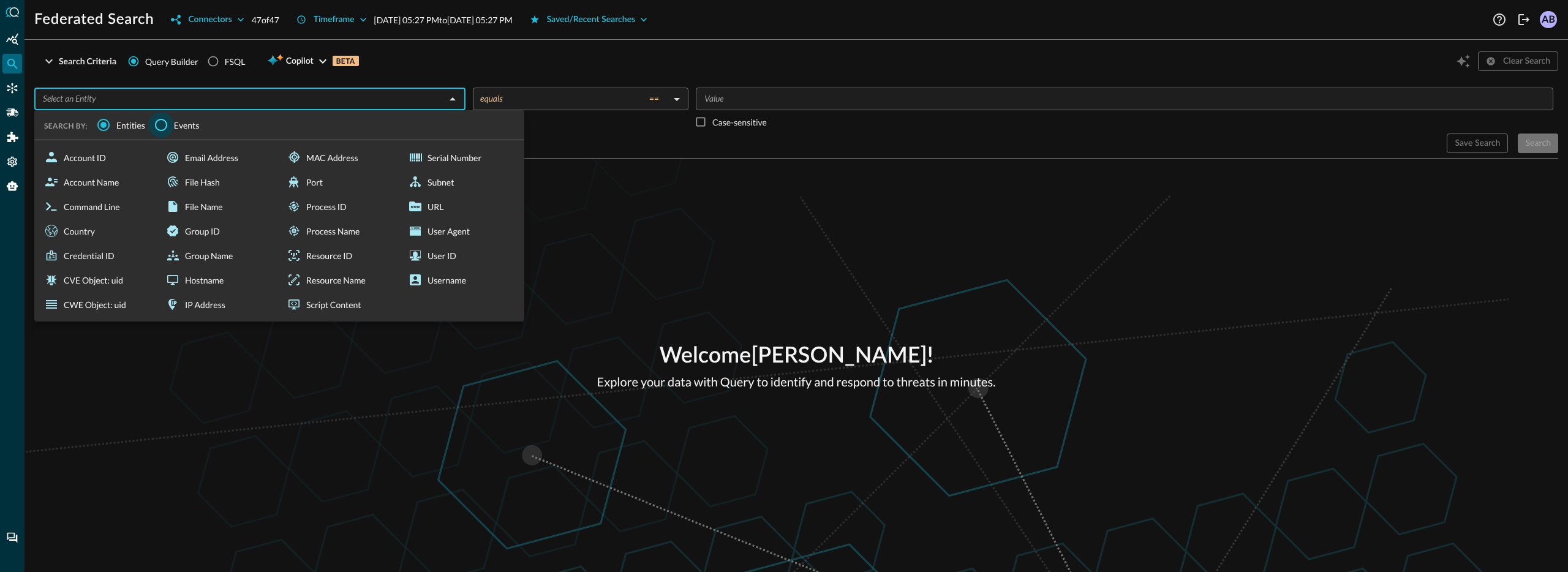
click at [162, 126] on input "Events" at bounding box center [161, 125] width 26 height 26
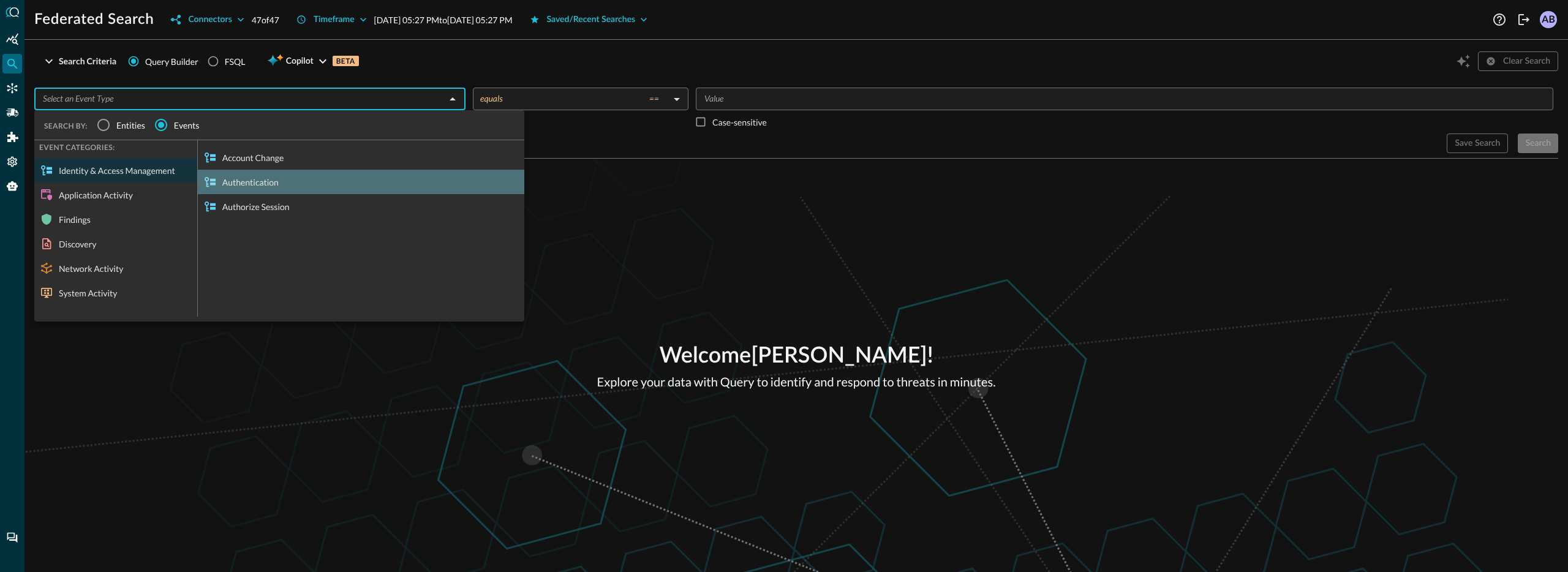
click at [239, 182] on div "Authentication" at bounding box center [360, 182] width 326 height 25
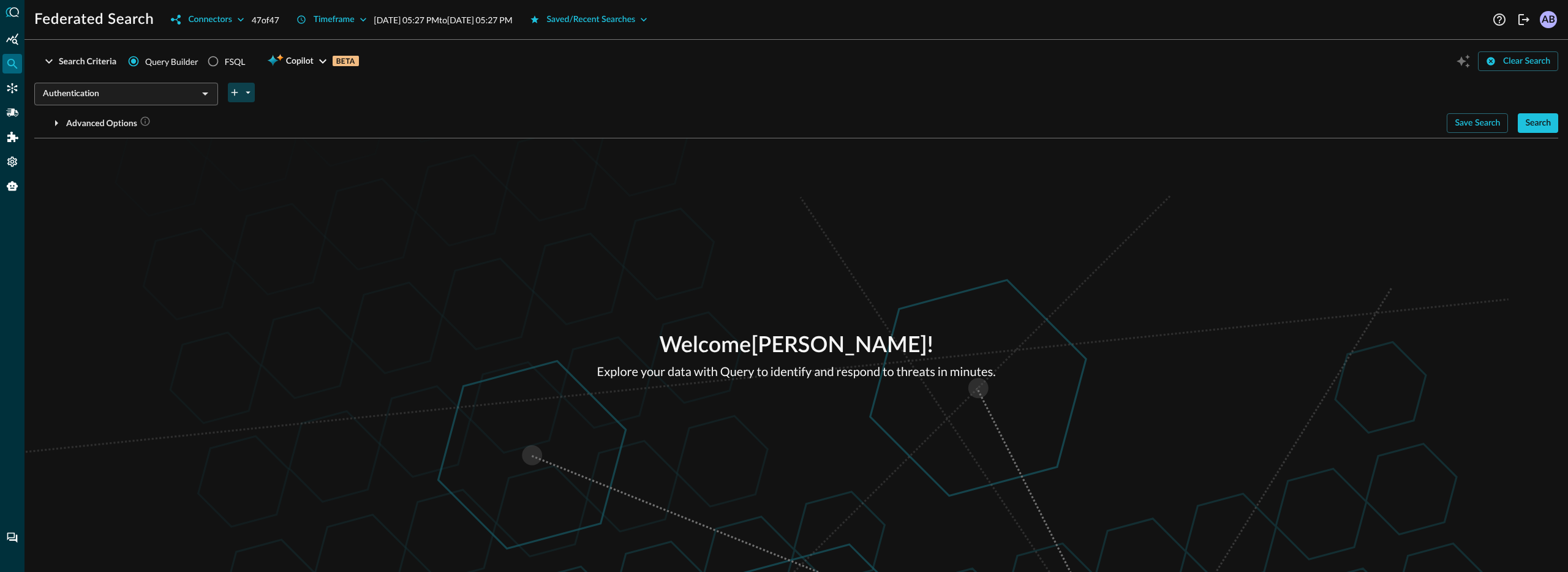
click at [244, 94] on icon "plus-arrow-button" at bounding box center [247, 92] width 11 height 11
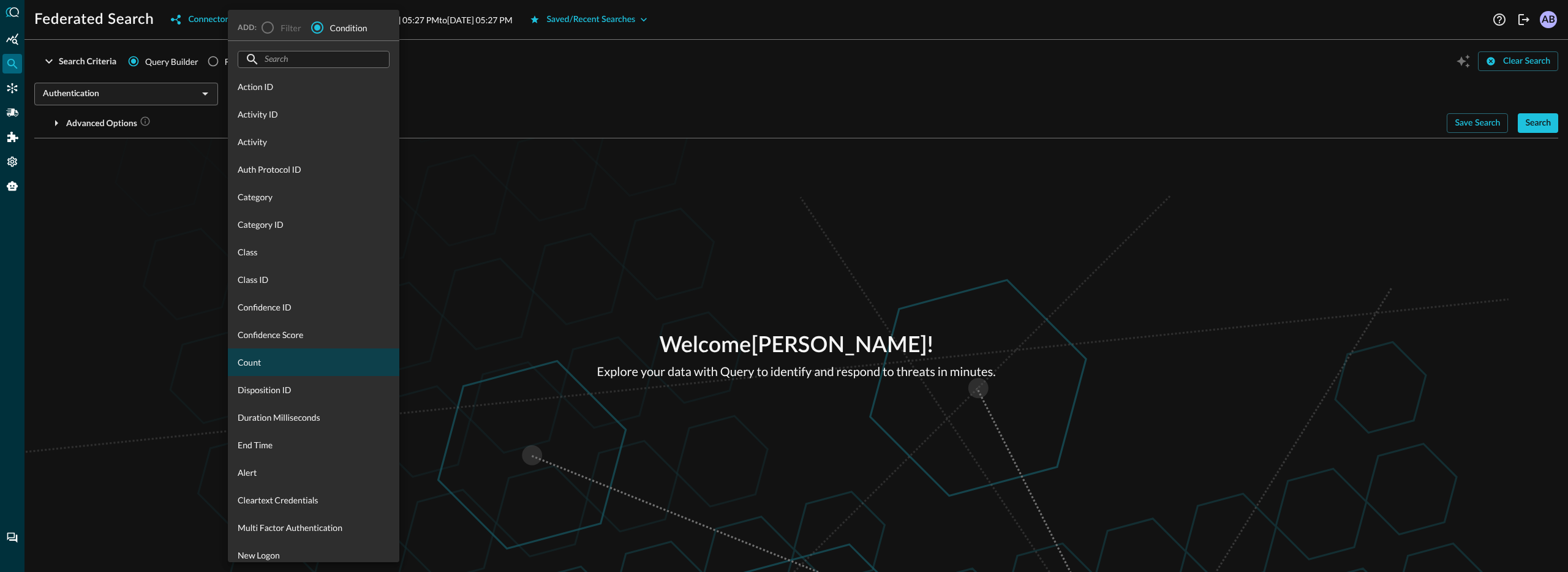
click at [258, 365] on span "Count" at bounding box center [314, 363] width 152 height 13
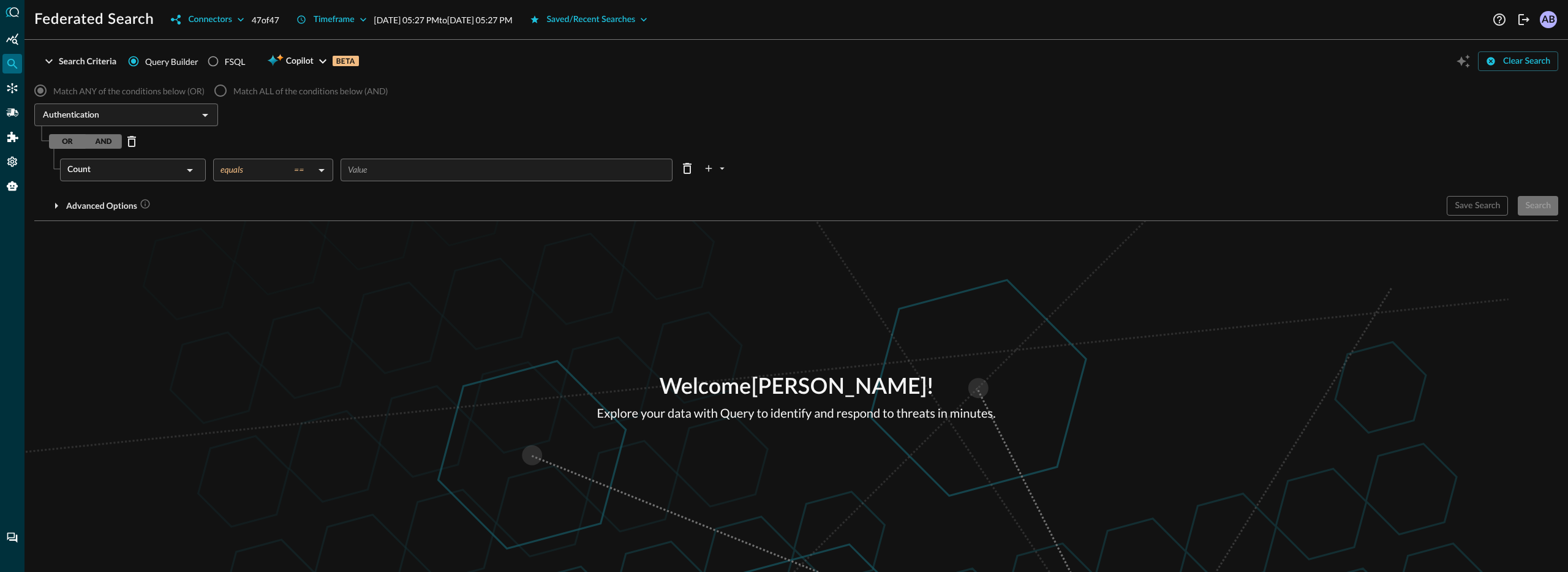
click at [398, 171] on input "number" at bounding box center [510, 169] width 325 height 23
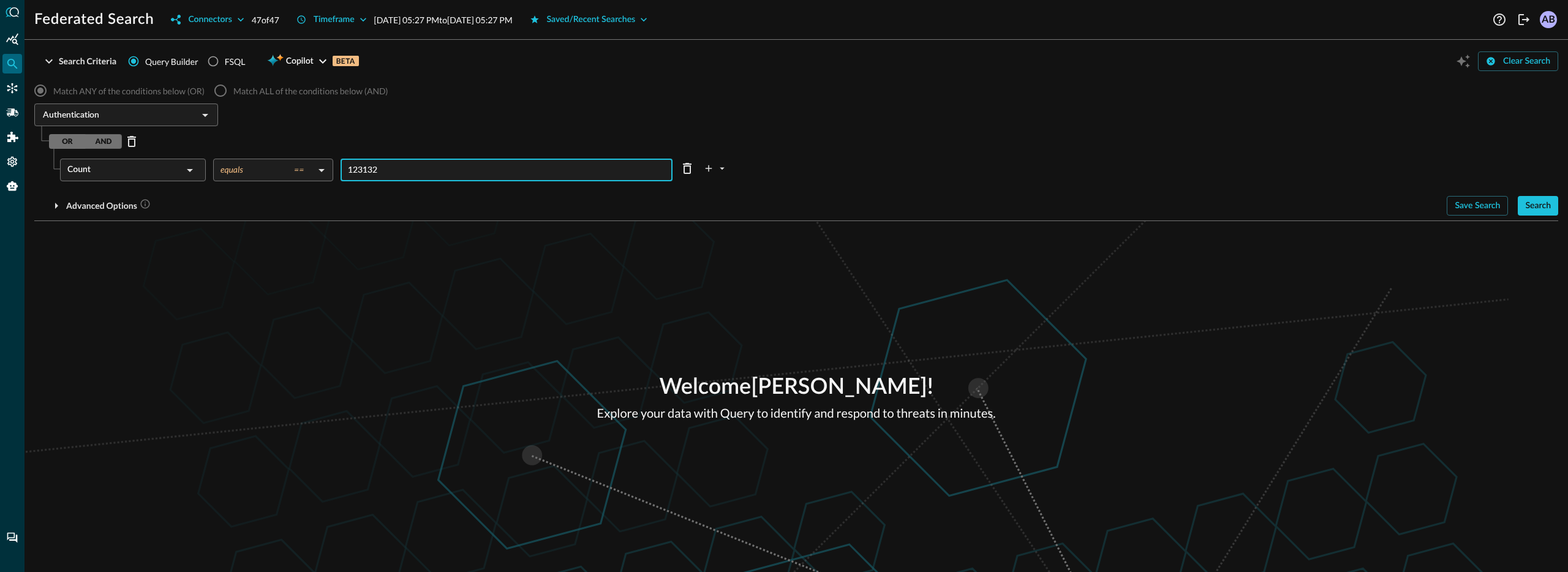
type input "123132"
click at [564, 250] on div "Welcome [PERSON_NAME] ! Explore your data with Query to identify and respond to…" at bounding box center [796, 396] width 1543 height 351
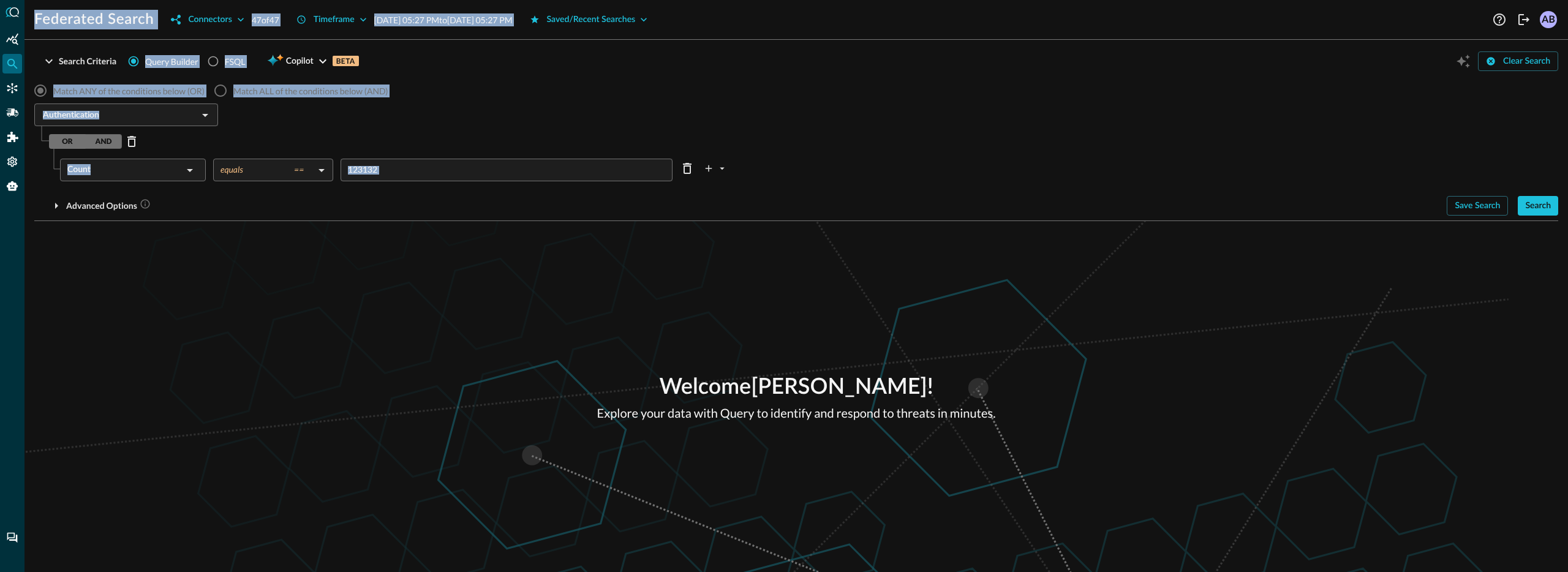
drag, startPoint x: 643, startPoint y: 255, endPoint x: 0, endPoint y: 66, distance: 670.2
click at [0, 66] on div "Federated Search Connectors 47 of 47 Timeframe Sep 14, 2025 05:27 PM to Sep 15,…" at bounding box center [784, 286] width 1568 height 572
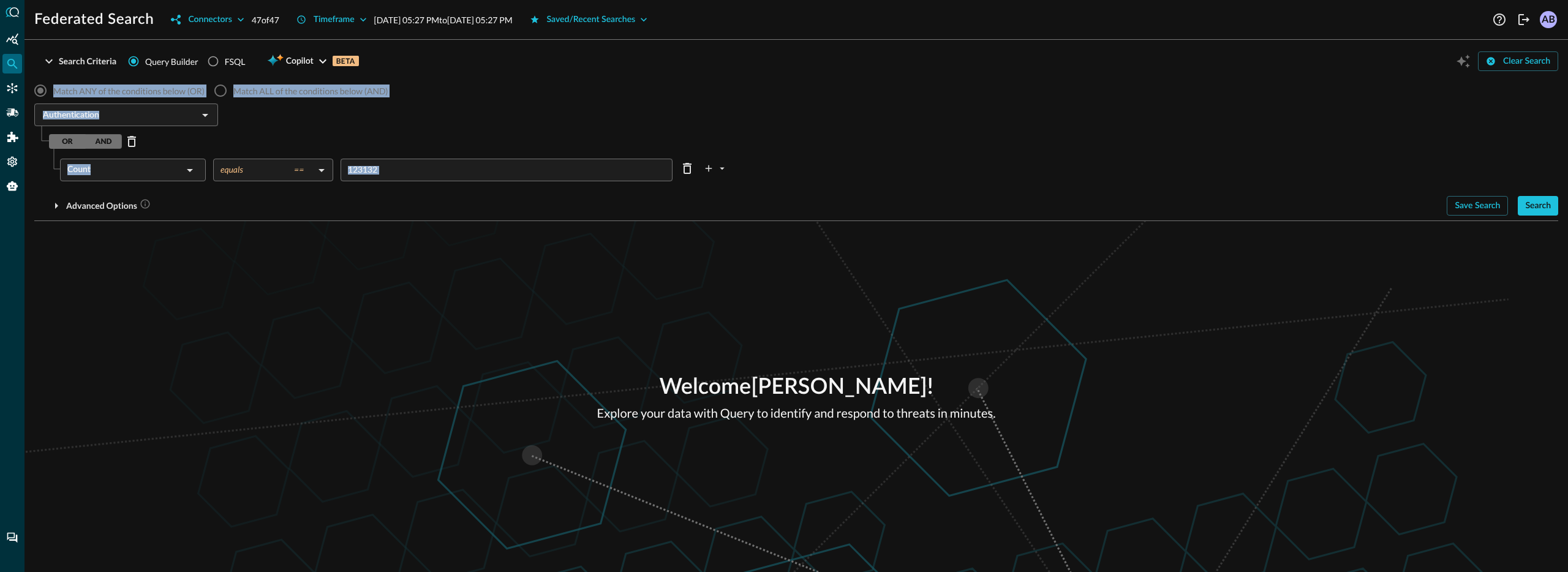
drag, startPoint x: 591, startPoint y: 249, endPoint x: 34, endPoint y: 79, distance: 582.4
click at [36, 79] on div "Search Criteria Query Builder FSQL Copilot BETA Clear Search Match ANY of the c…" at bounding box center [796, 311] width 1524 height 522
click at [214, 260] on div "Welcome [PERSON_NAME] ! Explore your data with Query to identify and respond to…" at bounding box center [796, 396] width 1543 height 351
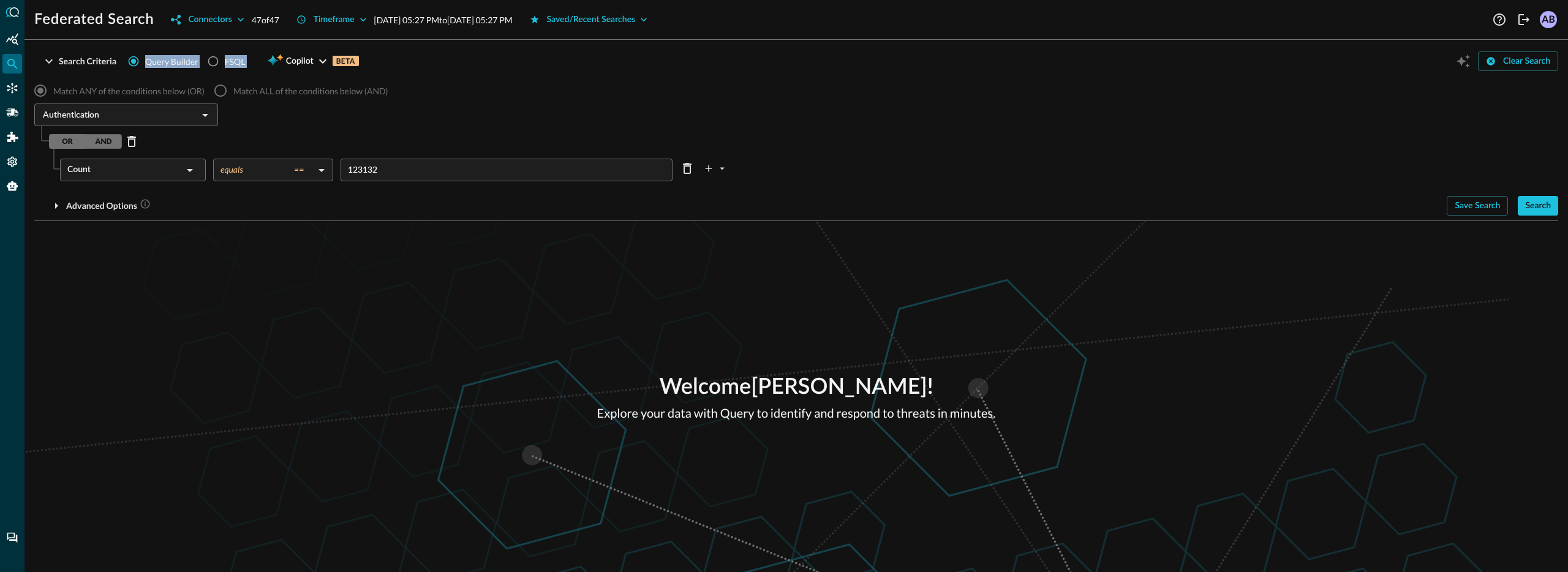
drag, startPoint x: 432, startPoint y: 198, endPoint x: 90, endPoint y: 74, distance: 363.8
click at [90, 74] on div "Search Criteria Query Builder FSQL Copilot BETA Clear Search Match ANY of the c…" at bounding box center [796, 135] width 1524 height 171
drag, startPoint x: 265, startPoint y: 170, endPoint x: 92, endPoint y: 124, distance: 179.0
click at [92, 124] on div "Match ANY of the conditions below (OR) Match ALL of the conditions below (AND) …" at bounding box center [796, 147] width 1524 height 138
click at [360, 249] on div "Welcome Aman Bhardwaj ! Explore your data with Query to identify and respond to…" at bounding box center [796, 396] width 1543 height 351
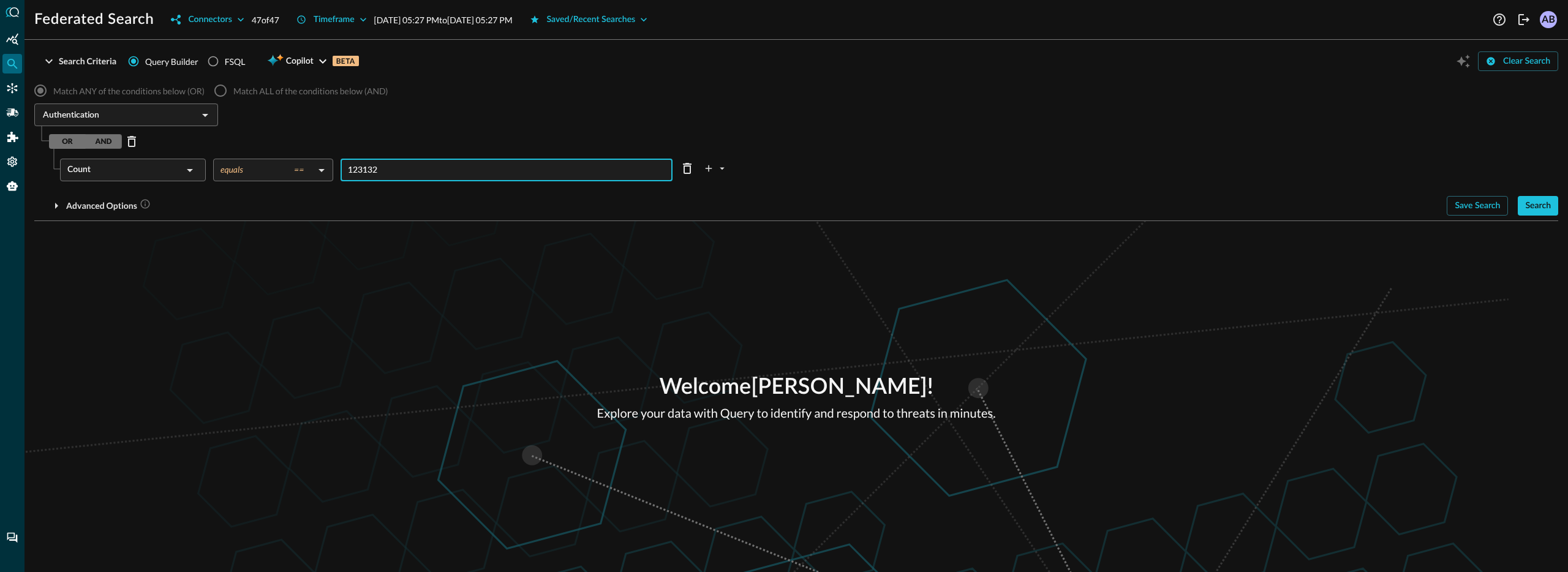
drag, startPoint x: 405, startPoint y: 166, endPoint x: 372, endPoint y: 162, distance: 33.2
click at [379, 169] on input "123132" at bounding box center [510, 169] width 325 height 23
click at [374, 162] on input "123132" at bounding box center [510, 169] width 325 height 23
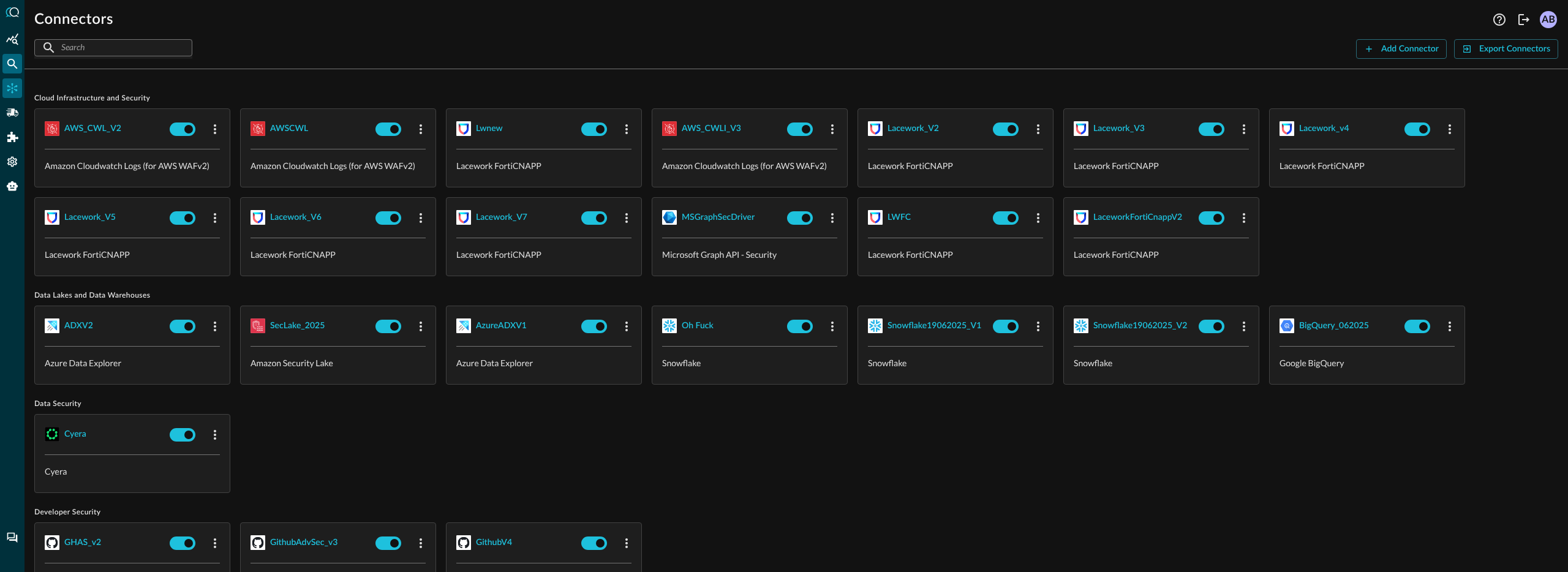
click at [7, 55] on div "Federated Search" at bounding box center [12, 63] width 20 height 20
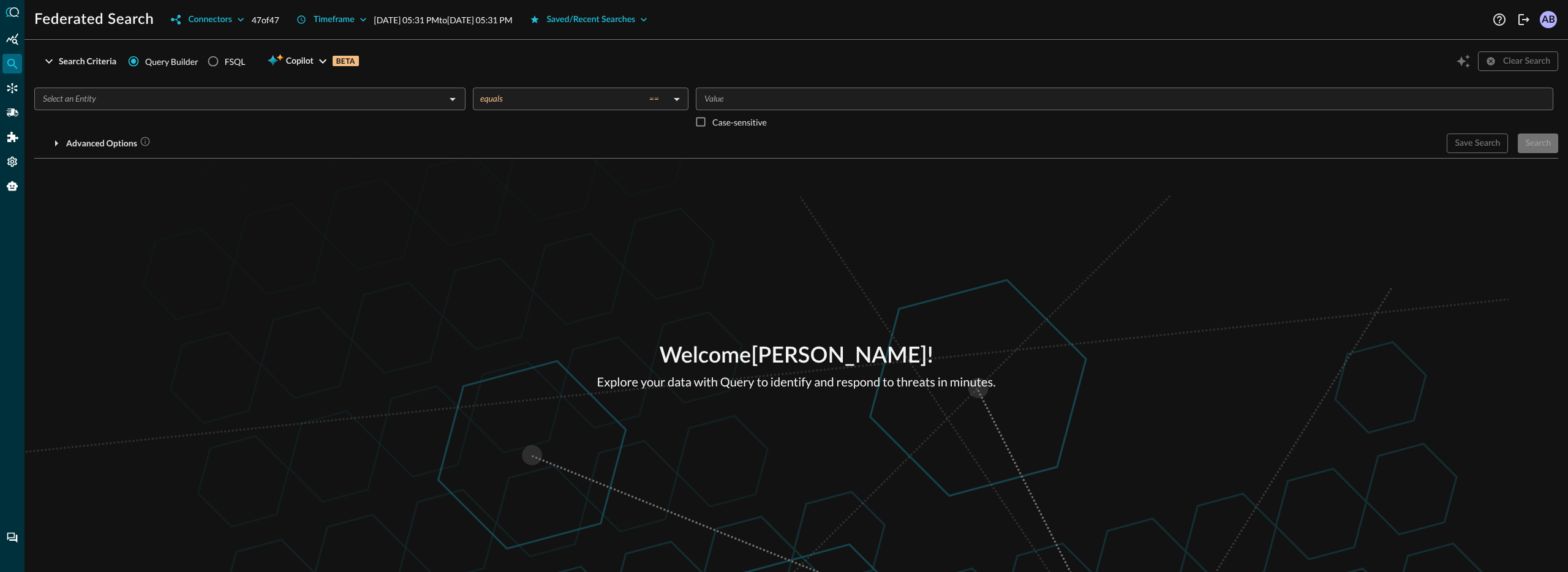
click at [92, 97] on input "text" at bounding box center [239, 98] width 403 height 15
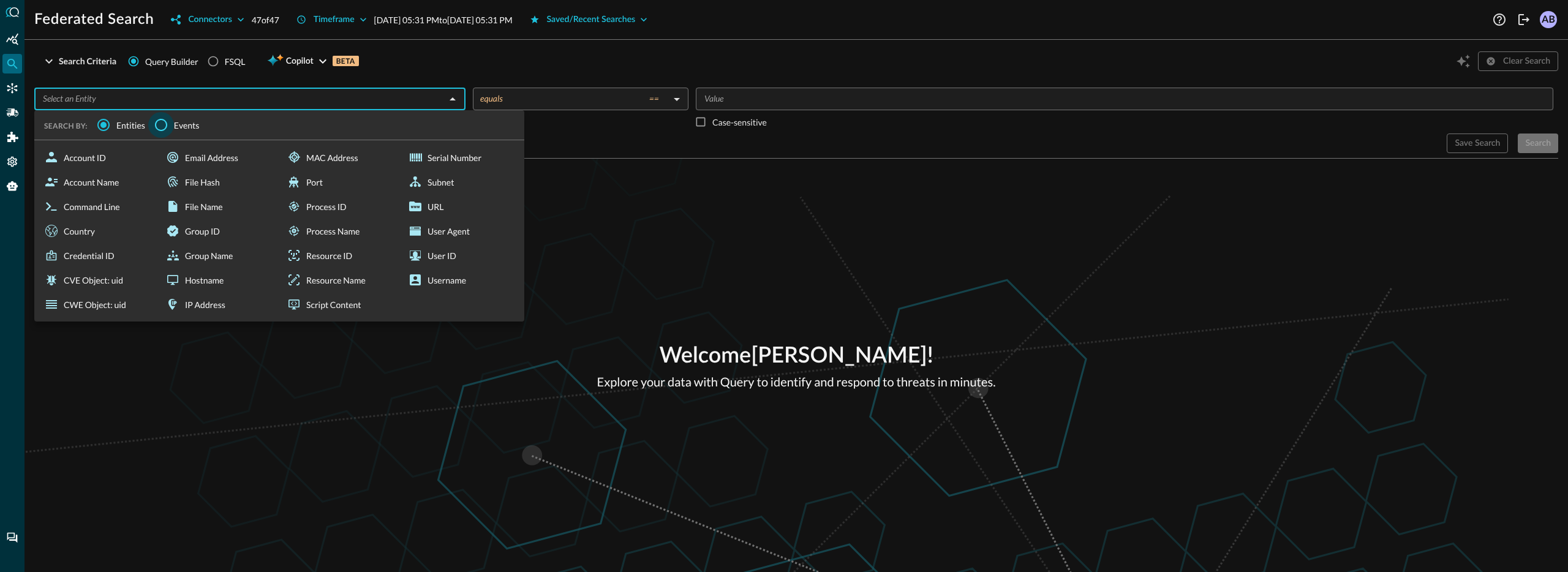
click at [160, 128] on input "Events" at bounding box center [161, 125] width 26 height 26
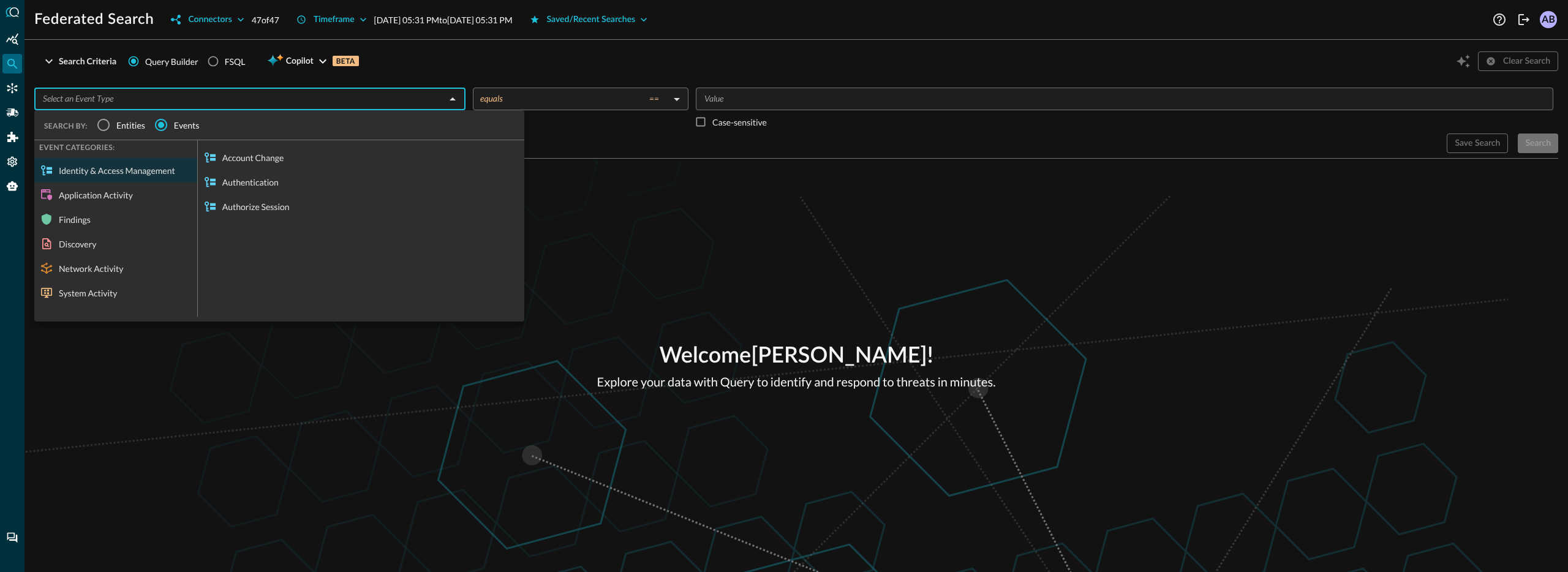
click at [131, 128] on span "Entities" at bounding box center [130, 125] width 28 height 13
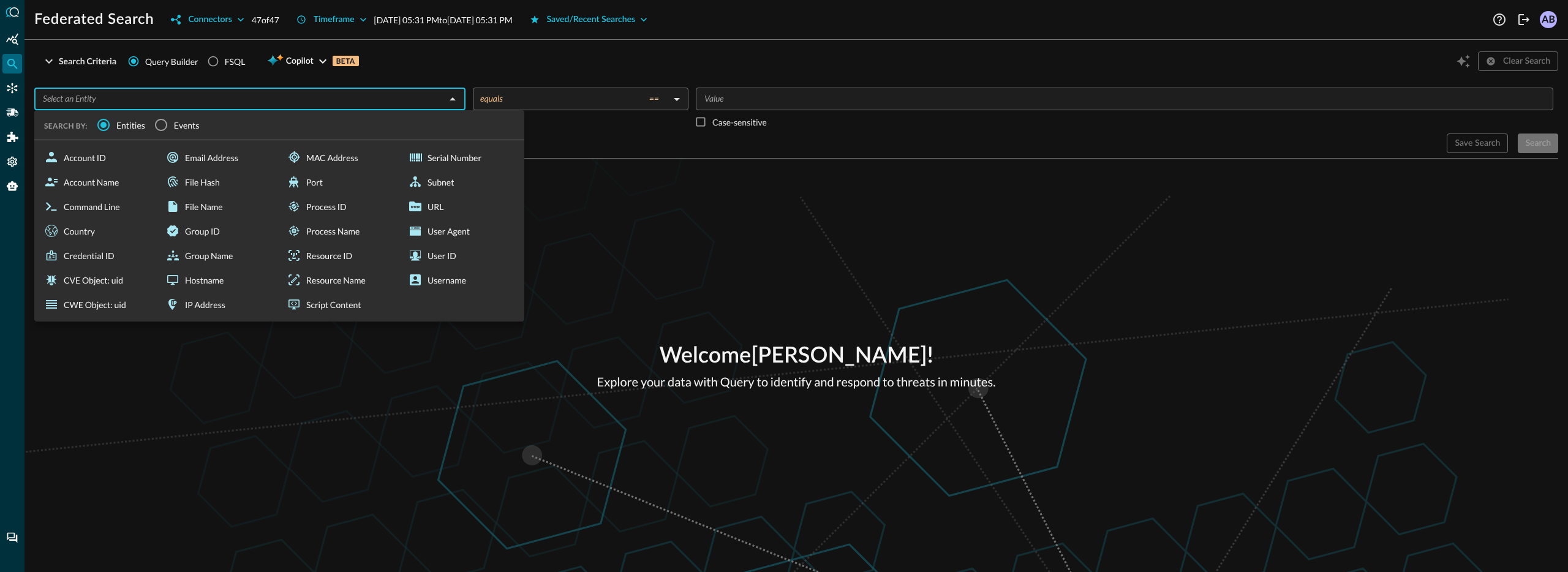
click at [590, 360] on div "Welcome [PERSON_NAME] ! Explore your data with Query to identify and respond to…" at bounding box center [796, 365] width 1543 height 414
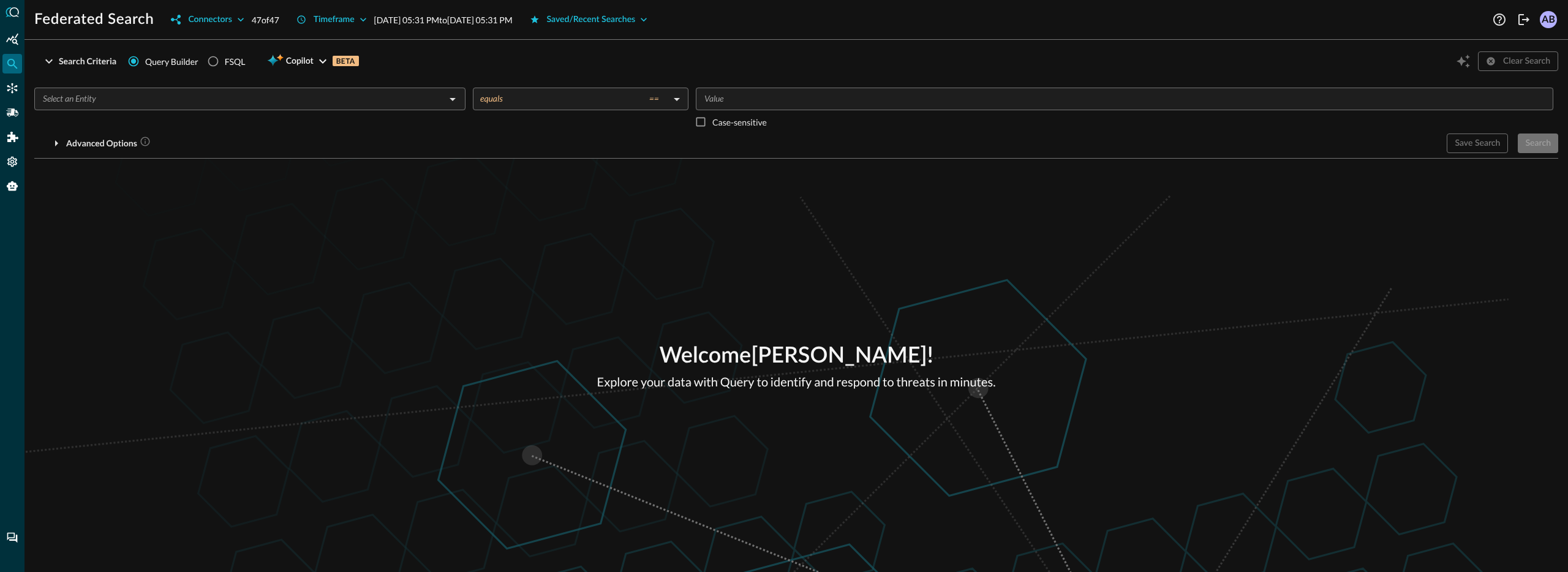
click at [147, 110] on div "​" at bounding box center [250, 110] width 431 height 46
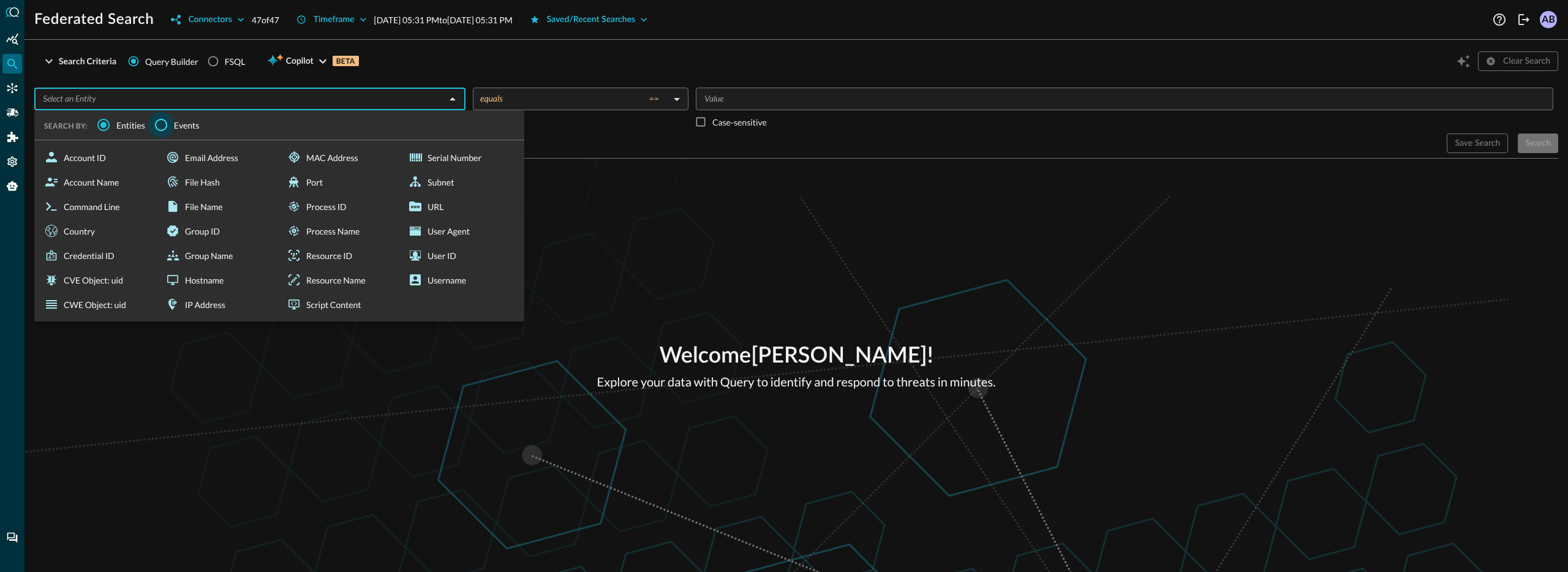
click at [171, 125] on input "Events" at bounding box center [161, 125] width 26 height 26
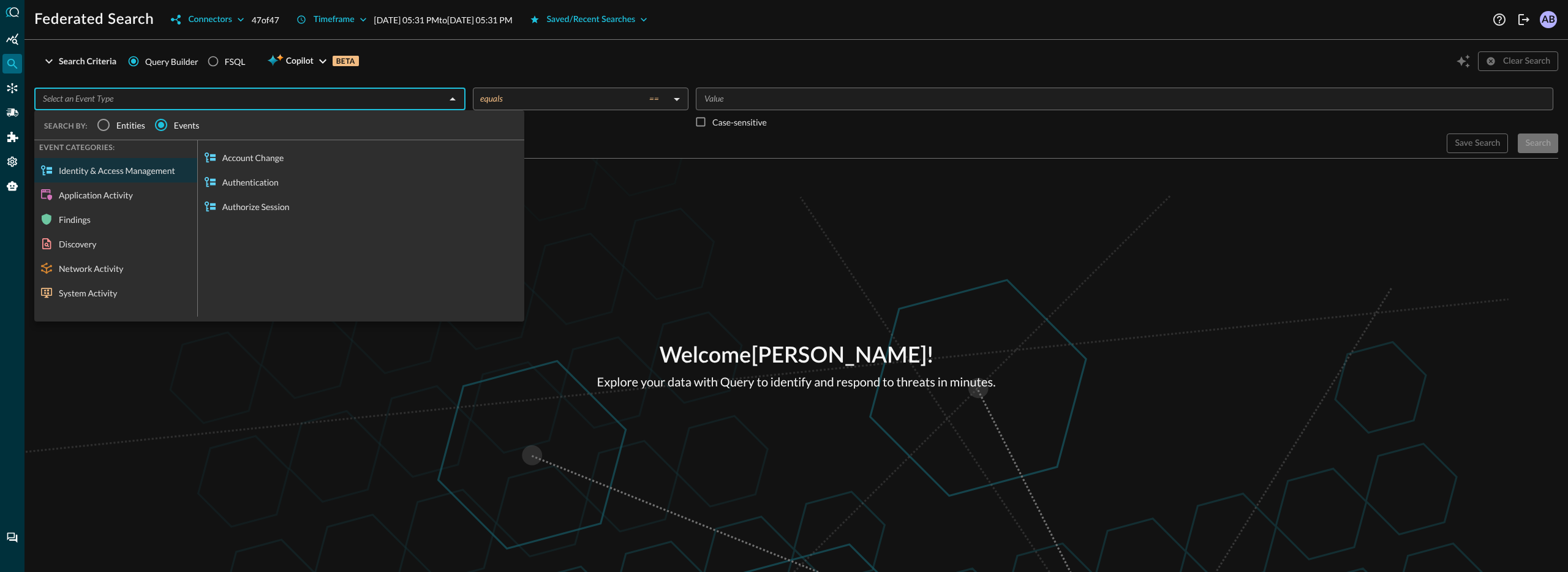
click at [334, 384] on div "Welcome [PERSON_NAME] ! Explore your data with Query to identify and respond to…" at bounding box center [796, 365] width 1543 height 414
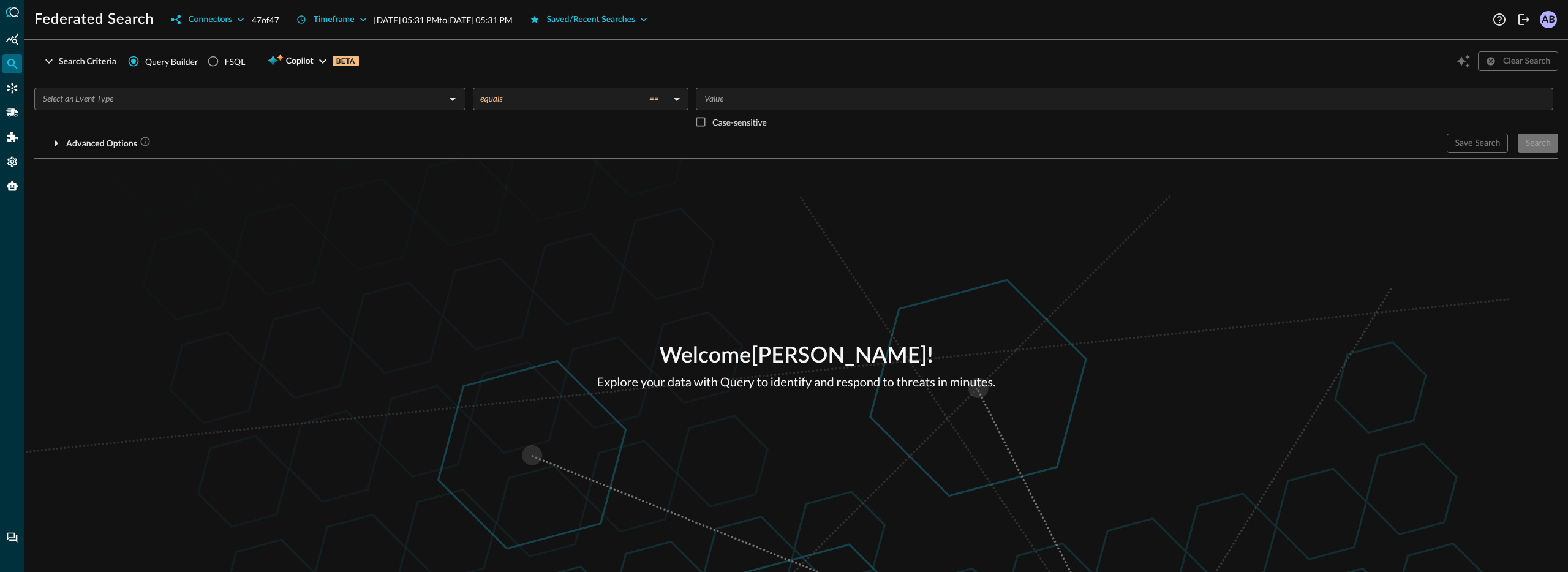
click at [139, 93] on input "text" at bounding box center [239, 98] width 403 height 15
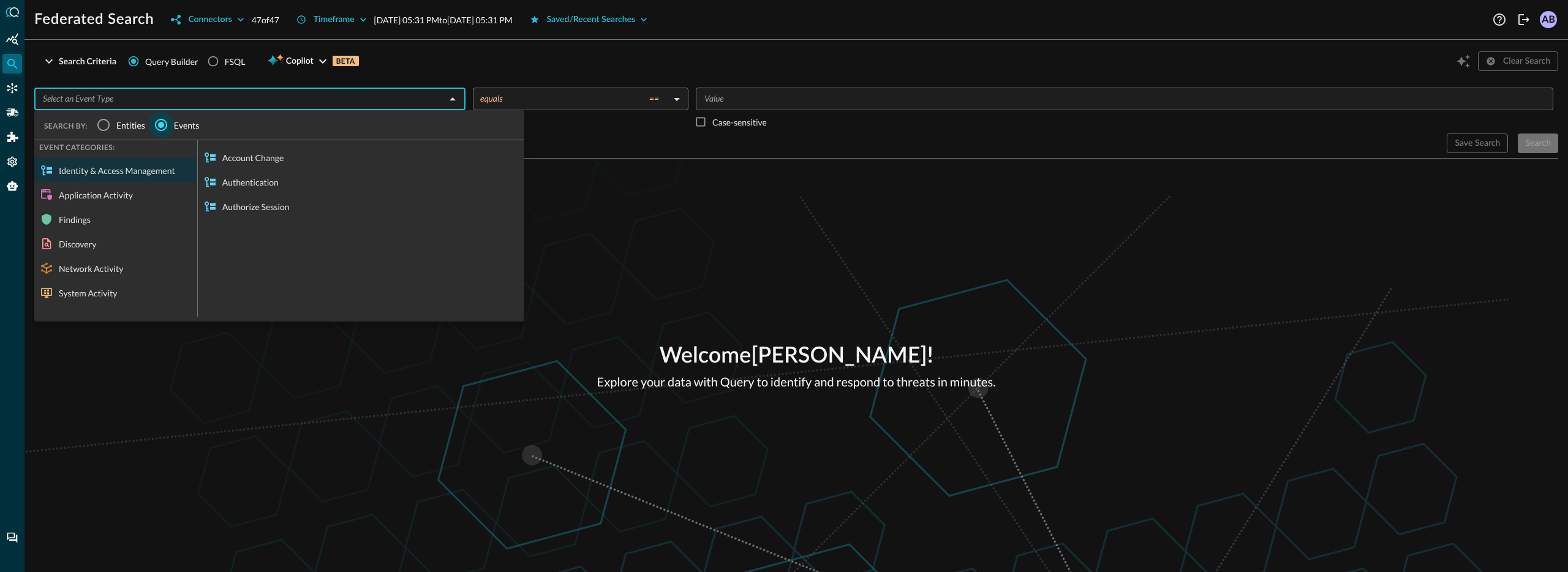
click at [170, 125] on input "Events" at bounding box center [161, 125] width 26 height 26
click at [549, 309] on div "Welcome [PERSON_NAME] ! Explore your data with Query to identify and respond to…" at bounding box center [796, 365] width 1543 height 414
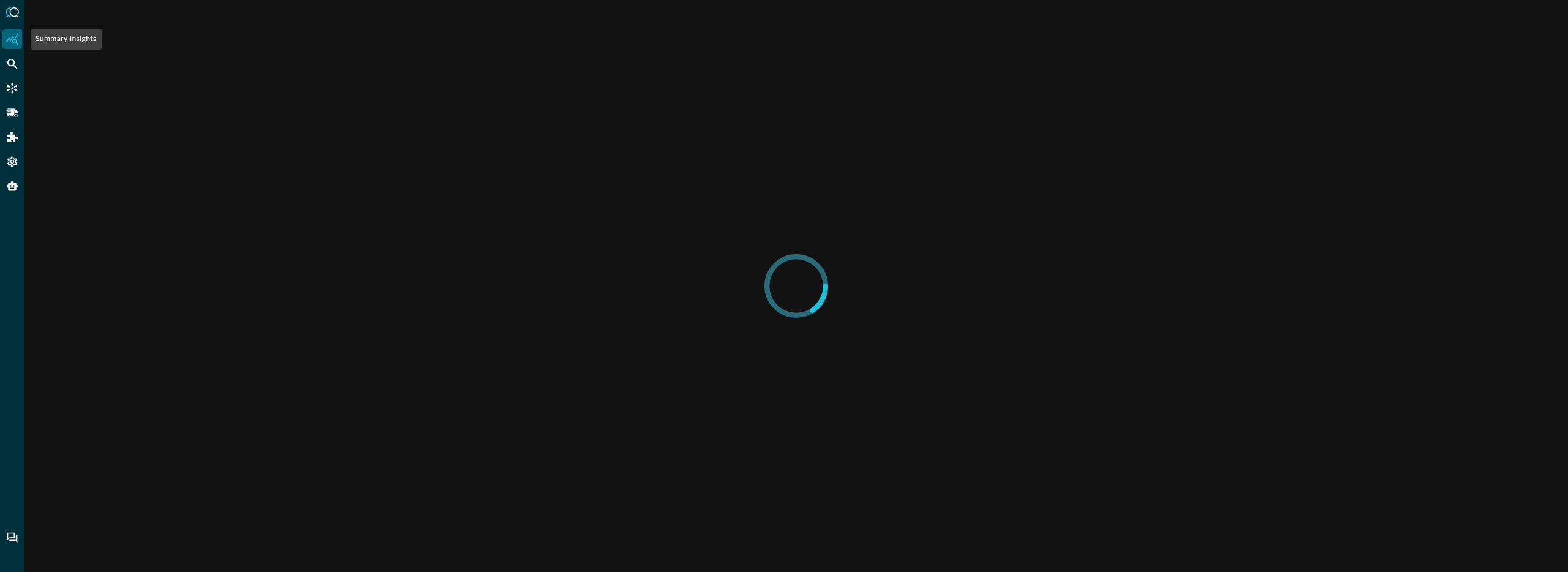
click at [56, 42] on div "Summary Insights" at bounding box center [66, 39] width 71 height 21
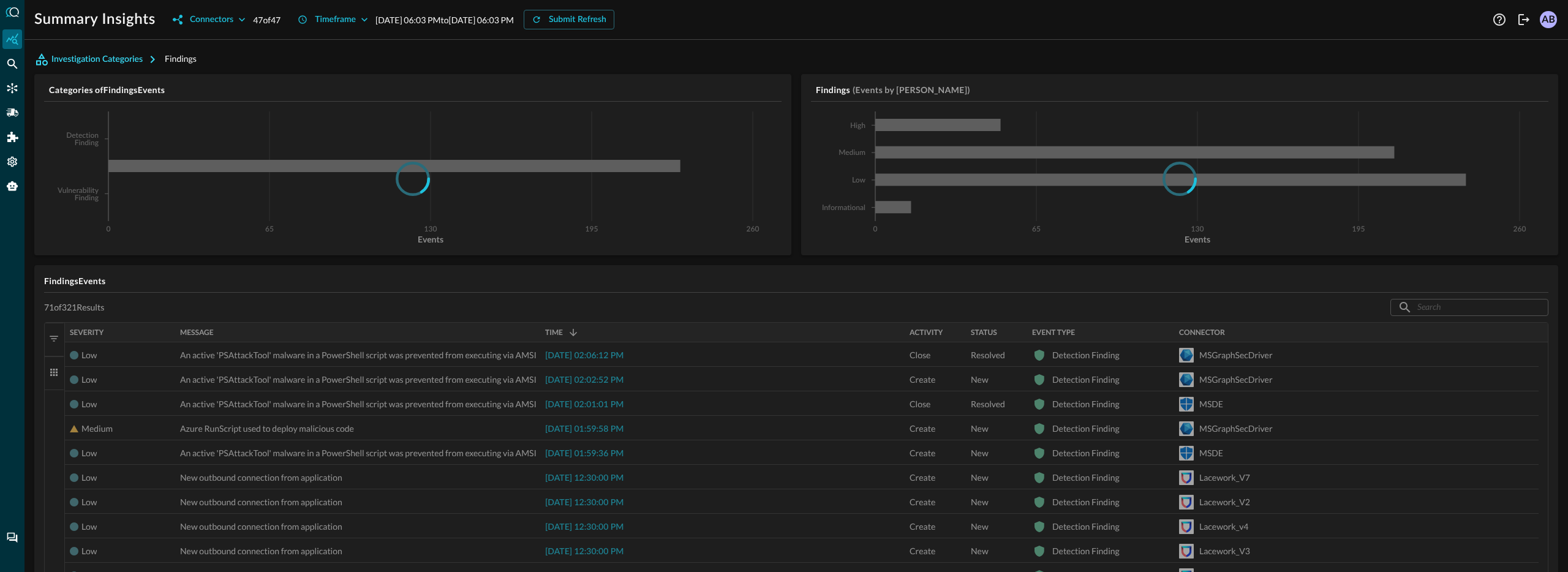
click at [143, 63] on button "Investigation Categories" at bounding box center [99, 59] width 131 height 20
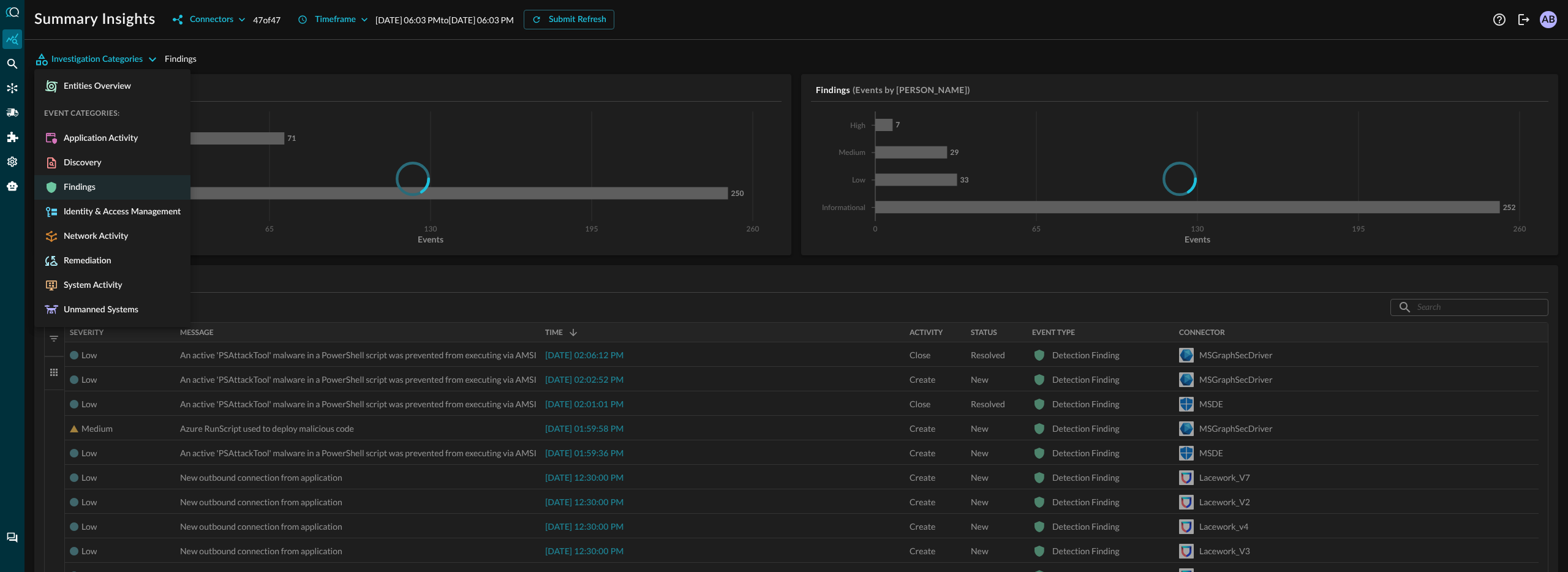
click at [144, 61] on div at bounding box center [784, 286] width 1568 height 572
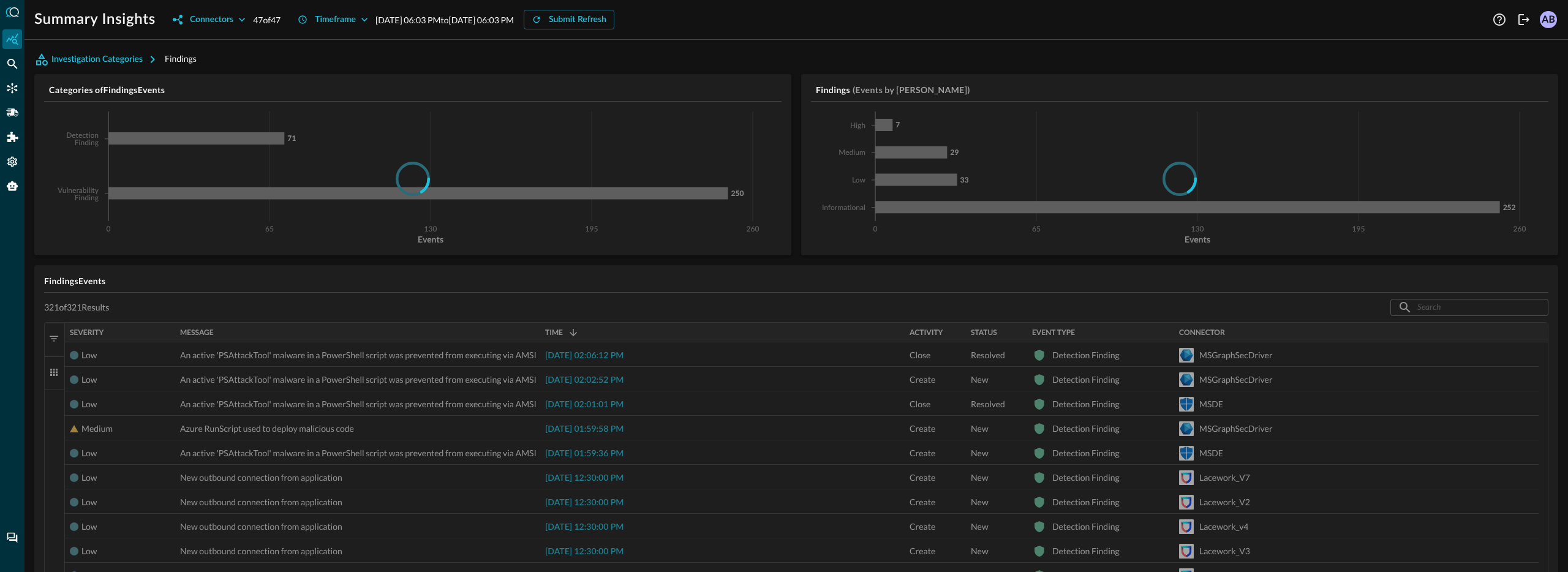
click at [145, 61] on icon "button" at bounding box center [152, 59] width 15 height 15
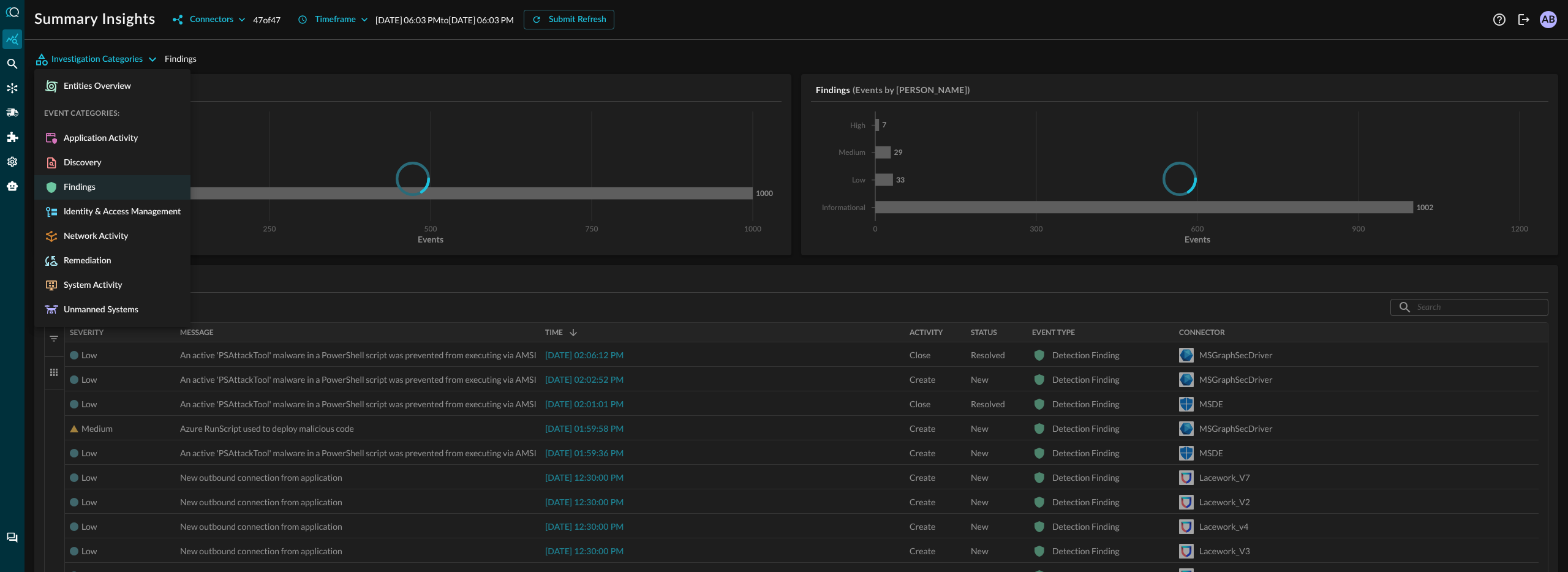
click at [489, 61] on div at bounding box center [784, 286] width 1568 height 572
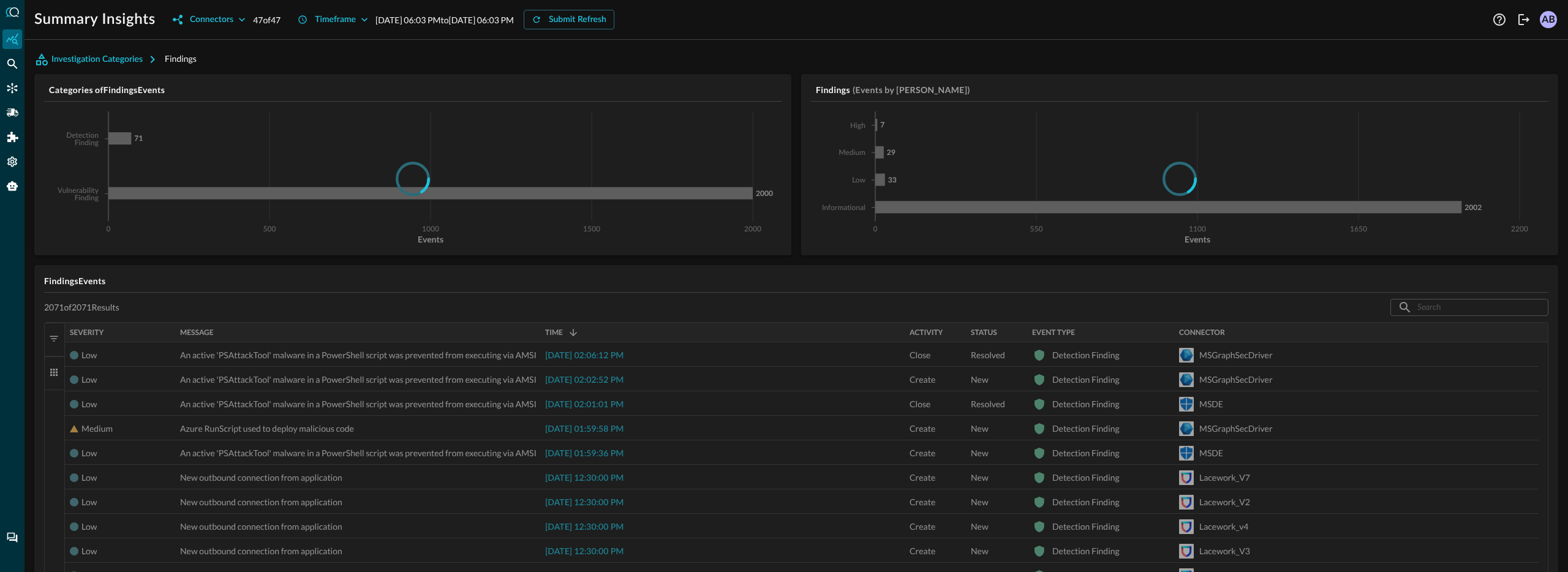
click at [872, 126] on div at bounding box center [1179, 179] width 738 height 134
click at [784, 258] on div "Categories of Findings Events 0 850 1700 2550 3400 Events Detection Finding Vul…" at bounding box center [796, 537] width 1524 height 925
